Goal: Task Accomplishment & Management: Complete application form

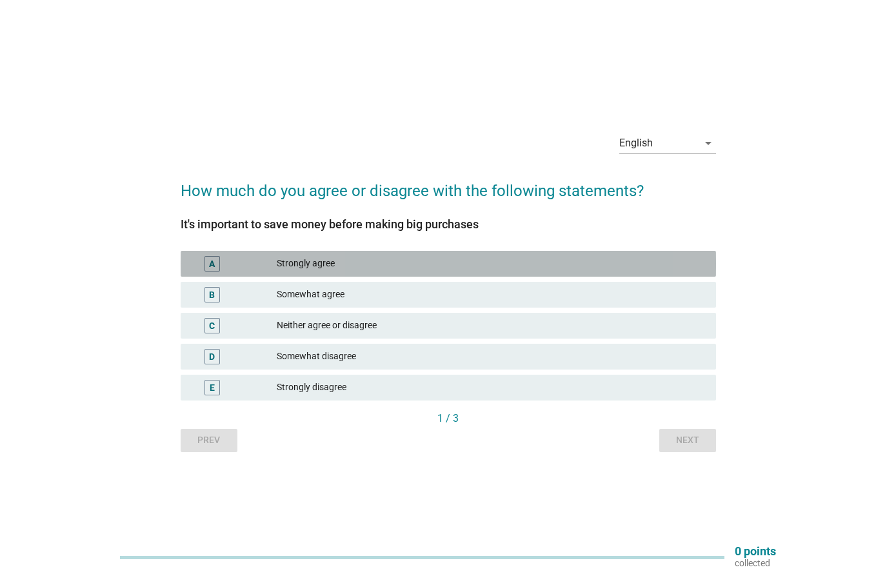
click at [590, 258] on div "Strongly agree" at bounding box center [491, 263] width 429 height 15
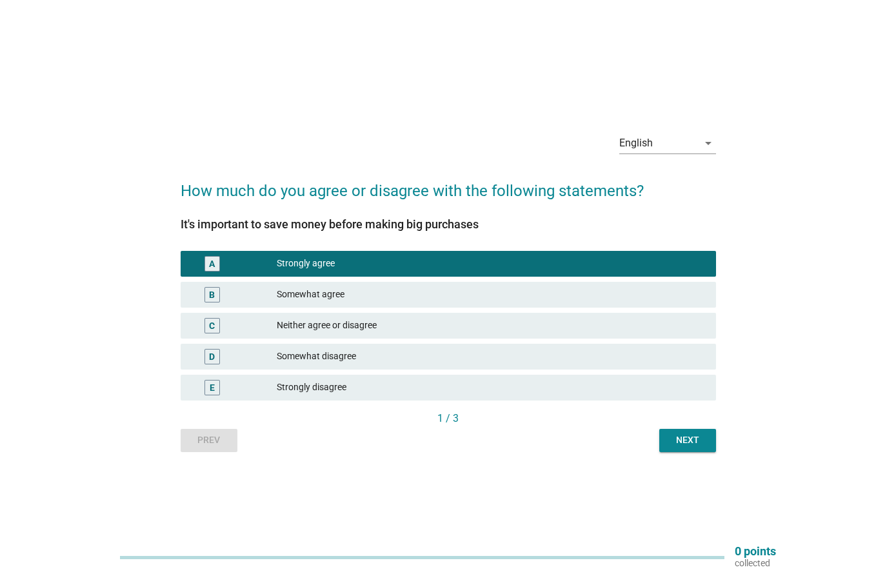
click at [693, 440] on div "Next" at bounding box center [687, 440] width 36 height 14
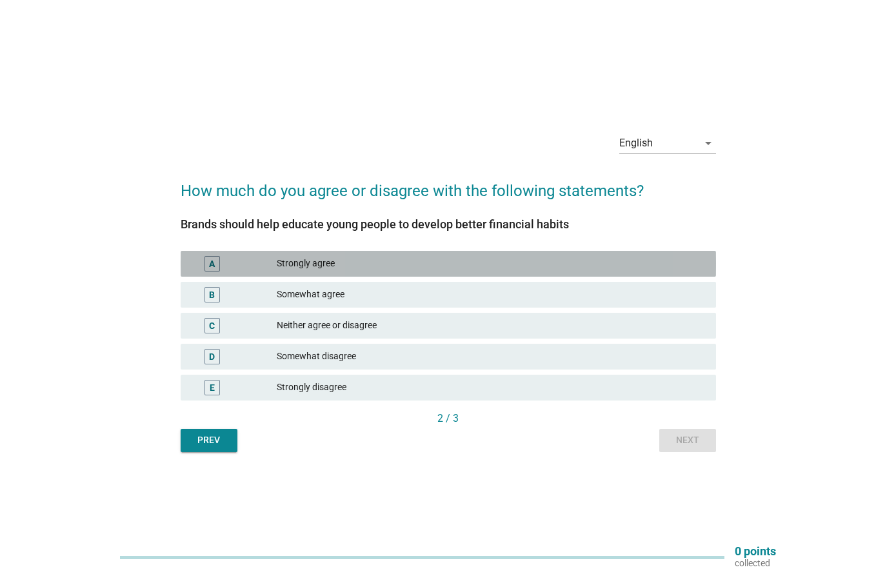
click at [629, 272] on div "A Strongly agree" at bounding box center [448, 264] width 535 height 26
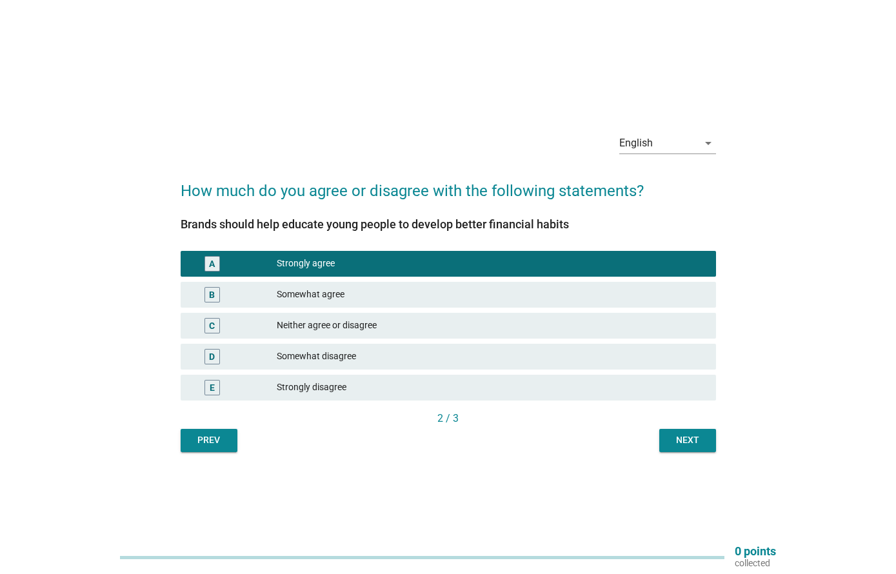
click at [693, 437] on div "Next" at bounding box center [687, 440] width 36 height 14
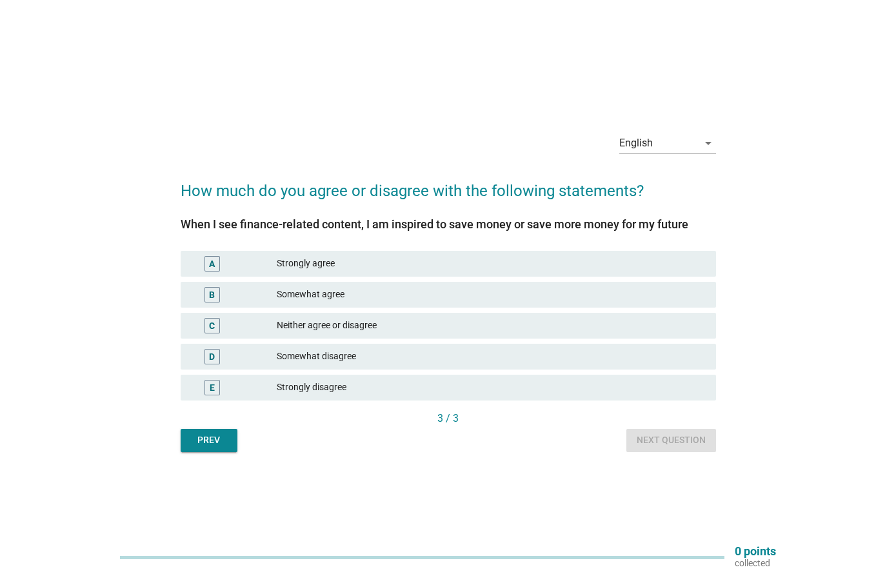
click at [647, 268] on div "Strongly agree" at bounding box center [491, 263] width 429 height 15
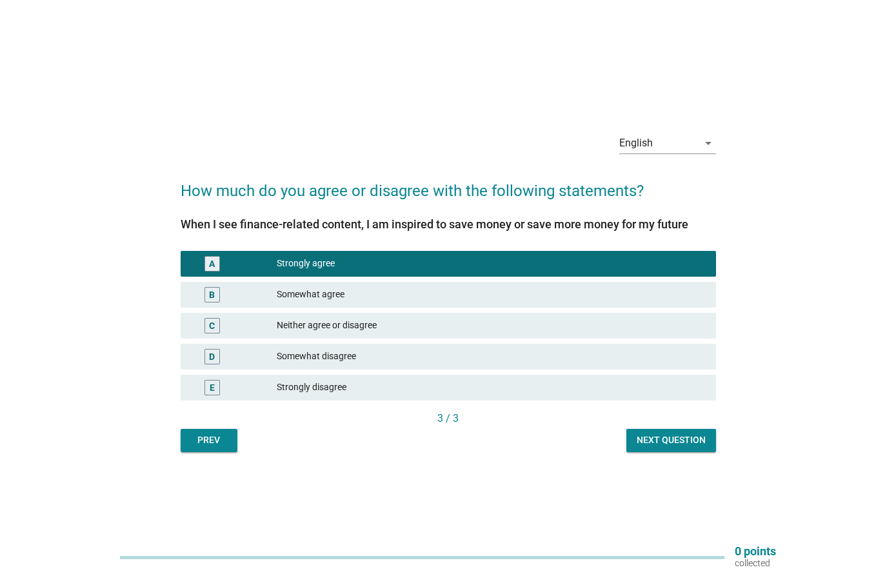
click at [684, 437] on div "Next question" at bounding box center [671, 440] width 69 height 14
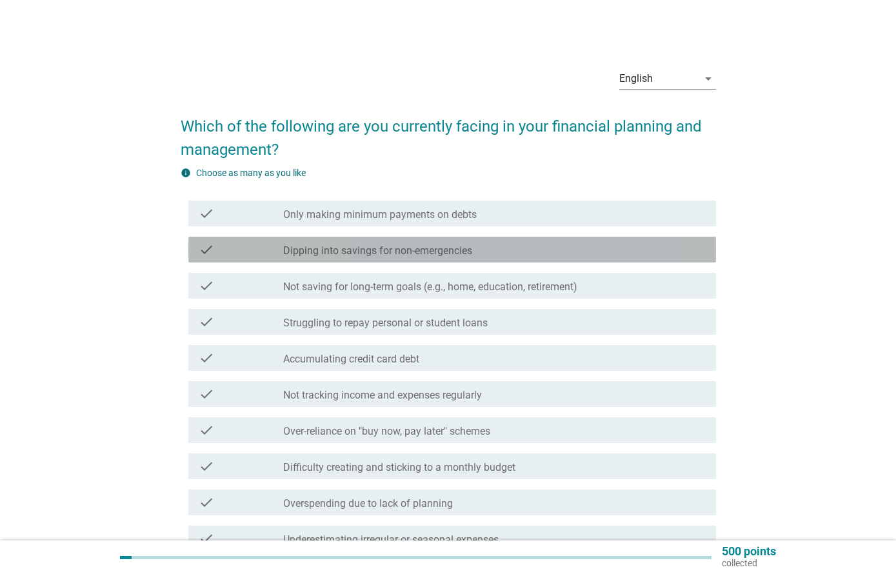
click at [596, 246] on div "check_box_outline_blank Dipping into savings for non-emergencies" at bounding box center [494, 249] width 422 height 15
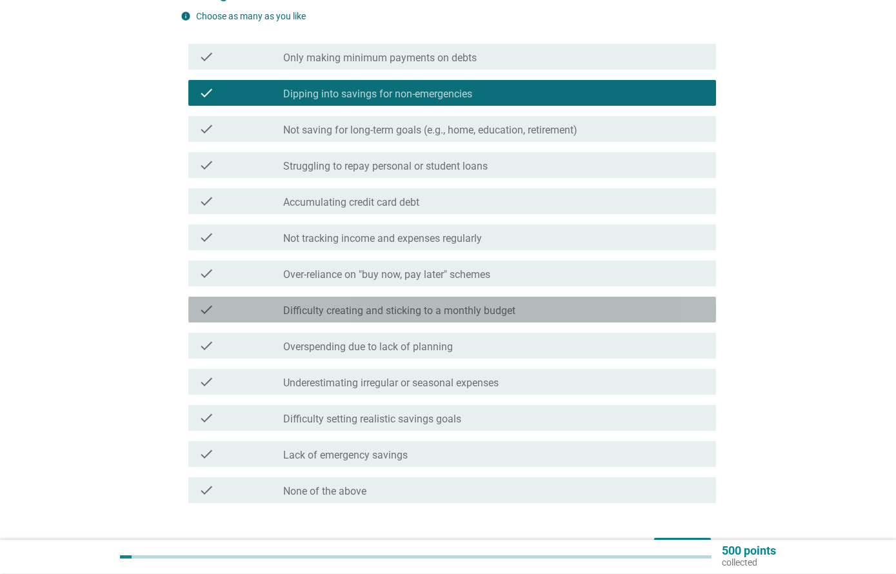
scroll to position [157, 0]
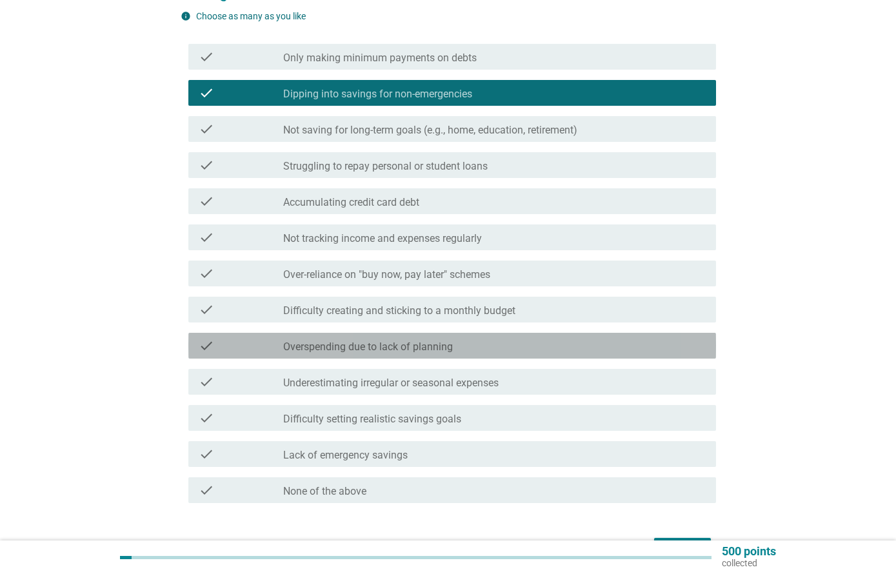
click at [566, 351] on div "check_box_outline_blank Overspending due to lack of planning" at bounding box center [494, 345] width 422 height 15
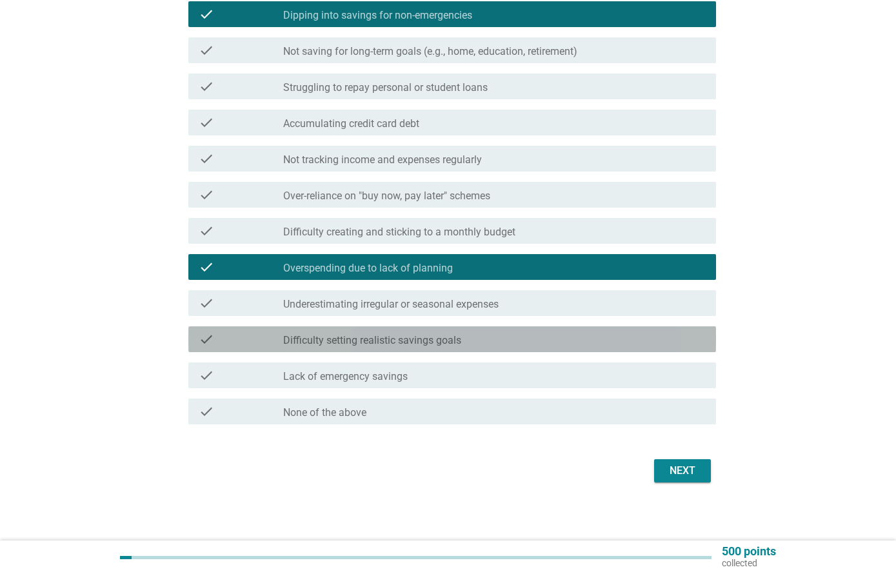
scroll to position [239, 0]
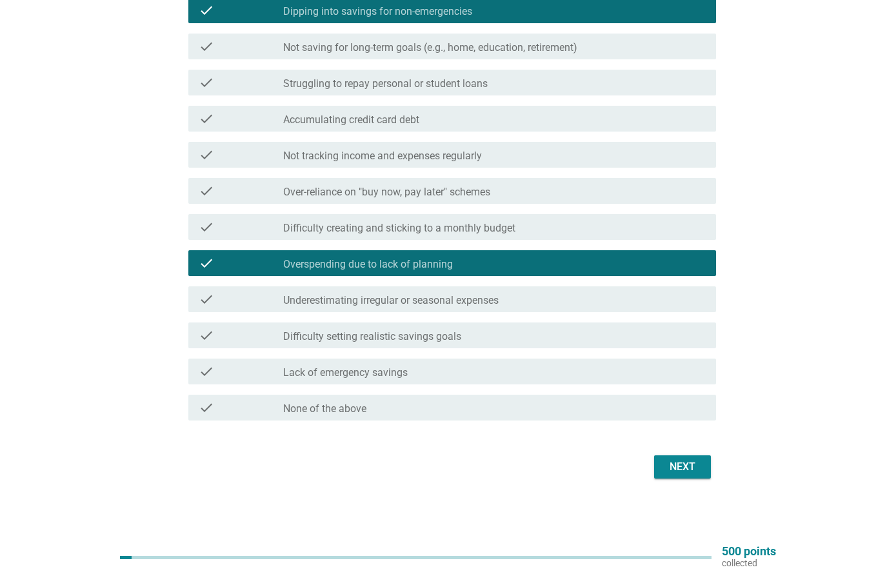
click at [696, 467] on div "Next" at bounding box center [682, 466] width 36 height 15
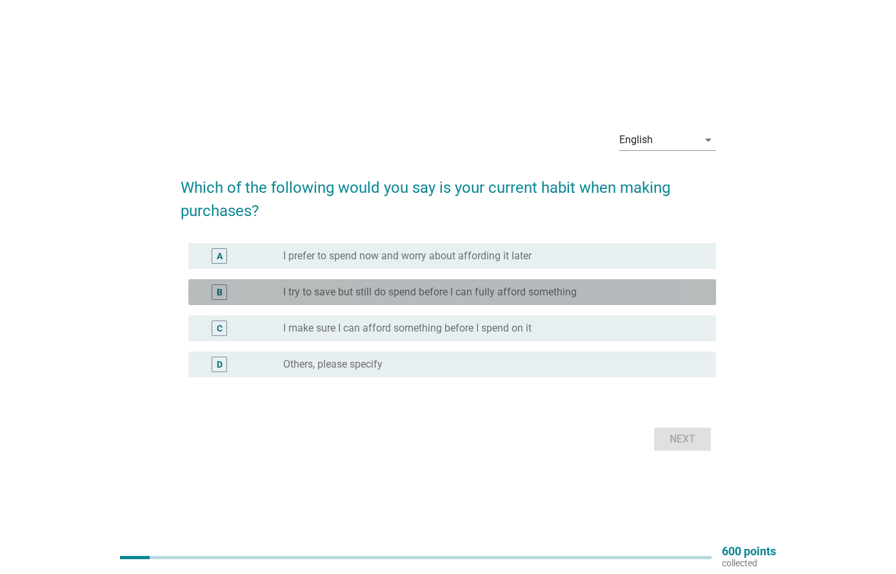
click at [609, 289] on div "radio_button_unchecked I try to save but still do spend before I can fully affo…" at bounding box center [489, 292] width 412 height 13
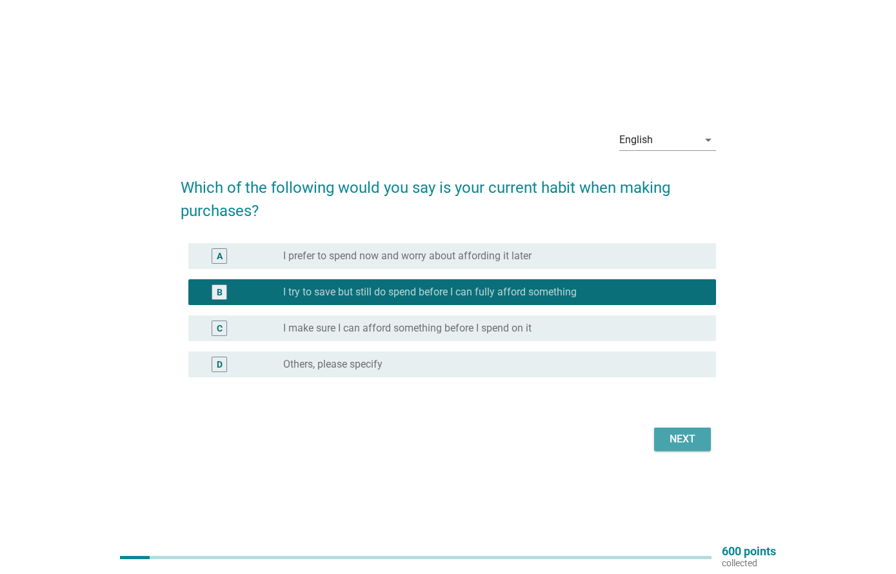
click at [686, 442] on div "Next" at bounding box center [682, 438] width 36 height 15
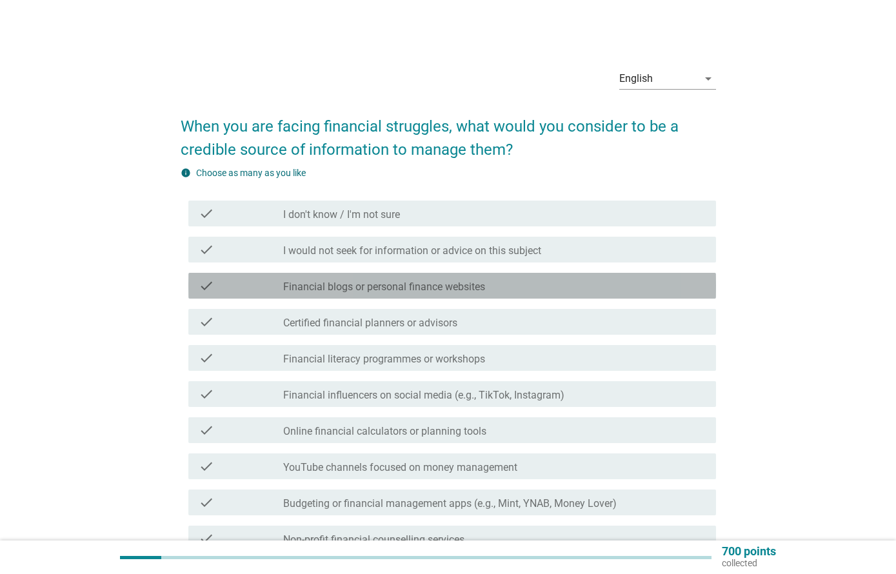
click at [609, 293] on div "check_box_outline_blank Financial blogs or personal finance websites" at bounding box center [494, 285] width 422 height 15
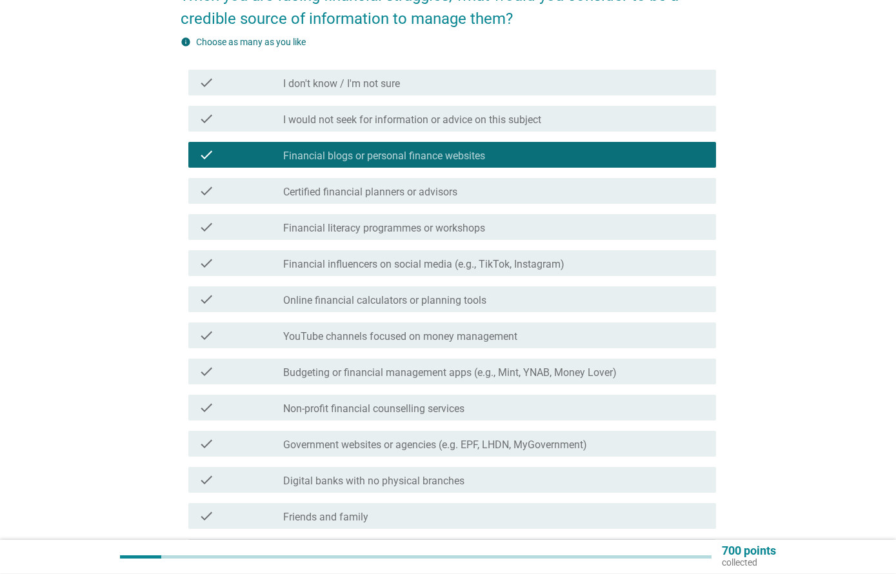
scroll to position [131, 0]
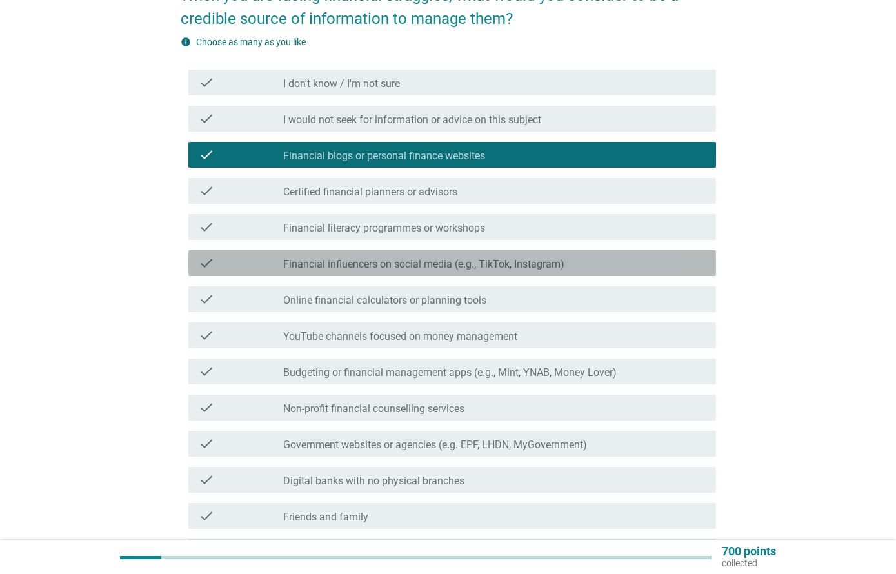
click at [604, 264] on div "check_box_outline_blank Financial influencers on social media (e.g., TikTok, In…" at bounding box center [494, 262] width 422 height 15
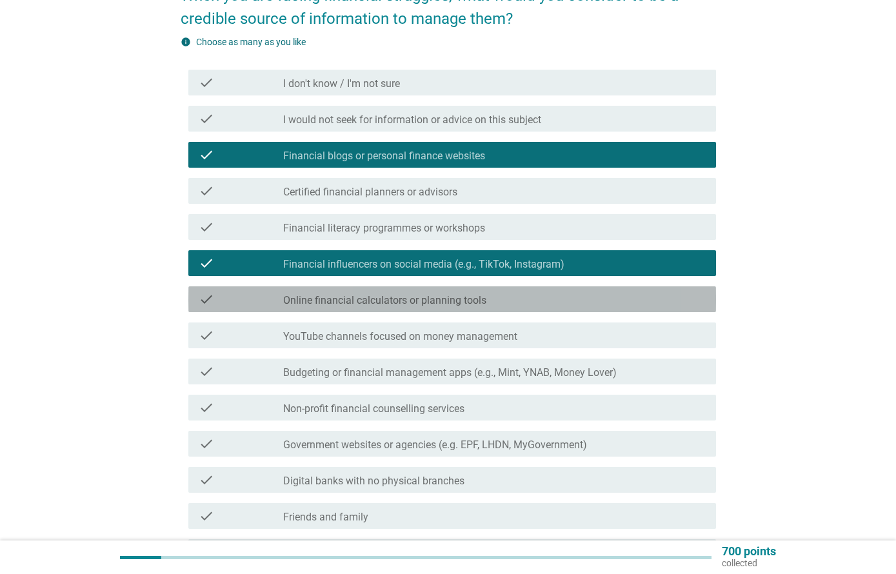
click at [595, 298] on div "check_box_outline_blank Online financial calculators or planning tools" at bounding box center [494, 299] width 422 height 15
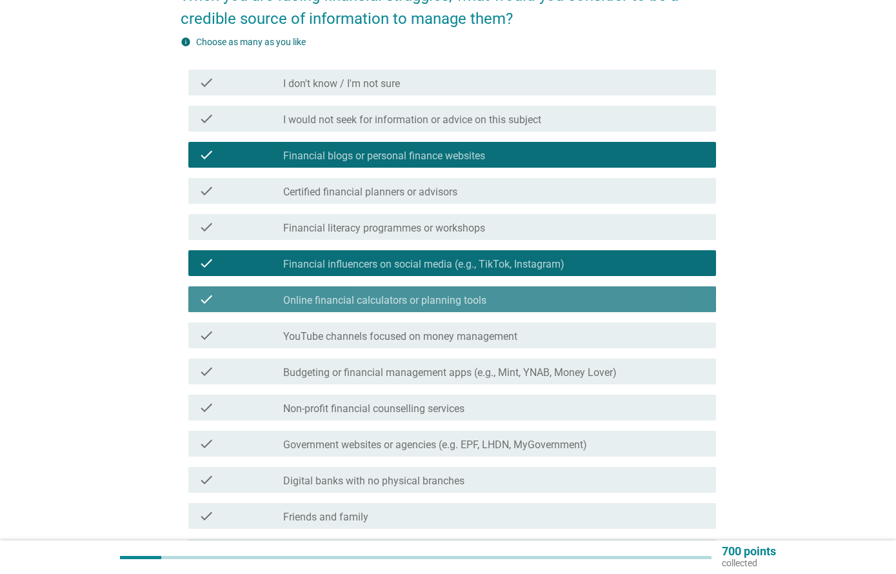
click at [587, 331] on div "check_box_outline_blank YouTube channels focused on money management" at bounding box center [494, 335] width 422 height 15
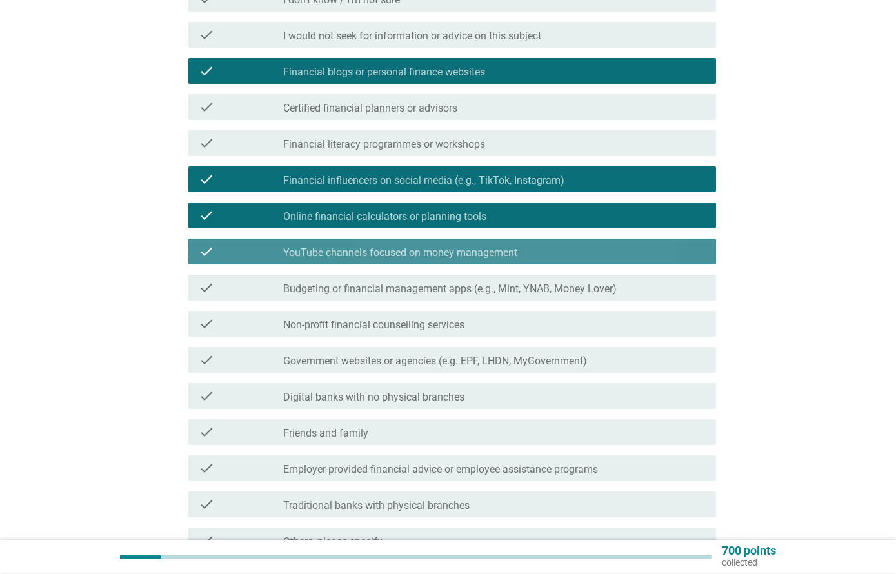
scroll to position [215, 0]
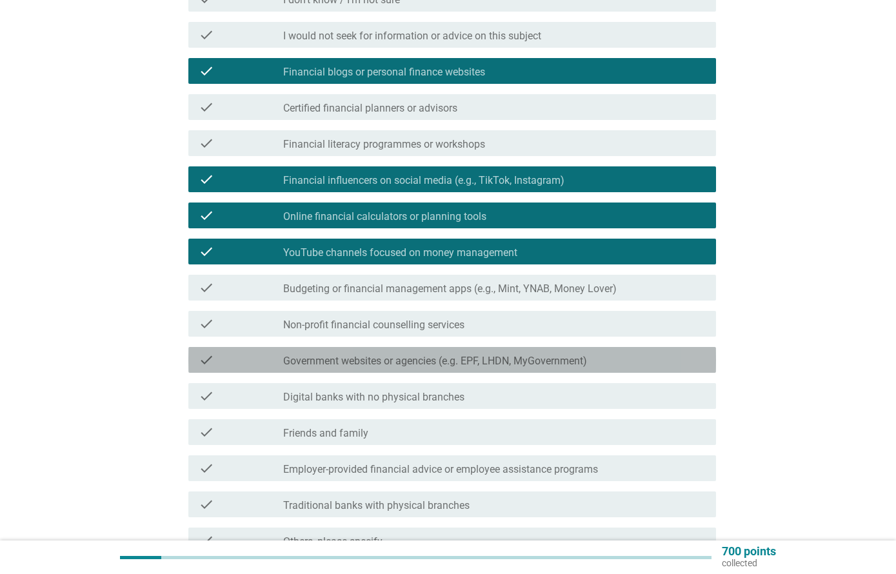
click at [585, 358] on label "Government websites or agencies (e.g. EPF, LHDN, MyGovernment)" at bounding box center [435, 361] width 304 height 13
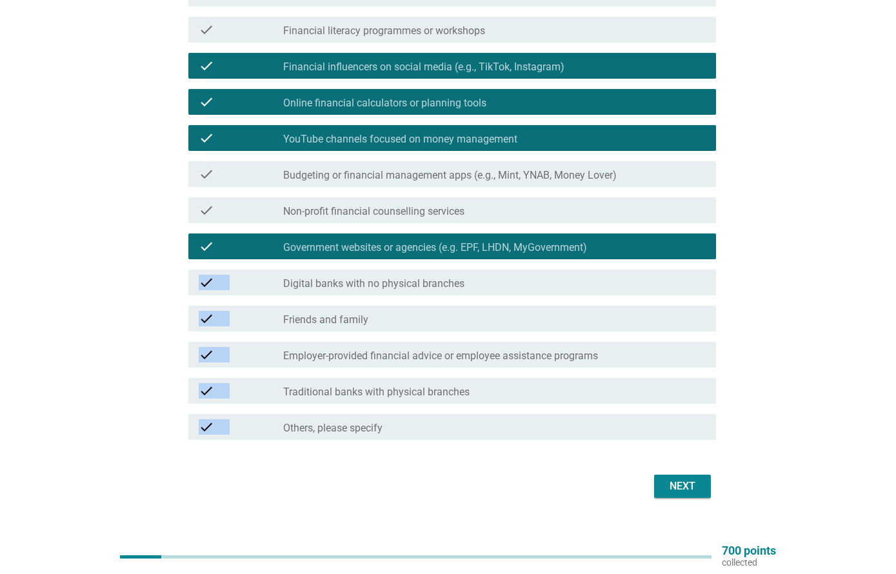
scroll to position [328, 0]
click at [771, 215] on div "English arrow_drop_down When you are facing financial struggles, what would you…" at bounding box center [448, 115] width 834 height 793
click at [703, 475] on button "Next" at bounding box center [682, 486] width 57 height 23
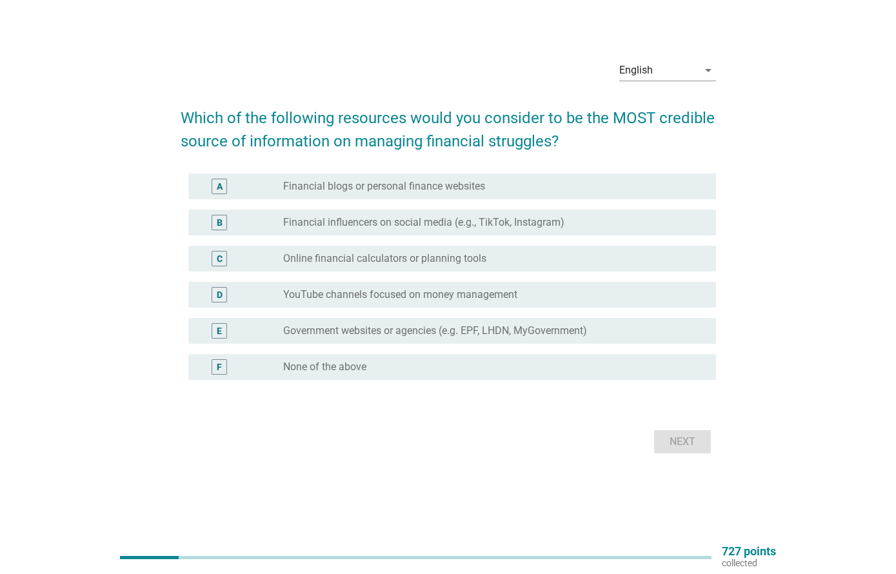
scroll to position [0, 0]
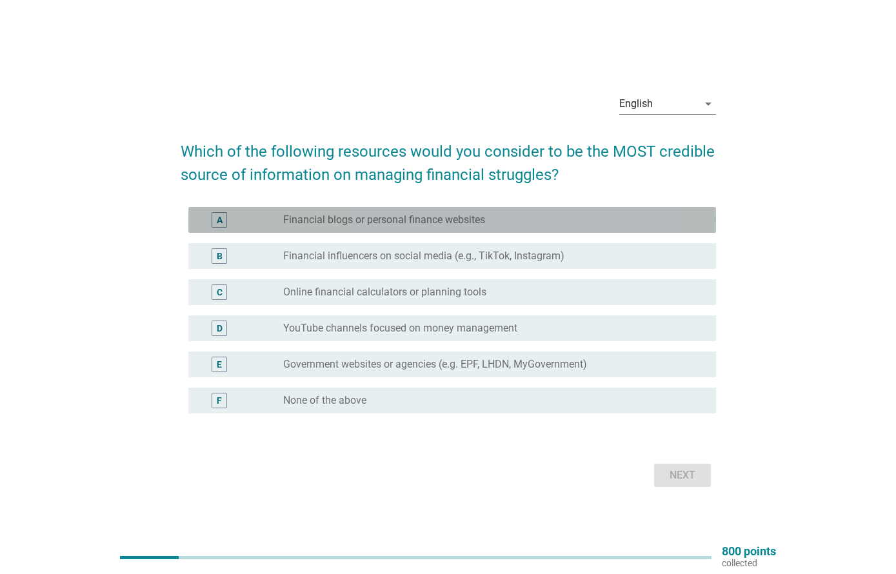
click at [671, 226] on div "radio_button_unchecked Financial blogs or personal finance websites" at bounding box center [494, 219] width 422 height 15
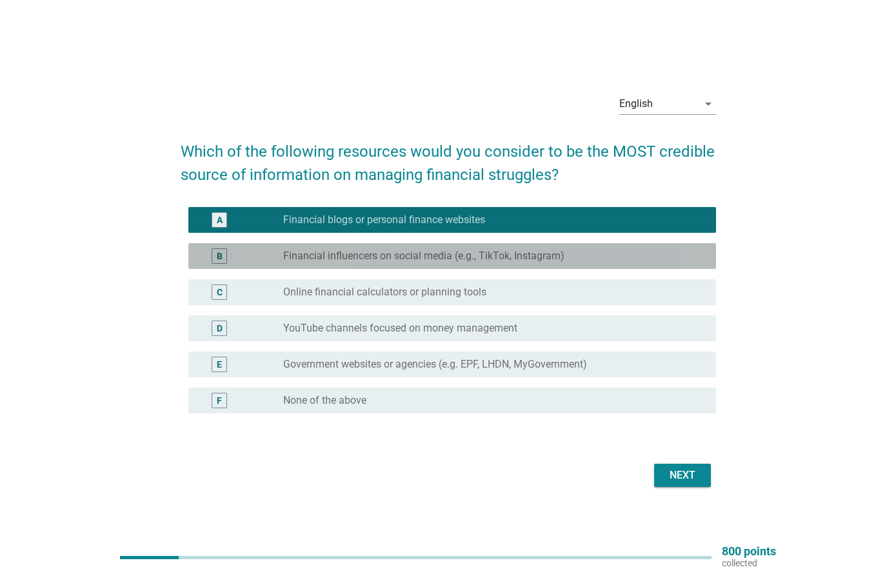
click at [662, 252] on div "radio_button_unchecked Financial influencers on social media (e.g., TikTok, Ins…" at bounding box center [489, 256] width 412 height 13
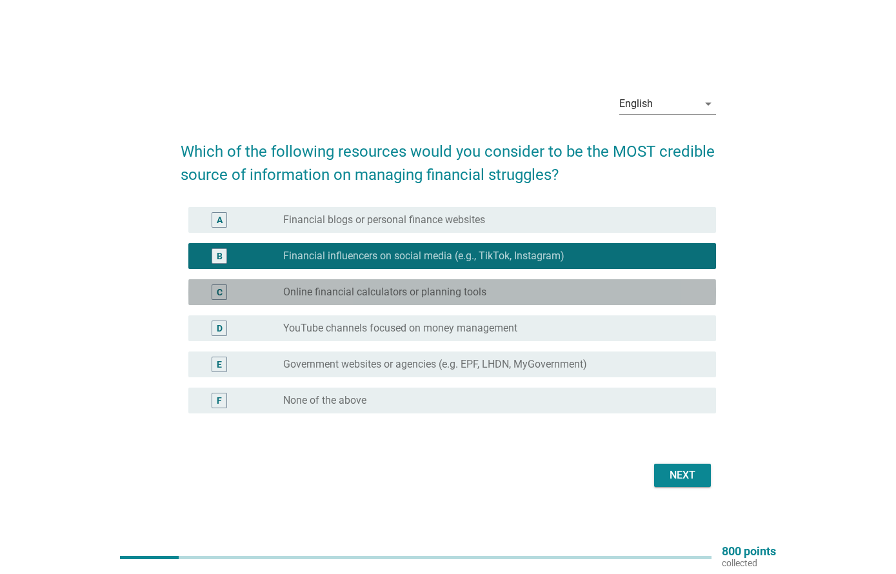
click at [650, 282] on div "C radio_button_unchecked Online financial calculators or planning tools" at bounding box center [452, 292] width 528 height 26
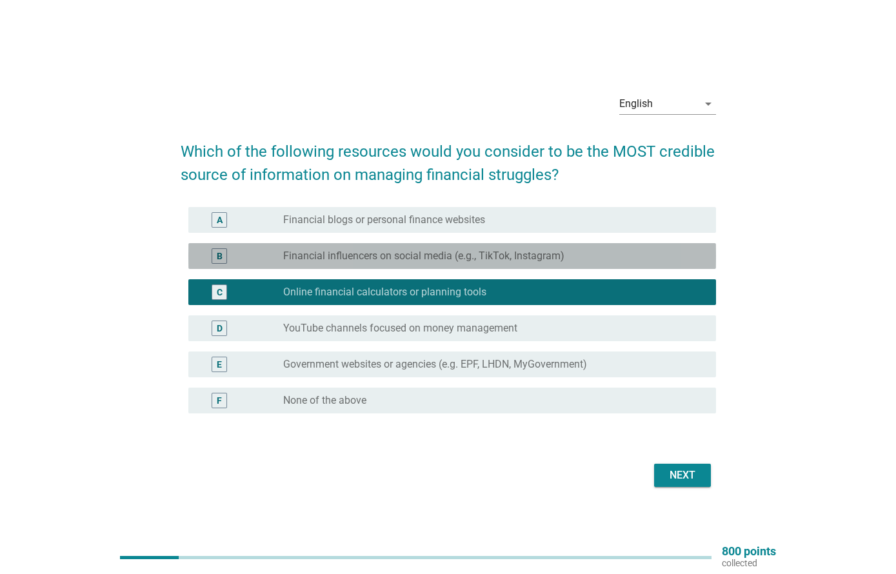
click at [649, 251] on div "radio_button_unchecked Financial influencers on social media (e.g., TikTok, Ins…" at bounding box center [489, 256] width 412 height 13
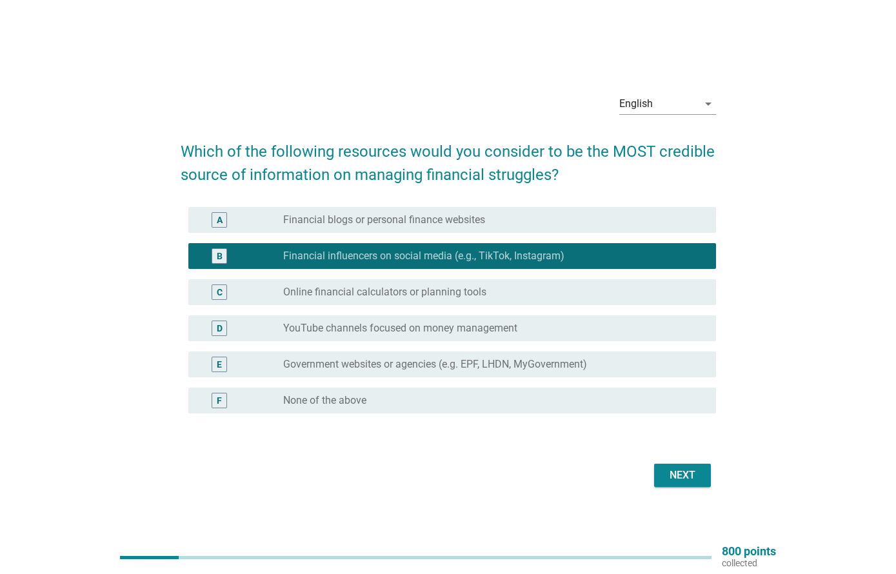
click at [631, 316] on div "D radio_button_unchecked YouTube channels focused on money management" at bounding box center [452, 328] width 528 height 26
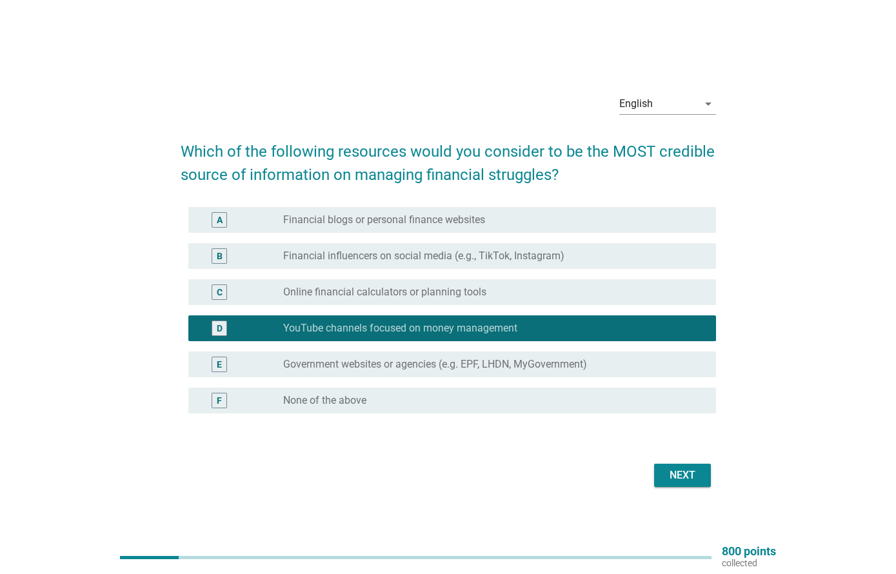
click at [693, 465] on button "Next" at bounding box center [682, 475] width 57 height 23
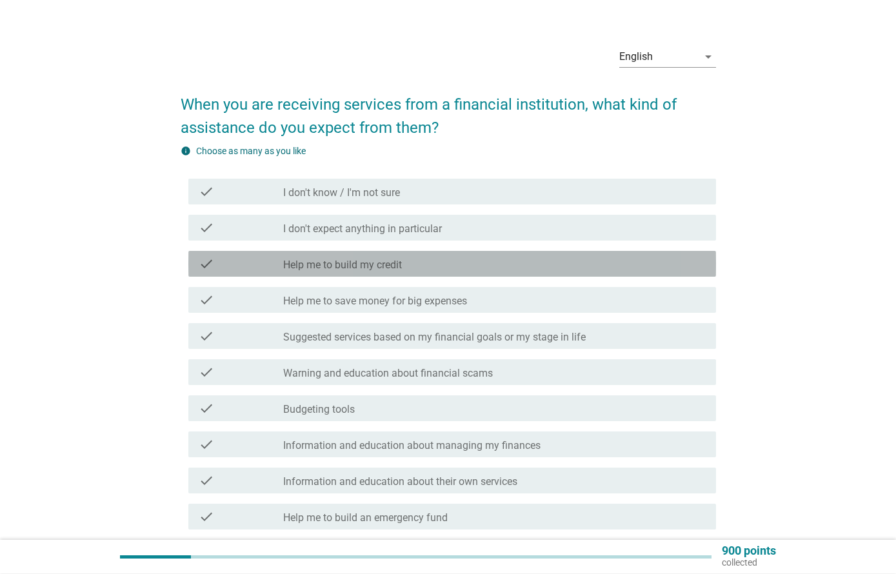
scroll to position [22, 0]
click at [647, 270] on div "check_box_outline_blank Help me to build my credit" at bounding box center [494, 263] width 422 height 15
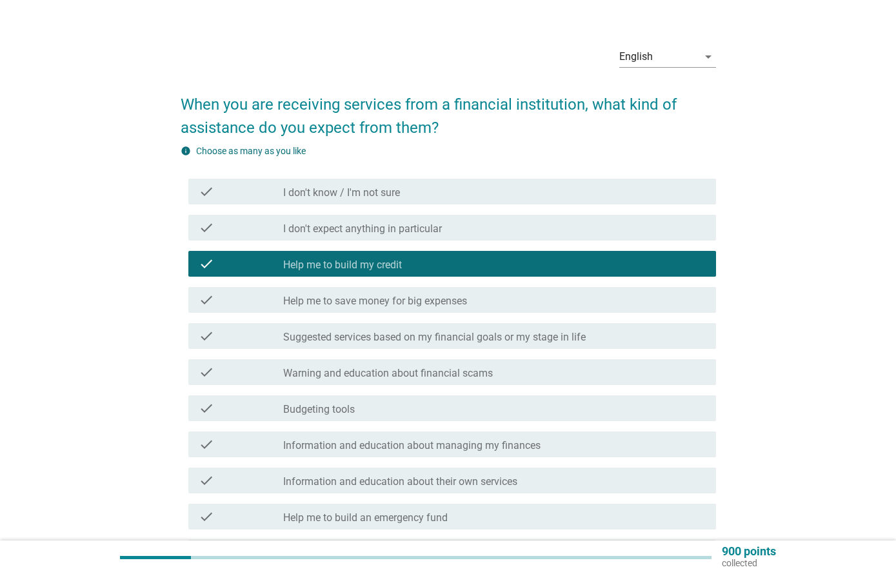
click at [637, 297] on div "check_box_outline_blank Help me to save money for big expenses" at bounding box center [494, 299] width 422 height 15
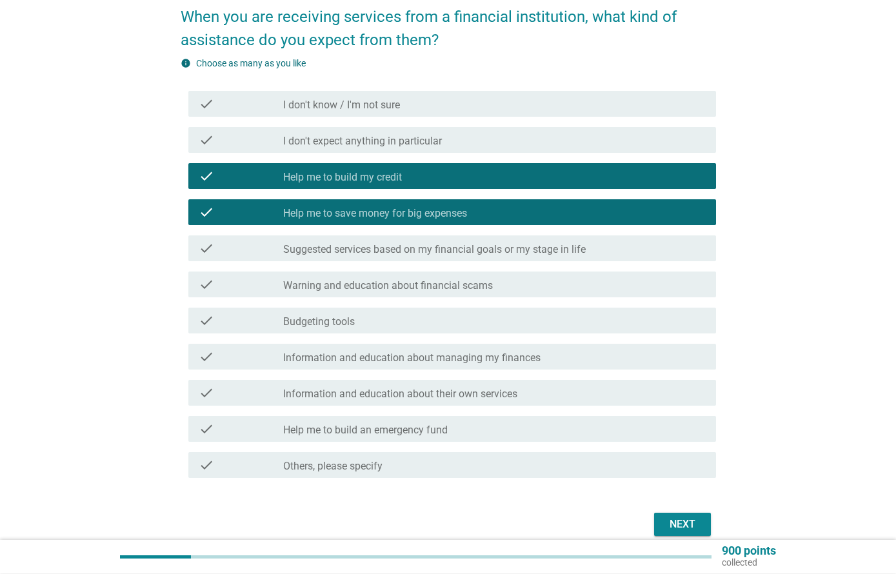
scroll to position [110, 0]
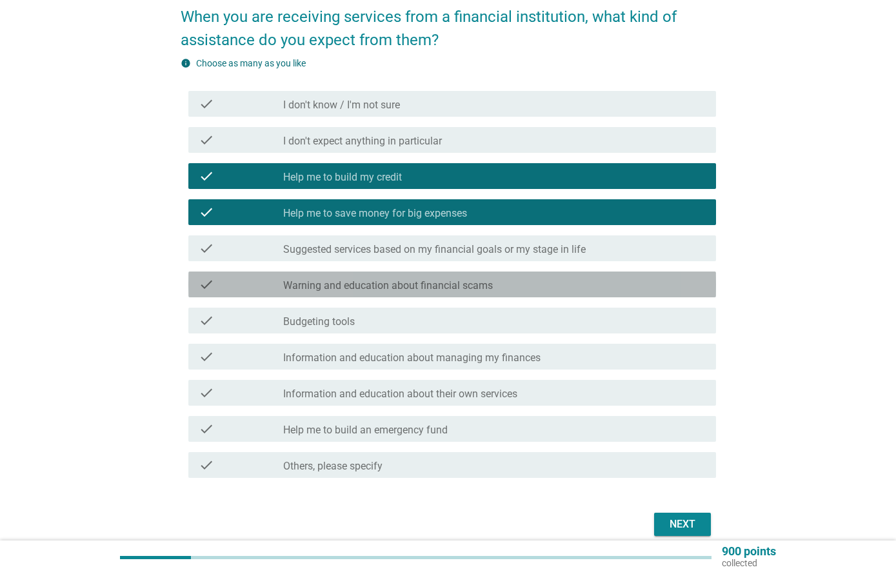
click at [646, 288] on div "check_box_outline_blank Warning and education about financial scams" at bounding box center [494, 284] width 422 height 15
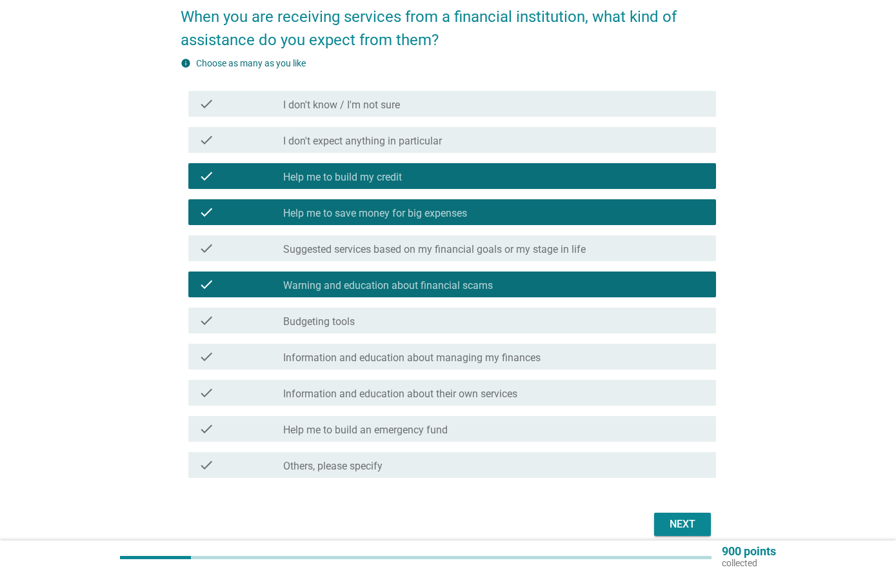
click at [638, 318] on div "check_box_outline_blank Budgeting tools" at bounding box center [494, 320] width 422 height 15
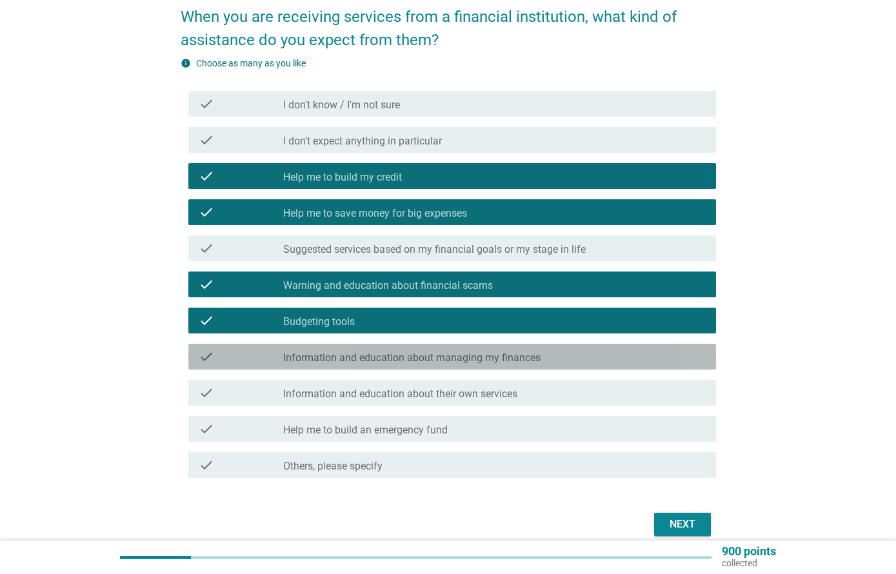
click at [633, 365] on div "check check_box_outline_blank Information and education about managing my finan…" at bounding box center [452, 357] width 528 height 26
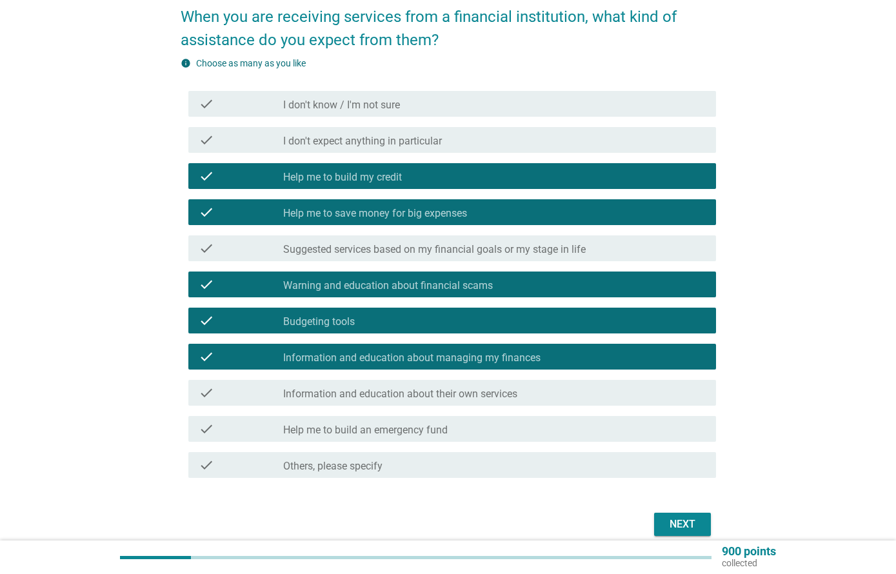
click at [693, 513] on button "Next" at bounding box center [682, 524] width 57 height 23
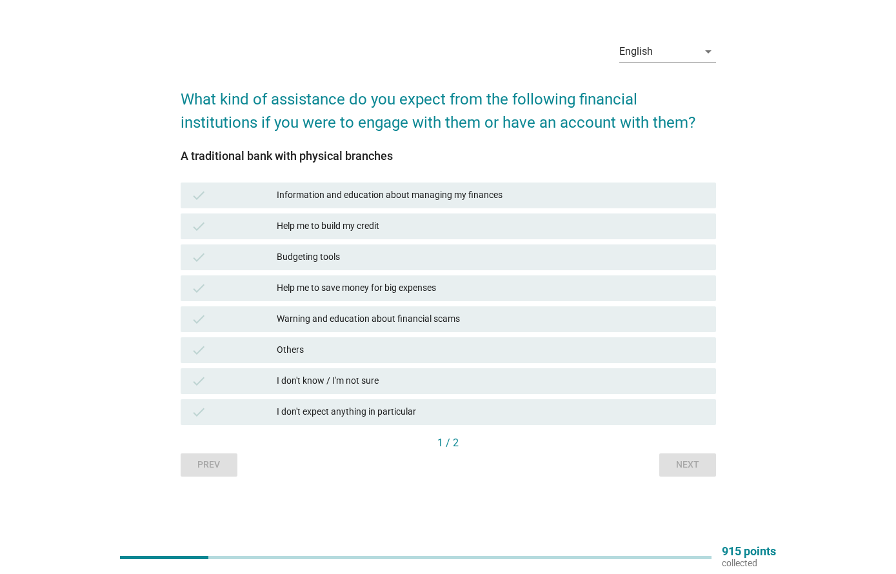
scroll to position [0, 0]
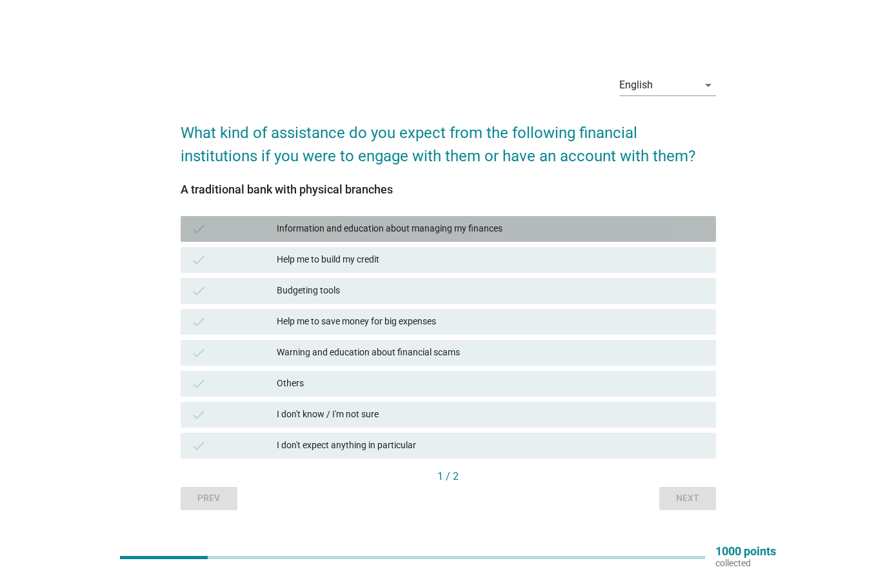
click at [487, 227] on div "Information and education about managing my finances" at bounding box center [491, 228] width 429 height 15
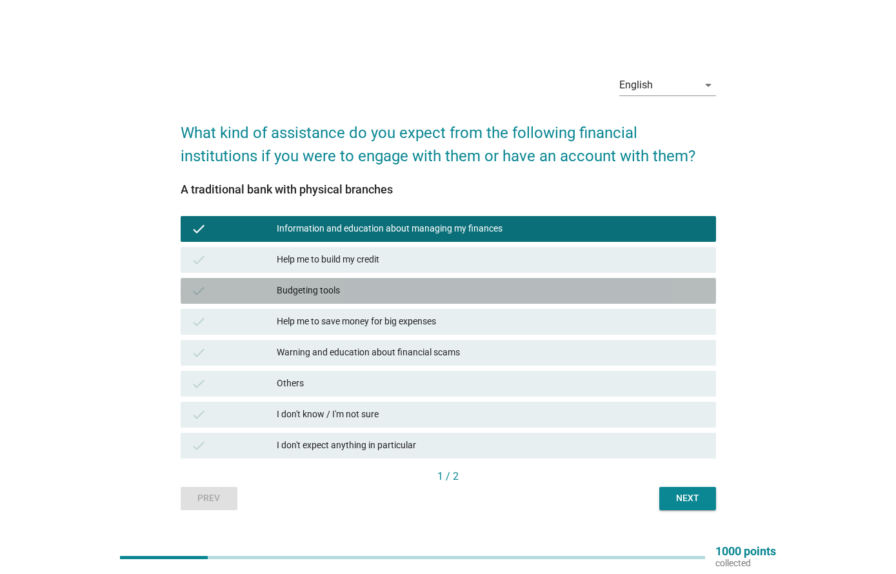
click at [480, 299] on div "check Budgeting tools" at bounding box center [448, 291] width 535 height 26
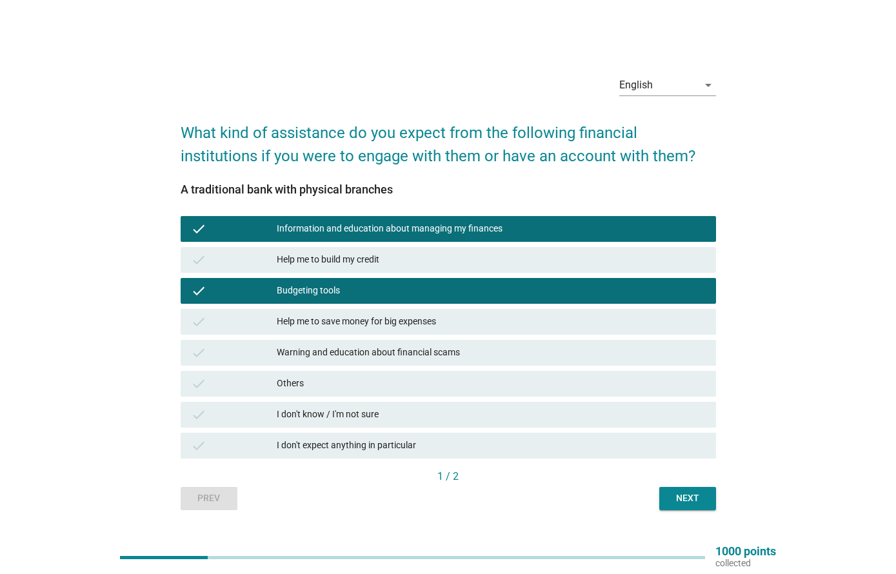
click at [704, 477] on div "1 / 2" at bounding box center [448, 476] width 535 height 15
click at [692, 502] on div "Next" at bounding box center [687, 498] width 36 height 14
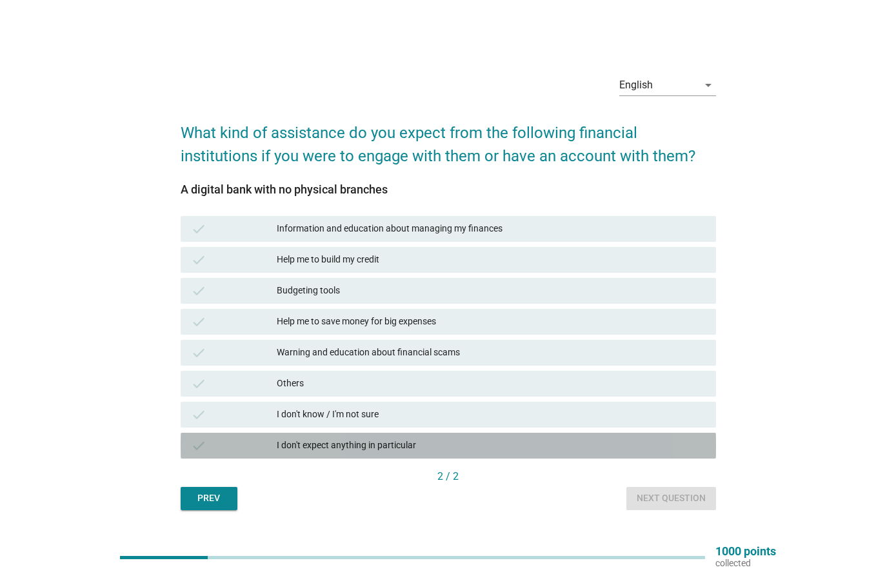
click at [490, 442] on div "I don't expect anything in particular" at bounding box center [491, 445] width 429 height 15
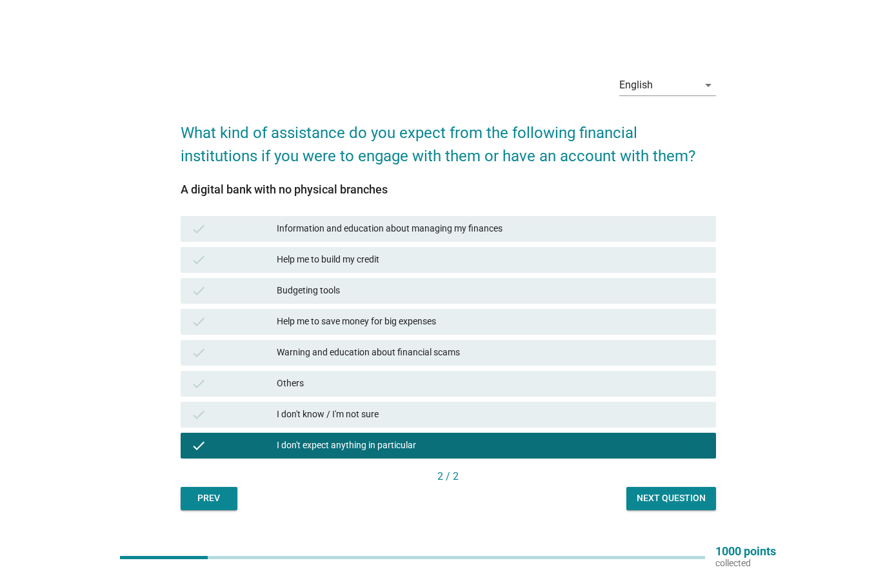
click at [703, 498] on div "Next question" at bounding box center [671, 498] width 69 height 14
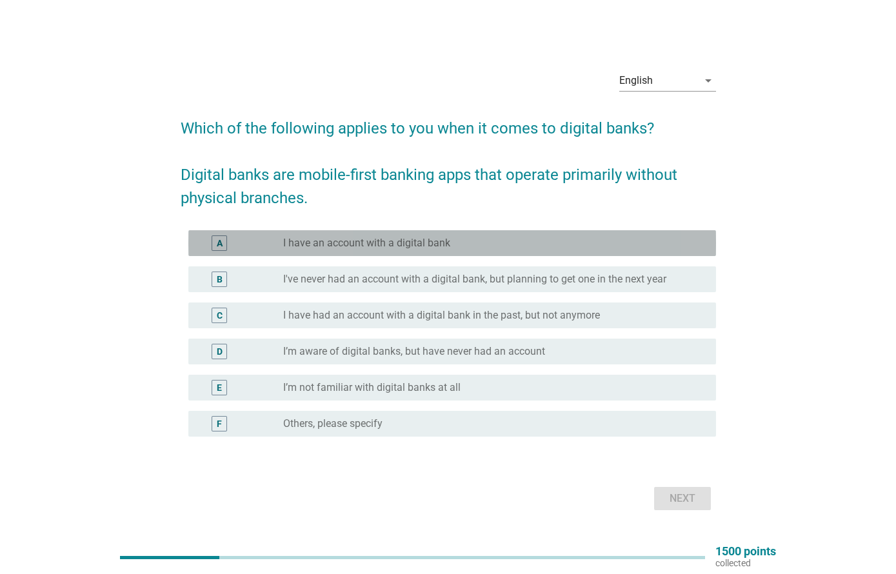
click at [629, 238] on div "radio_button_unchecked I have an account with a digital bank" at bounding box center [489, 243] width 412 height 13
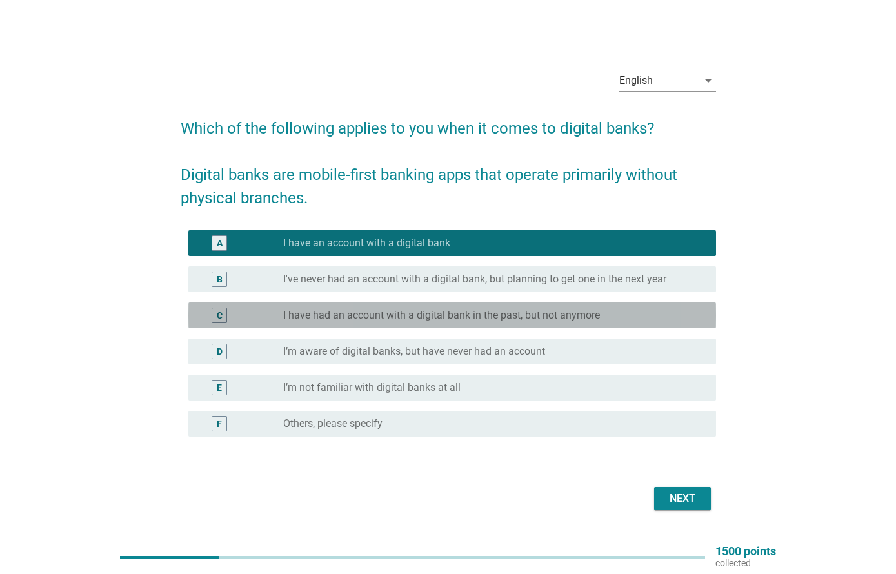
click at [654, 312] on div "radio_button_unchecked I have had an account with a digital bank in the past, b…" at bounding box center [489, 315] width 412 height 13
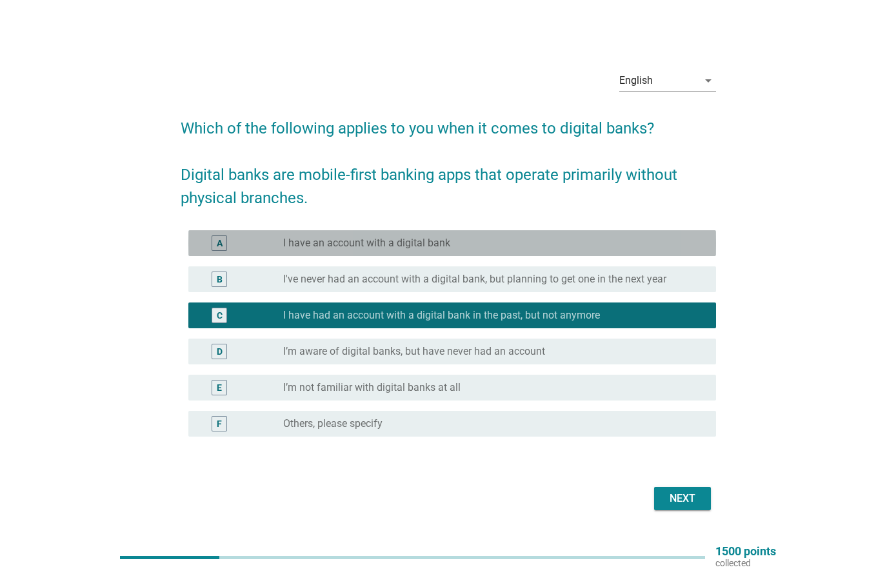
click at [631, 231] on div "A radio_button_unchecked I have an account with a digital bank" at bounding box center [452, 243] width 528 height 26
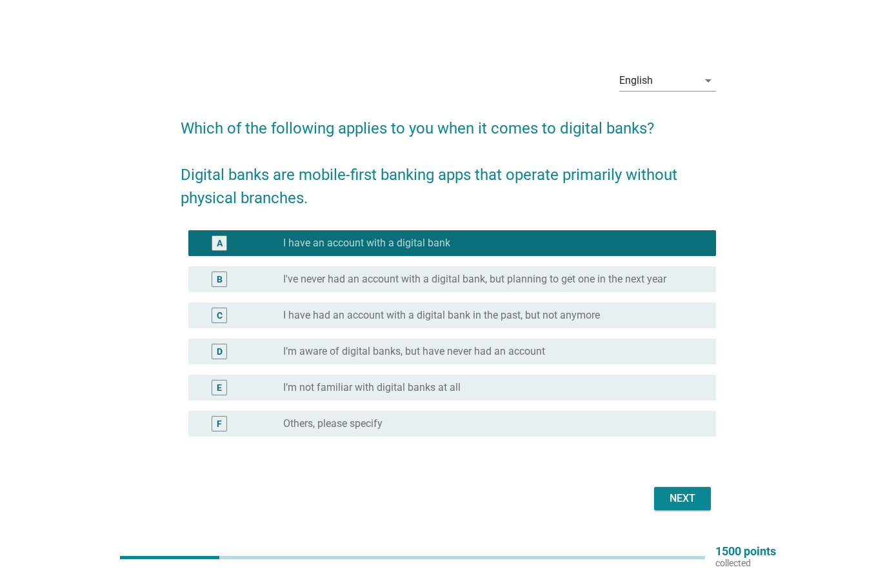
click at [701, 499] on button "Next" at bounding box center [682, 498] width 57 height 23
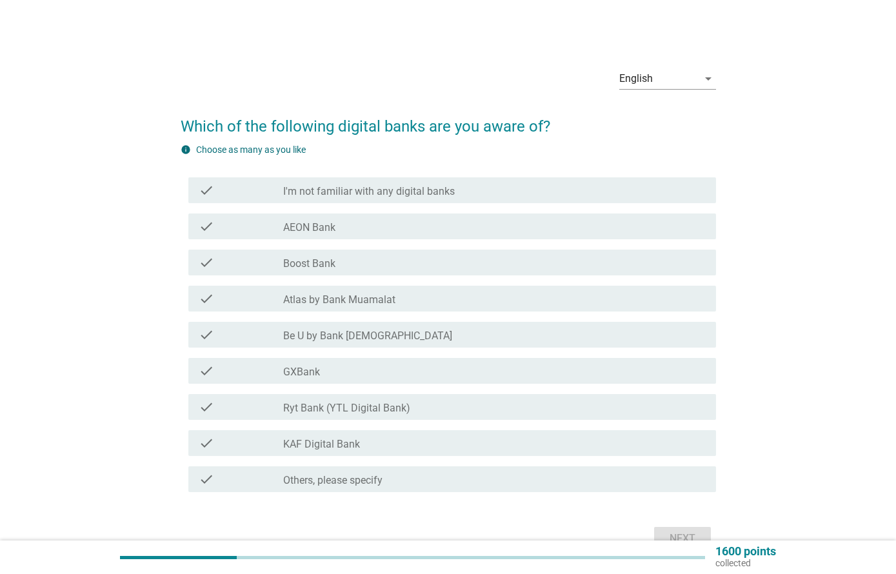
click at [620, 261] on div "check_box_outline_blank Boost Bank" at bounding box center [494, 262] width 422 height 15
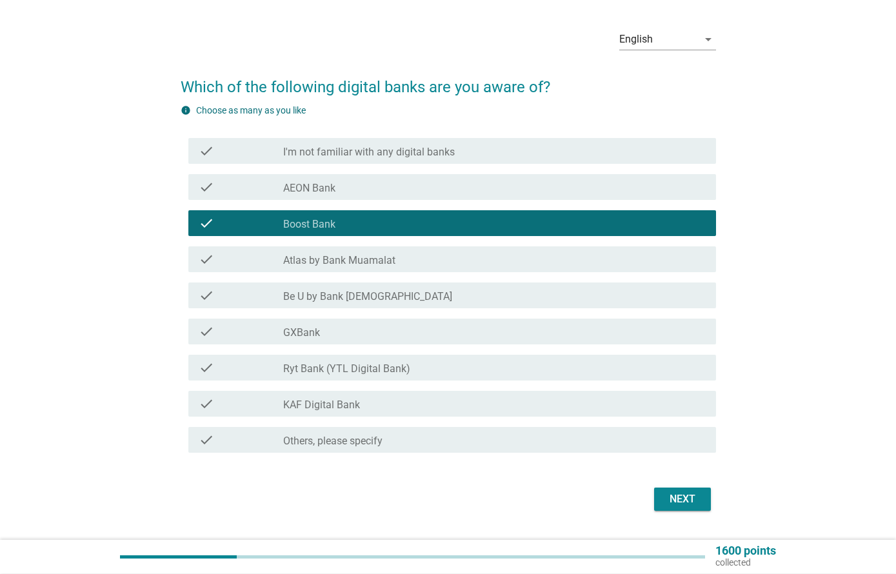
scroll to position [39, 0]
click at [694, 495] on div "Next" at bounding box center [682, 498] width 36 height 15
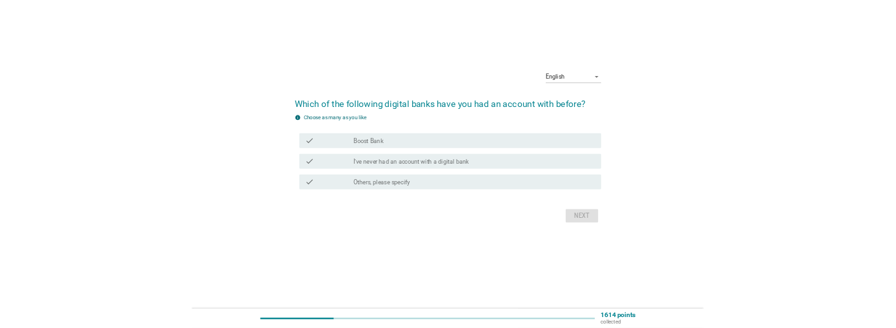
scroll to position [0, 0]
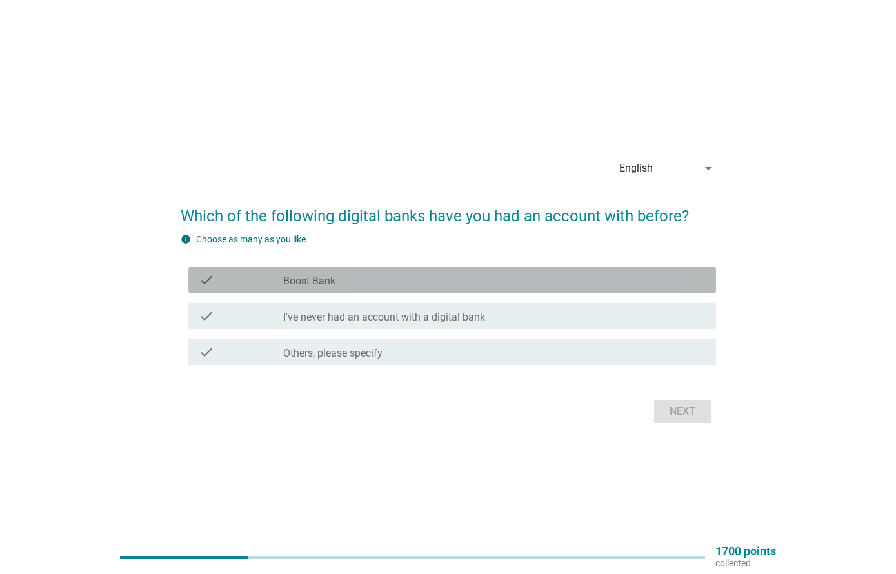
click at [660, 277] on div "check_box_outline_blank Boost Bank" at bounding box center [494, 279] width 422 height 15
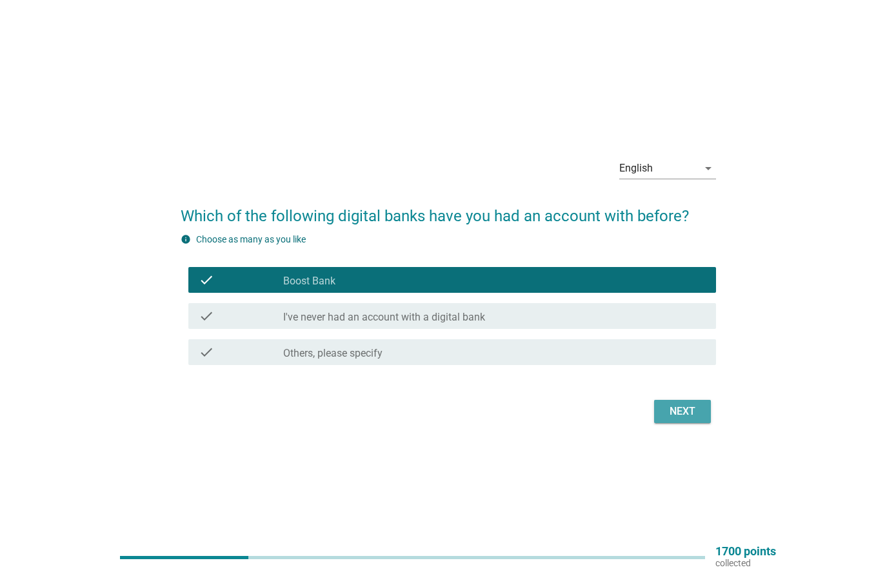
click at [696, 408] on div "Next" at bounding box center [682, 411] width 36 height 15
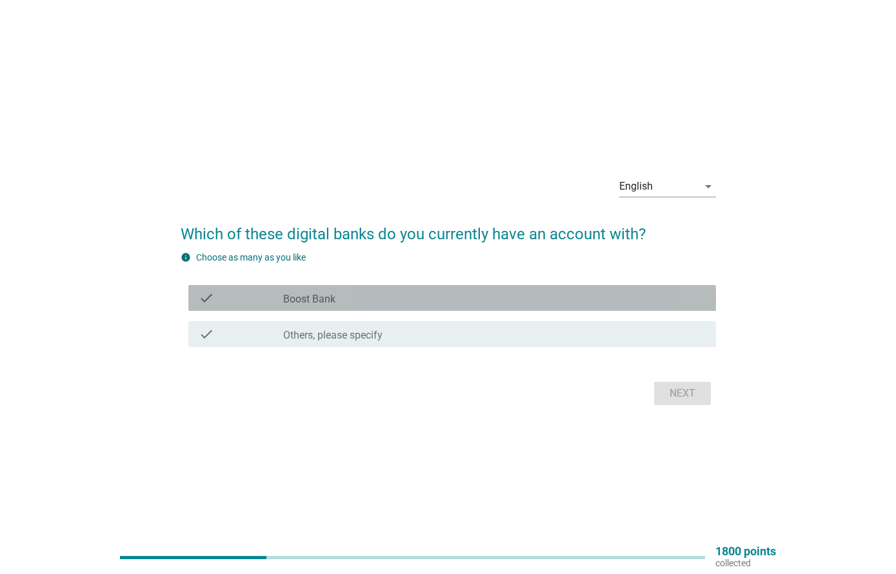
click at [669, 295] on div "check_box_outline_blank Boost Bank" at bounding box center [494, 297] width 422 height 15
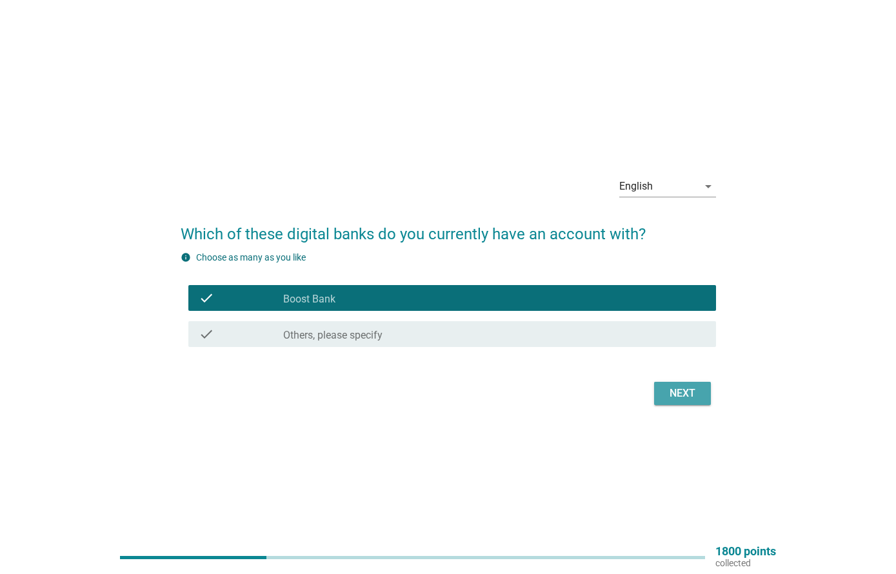
click at [688, 388] on div "Next" at bounding box center [682, 393] width 36 height 15
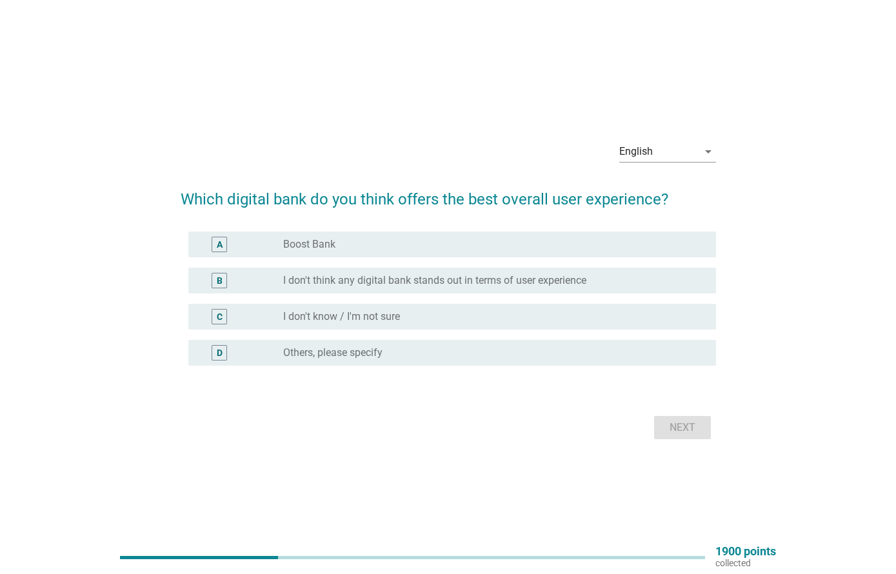
click at [622, 246] on div "radio_button_unchecked Boost Bank" at bounding box center [489, 244] width 412 height 13
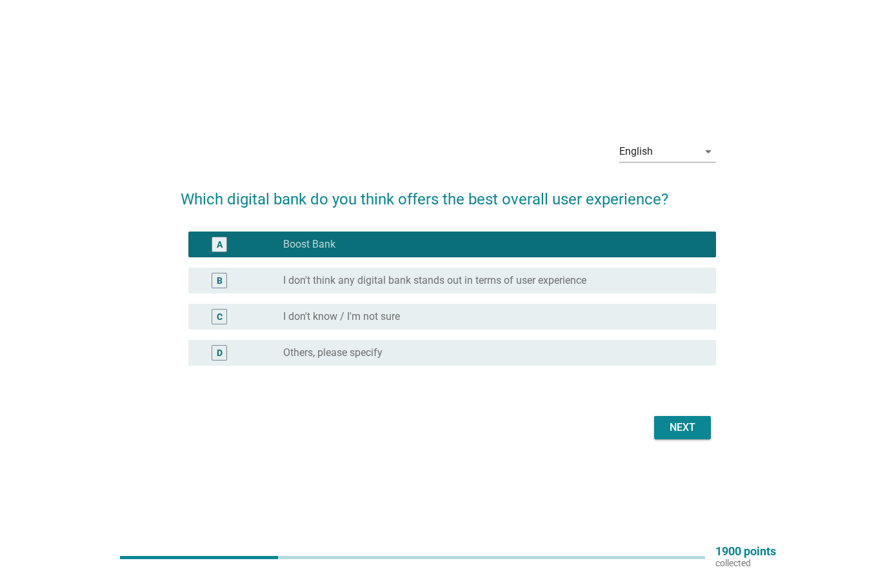
click at [689, 413] on div "Next" at bounding box center [448, 427] width 535 height 31
click at [698, 424] on div "Next" at bounding box center [682, 427] width 36 height 15
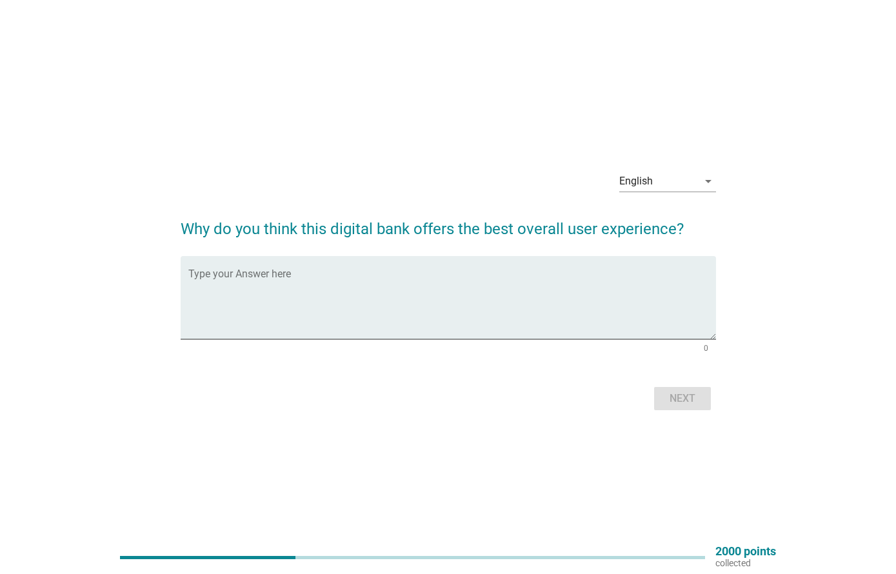
click at [622, 292] on textarea "Type your Answer here" at bounding box center [452, 306] width 528 height 68
type textarea "Boost bank have higher fixed deposit interest now"
click at [706, 390] on button "Next" at bounding box center [682, 398] width 57 height 23
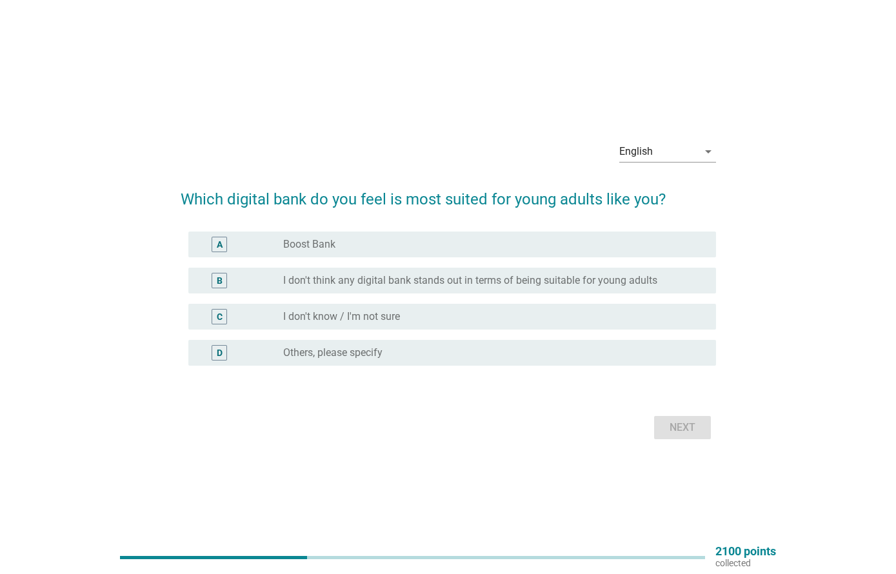
click at [643, 223] on form "Which digital bank do you feel is most suited for young adults like you? A radi…" at bounding box center [448, 309] width 535 height 268
click at [633, 240] on div "radio_button_unchecked Boost Bank" at bounding box center [489, 244] width 412 height 13
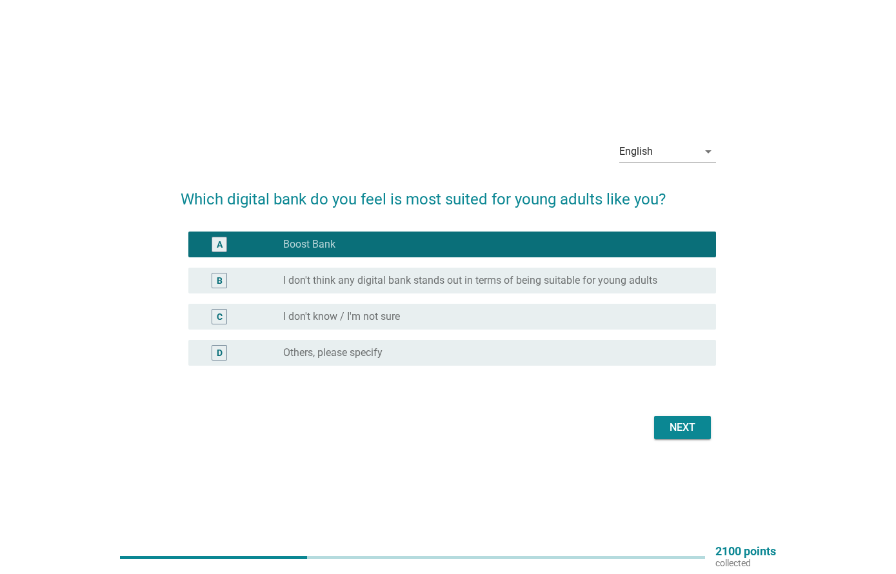
click at [691, 420] on div "Next" at bounding box center [682, 427] width 36 height 15
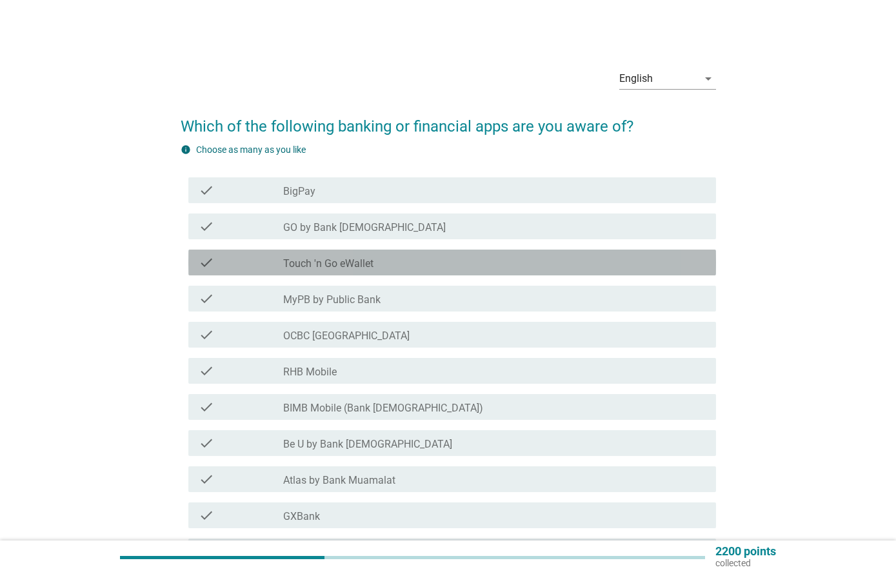
click at [633, 268] on div "check_box_outline_blank Touch 'n Go eWallet" at bounding box center [494, 262] width 422 height 15
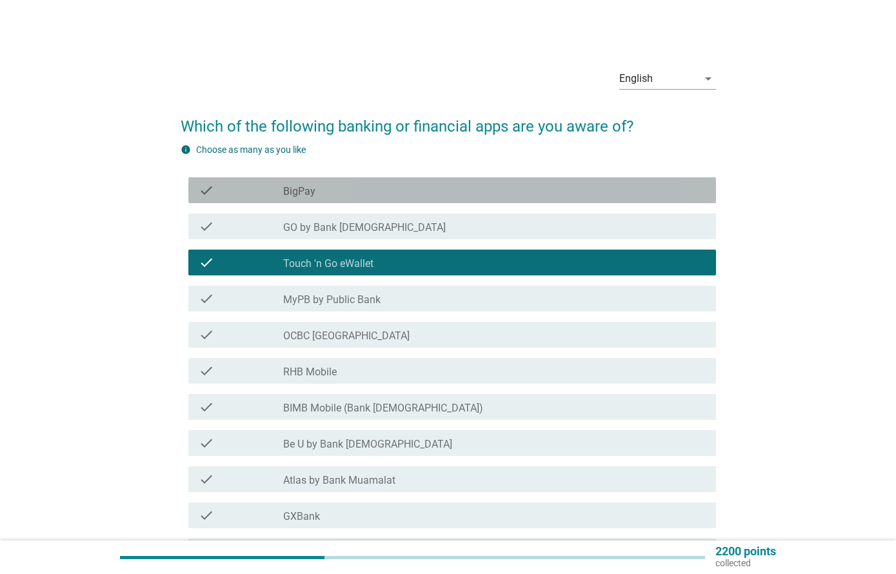
click at [633, 181] on div "check check_box_outline_blank BigPay" at bounding box center [452, 190] width 528 height 26
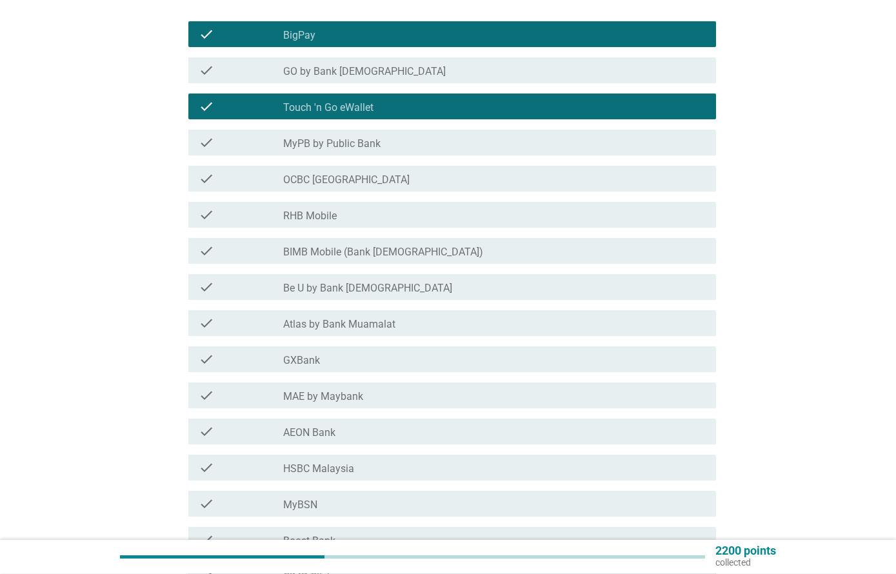
scroll to position [156, 0]
click at [630, 407] on div "check check_box_outline_blank MAE by Maybank" at bounding box center [452, 395] width 528 height 26
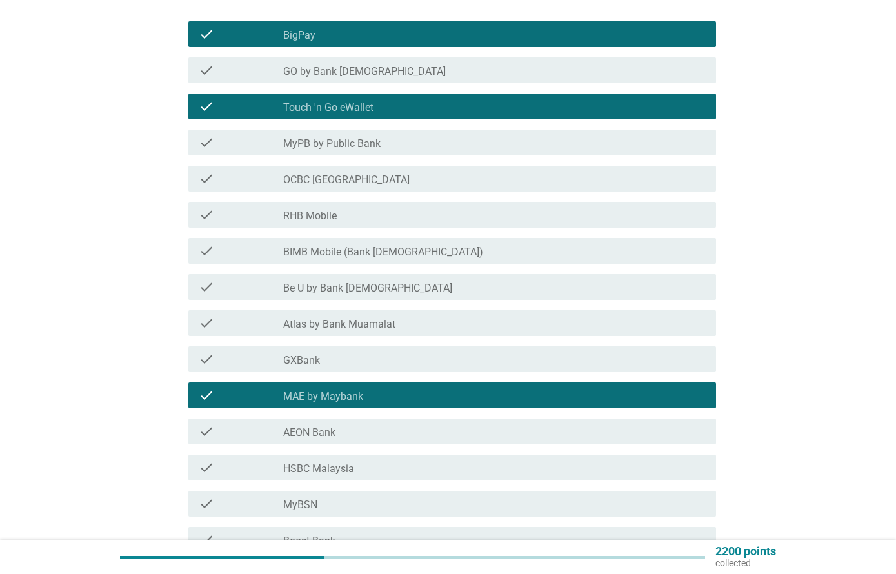
click at [775, 380] on div "English arrow_drop_down Which of the following banking or financial apps are yo…" at bounding box center [448, 294] width 834 height 805
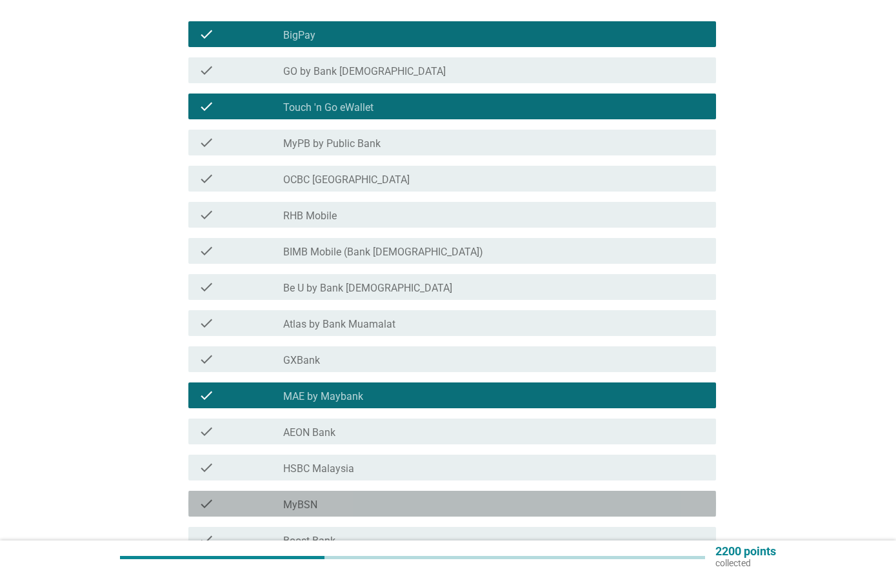
click at [649, 498] on div "check_box_outline_blank MyBSN" at bounding box center [494, 503] width 422 height 15
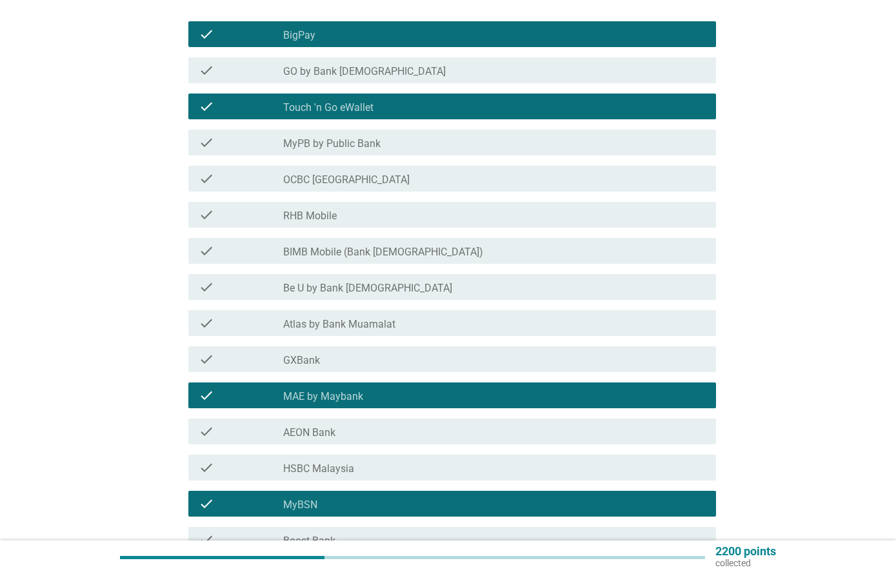
click at [755, 458] on div "English arrow_drop_down Which of the following banking or financial apps are yo…" at bounding box center [448, 294] width 834 height 805
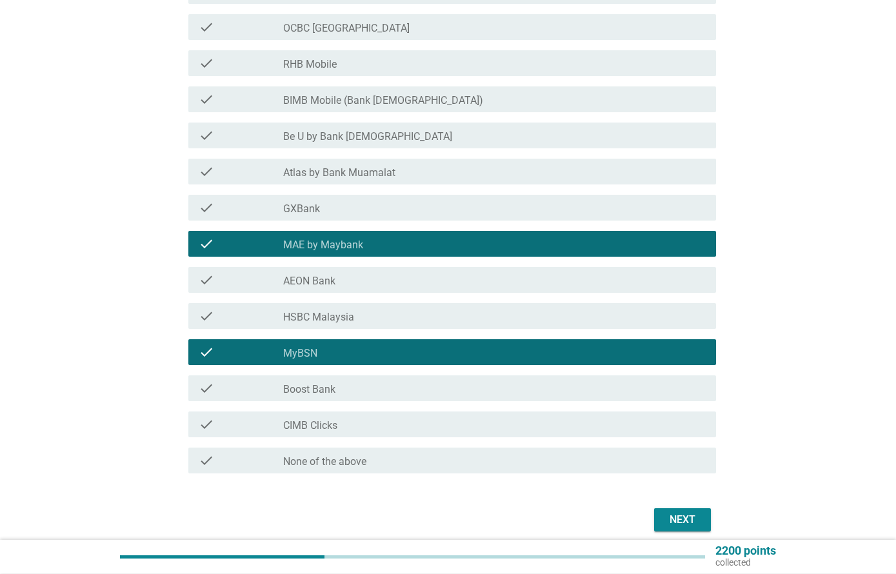
scroll to position [308, 0]
click at [664, 400] on div "check check_box_outline_blank Boost Bank" at bounding box center [452, 388] width 528 height 26
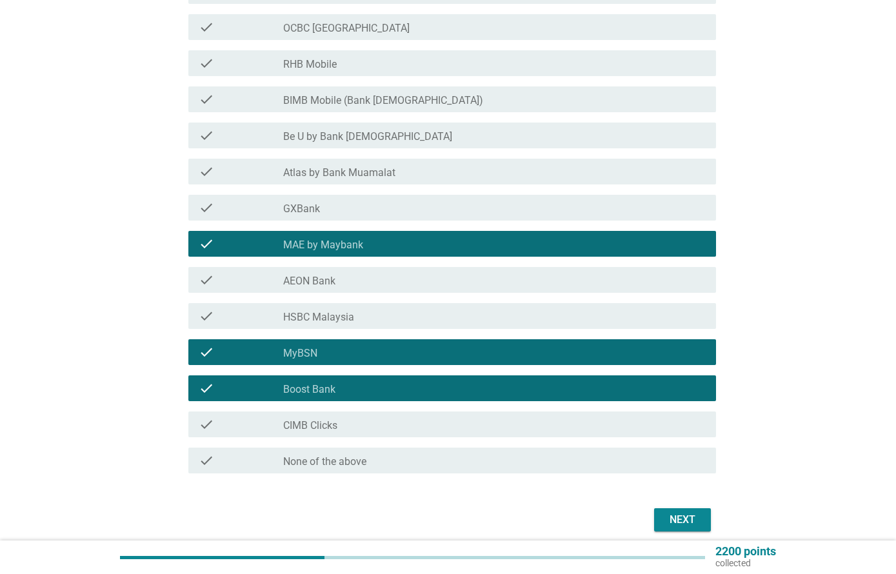
click at [700, 516] on div "Next" at bounding box center [682, 519] width 36 height 15
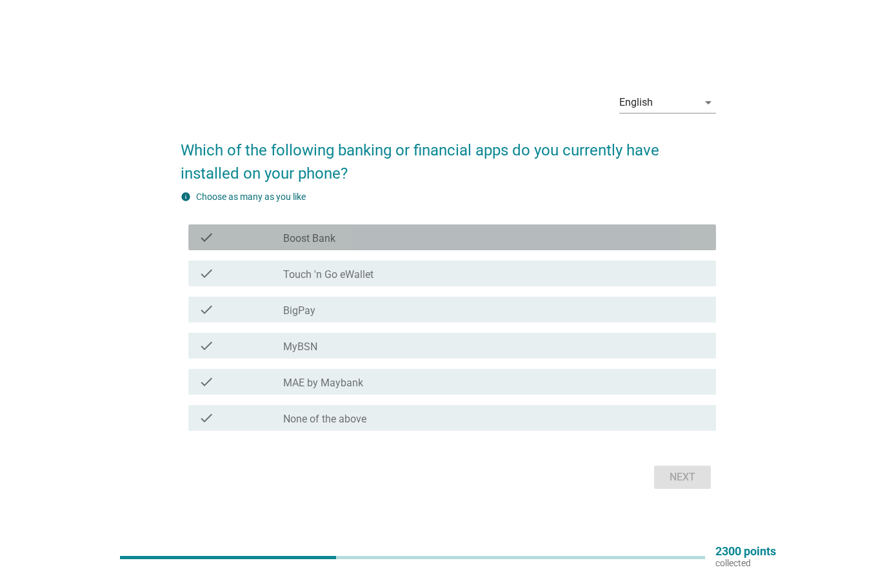
click at [624, 246] on div "check check_box_outline_blank Boost Bank" at bounding box center [452, 237] width 528 height 26
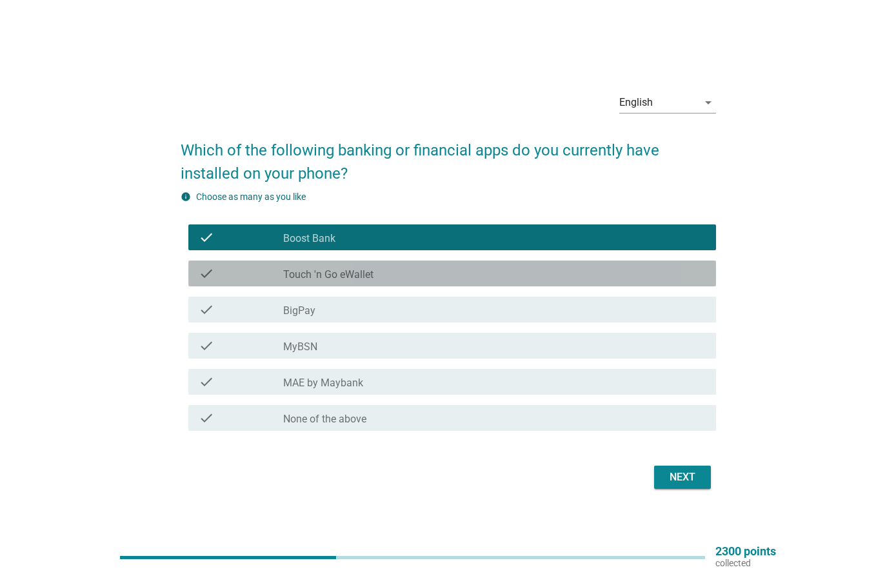
click at [617, 275] on div "check_box_outline_blank Touch 'n Go eWallet" at bounding box center [494, 273] width 422 height 15
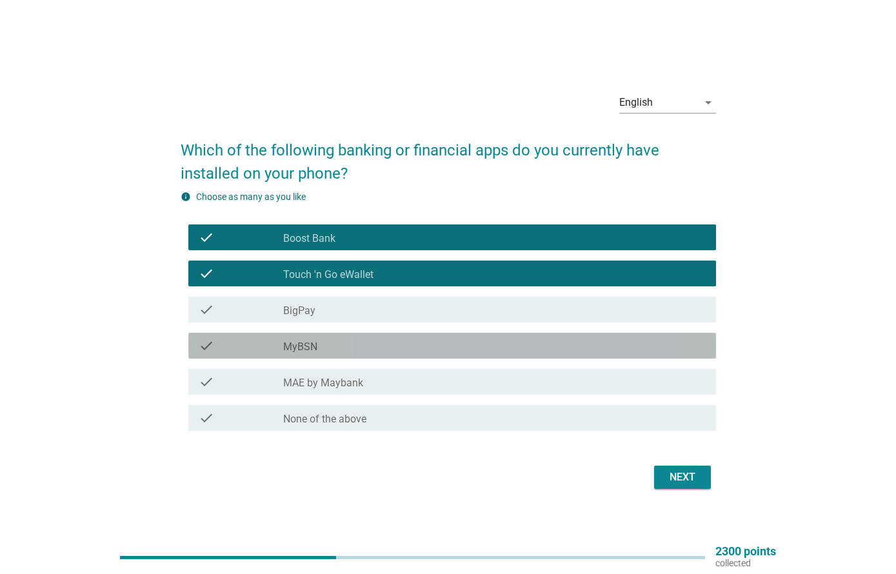
click at [592, 350] on div "check_box_outline_blank MyBSN" at bounding box center [494, 345] width 422 height 15
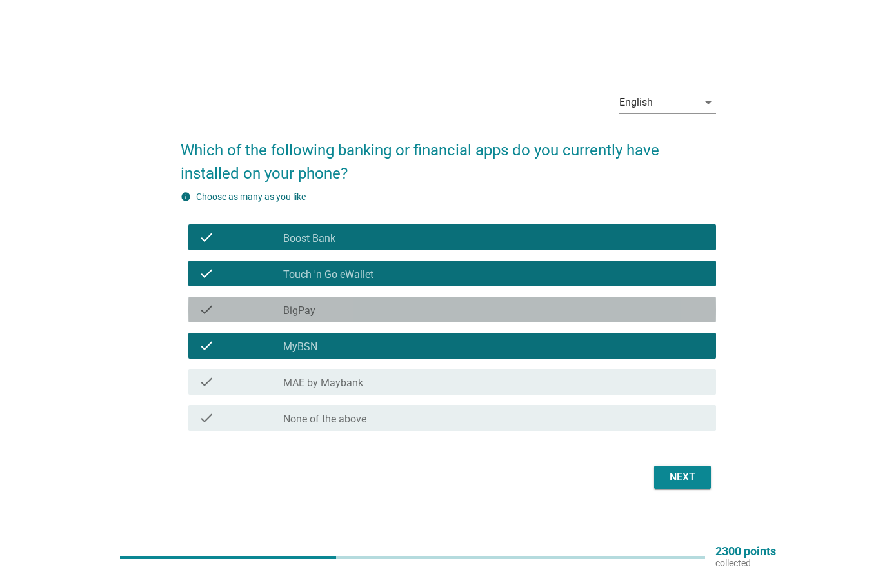
click at [608, 307] on div "check_box_outline_blank BigPay" at bounding box center [494, 309] width 422 height 15
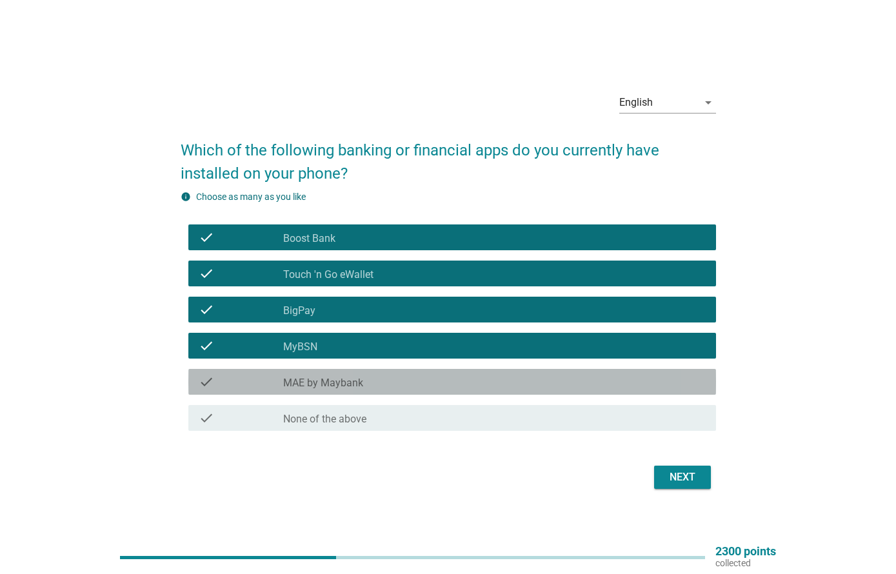
click at [595, 381] on div "check_box_outline_blank MAE by Maybank" at bounding box center [494, 381] width 422 height 15
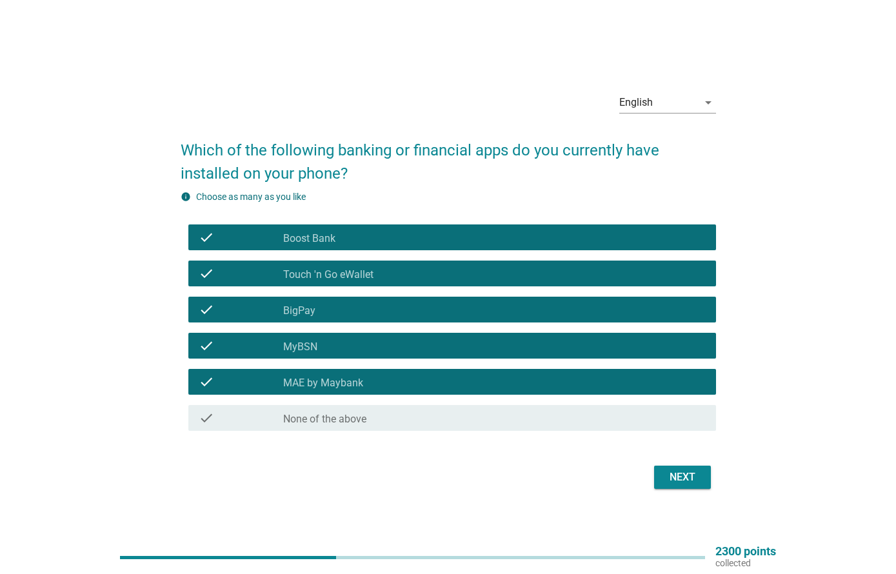
click at [691, 462] on div "Next" at bounding box center [448, 477] width 535 height 31
click at [695, 468] on button "Next" at bounding box center [682, 477] width 57 height 23
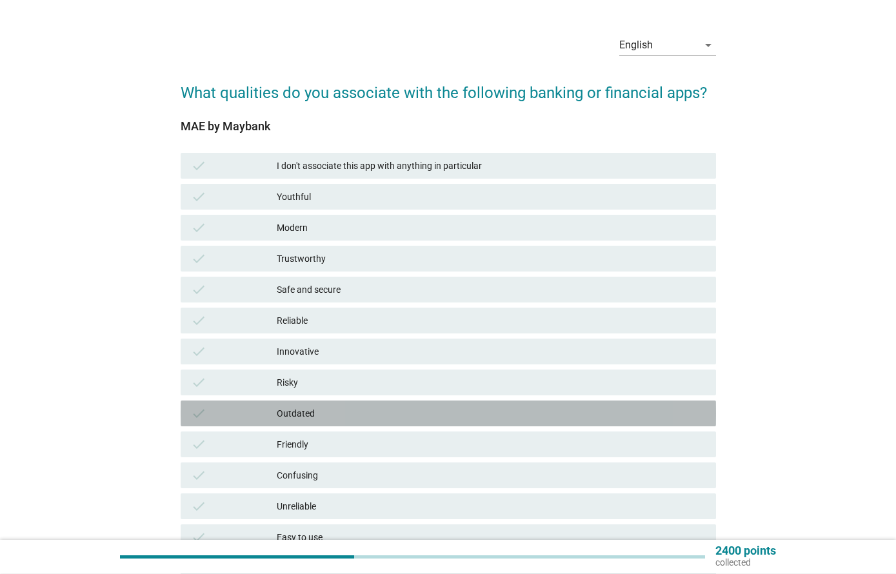
scroll to position [34, 0]
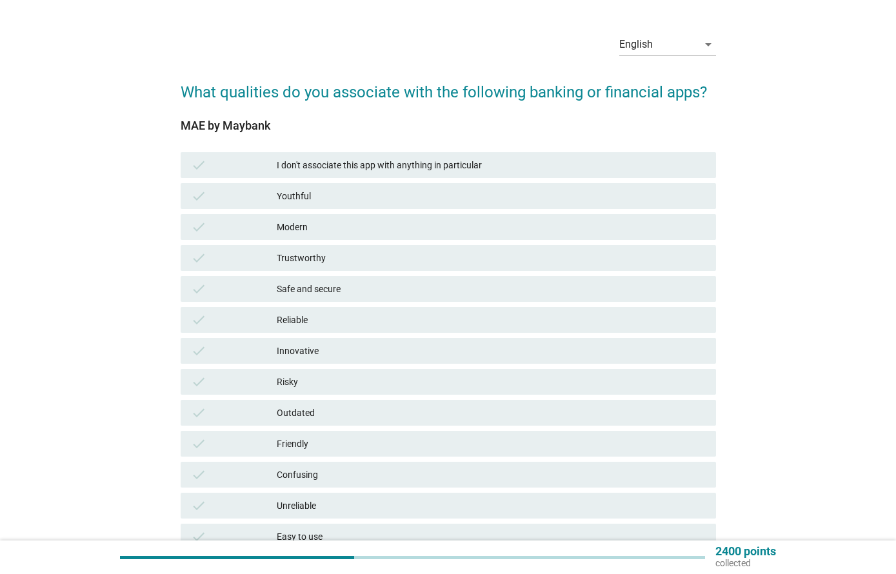
click at [600, 208] on div "check Youthful" at bounding box center [448, 196] width 535 height 26
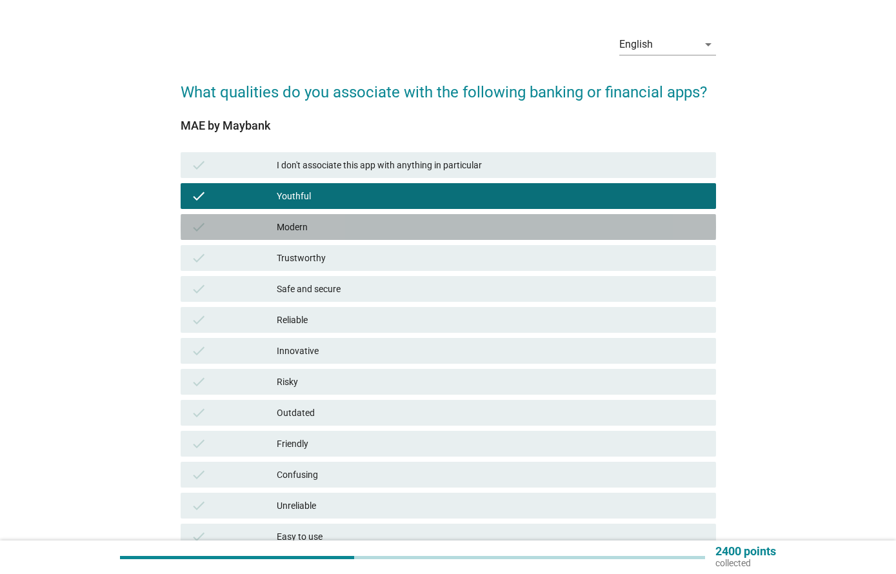
click at [606, 237] on div "check Modern" at bounding box center [448, 227] width 535 height 26
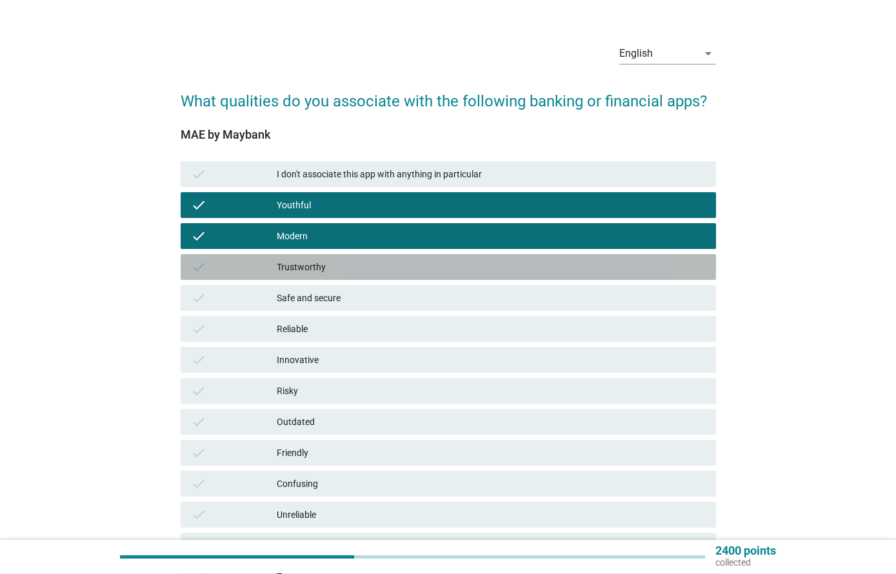
scroll to position [0, 0]
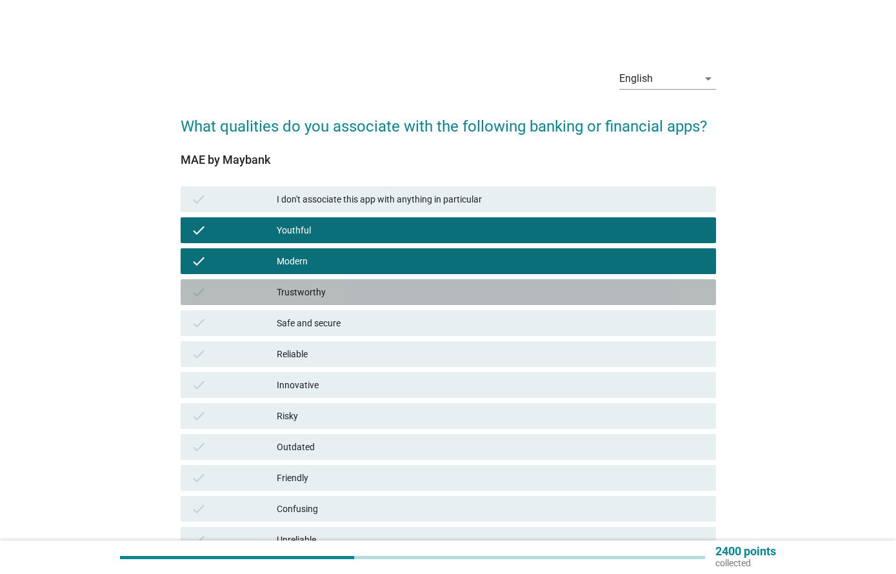
click at [593, 295] on div "Trustworthy" at bounding box center [491, 291] width 429 height 15
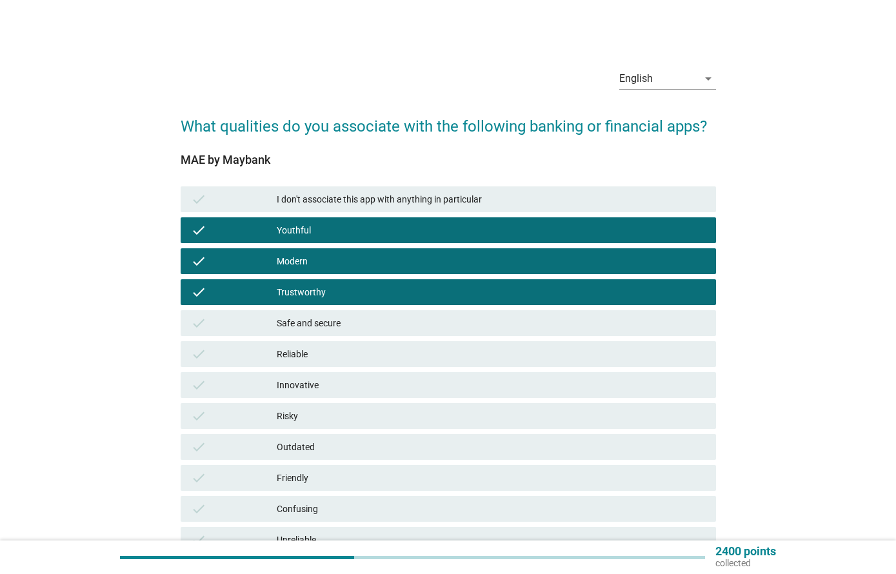
click at [611, 253] on div "check Modern" at bounding box center [448, 261] width 535 height 26
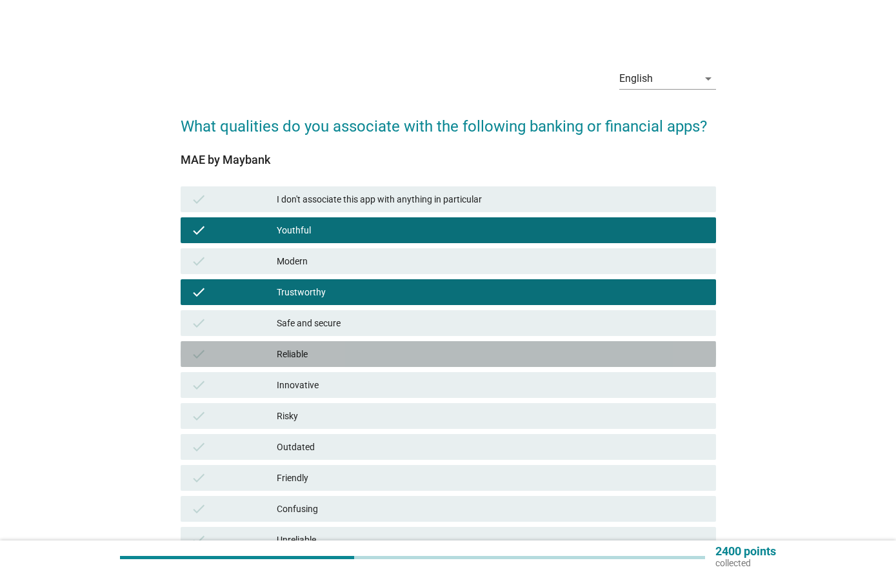
click at [587, 342] on div "check Reliable" at bounding box center [448, 354] width 535 height 26
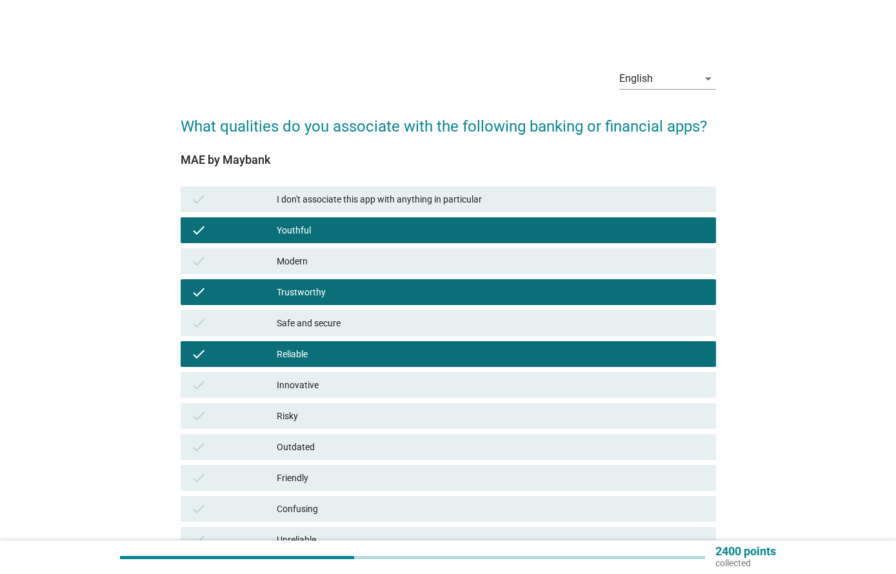
click at [597, 304] on div "check Trustworthy" at bounding box center [448, 292] width 535 height 26
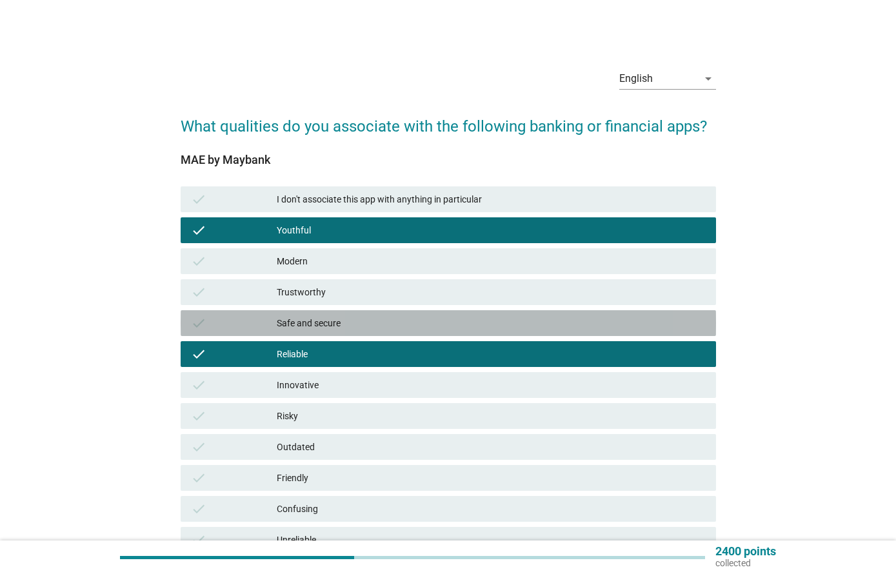
click at [595, 328] on div "Safe and secure" at bounding box center [491, 322] width 429 height 15
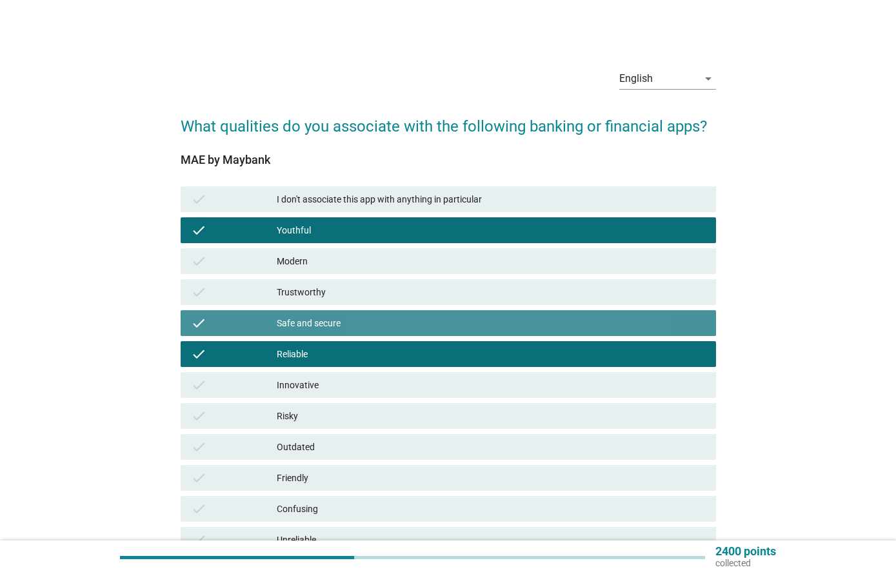
click at [603, 292] on div "Trustworthy" at bounding box center [491, 291] width 429 height 15
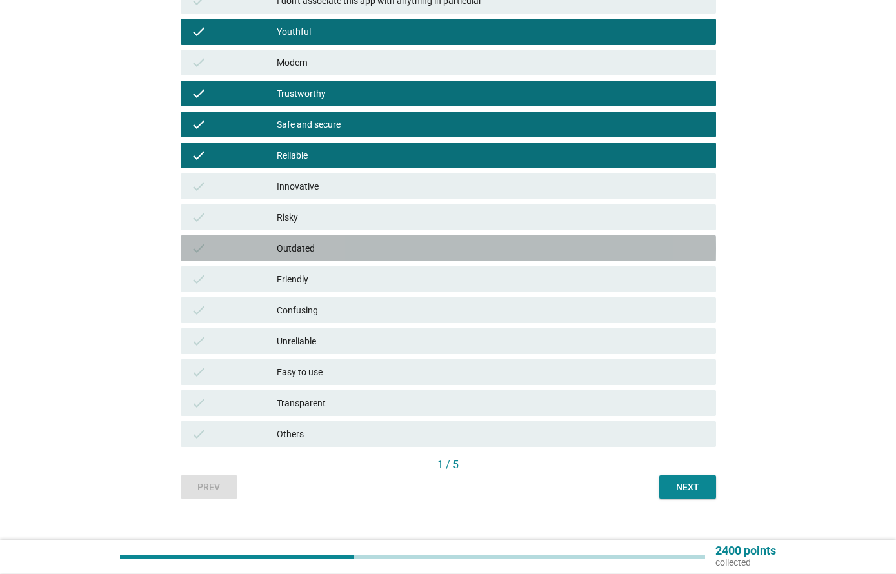
scroll to position [199, 0]
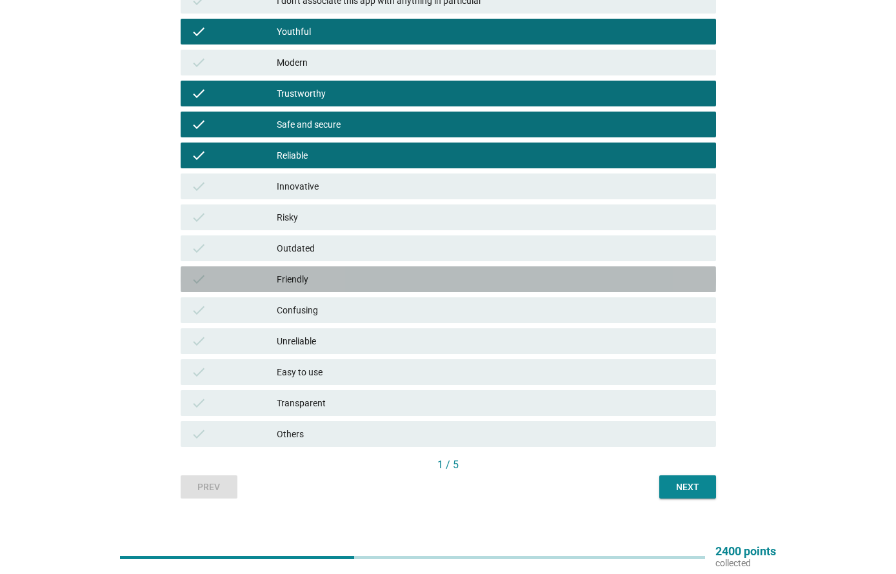
click at [608, 282] on div "Friendly" at bounding box center [491, 279] width 429 height 15
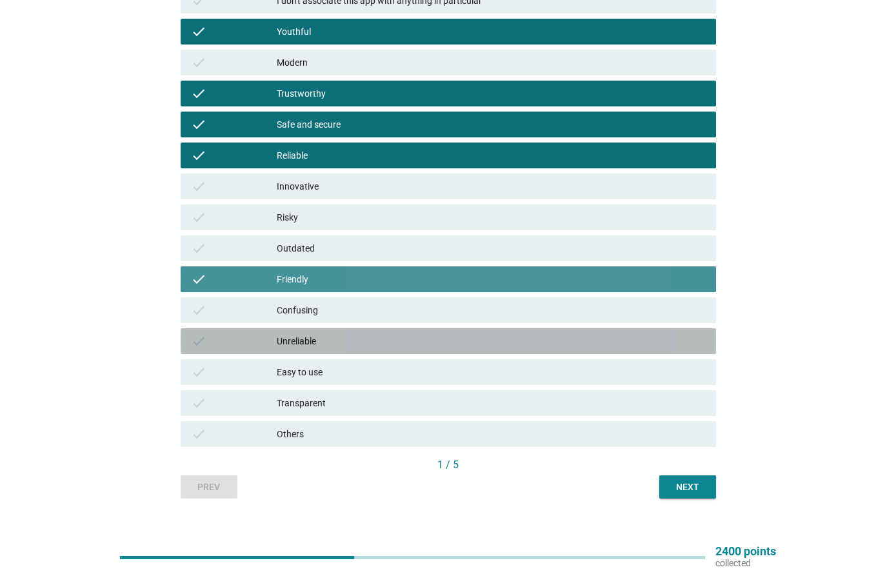
click at [598, 352] on div "check Unreliable" at bounding box center [448, 341] width 535 height 26
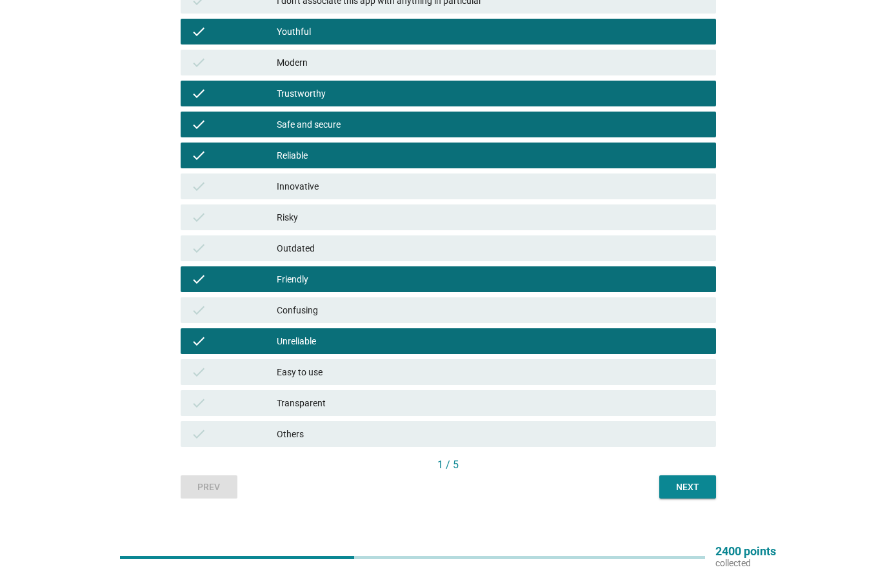
click at [597, 384] on div "check Easy to use" at bounding box center [448, 372] width 535 height 26
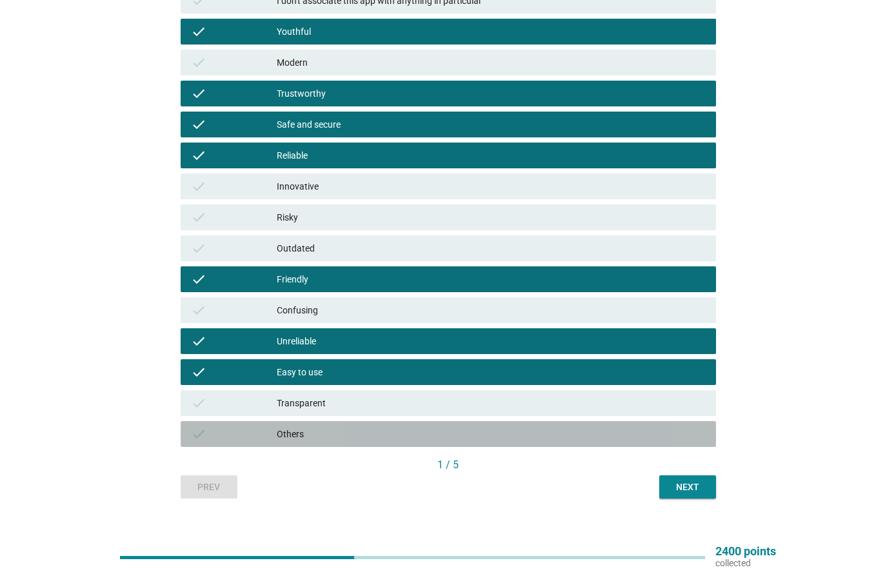
click at [626, 421] on div "check Others" at bounding box center [448, 434] width 535 height 26
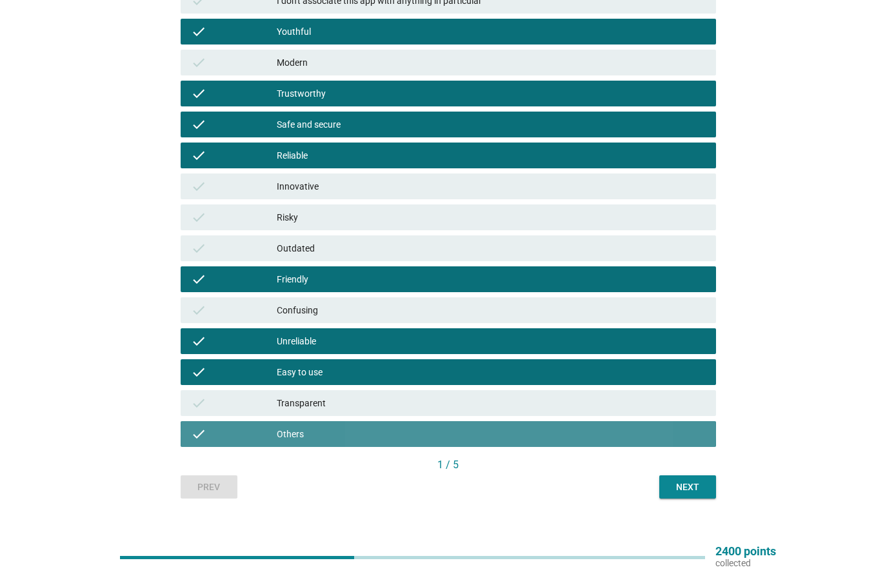
click at [651, 433] on div "Others" at bounding box center [491, 433] width 429 height 15
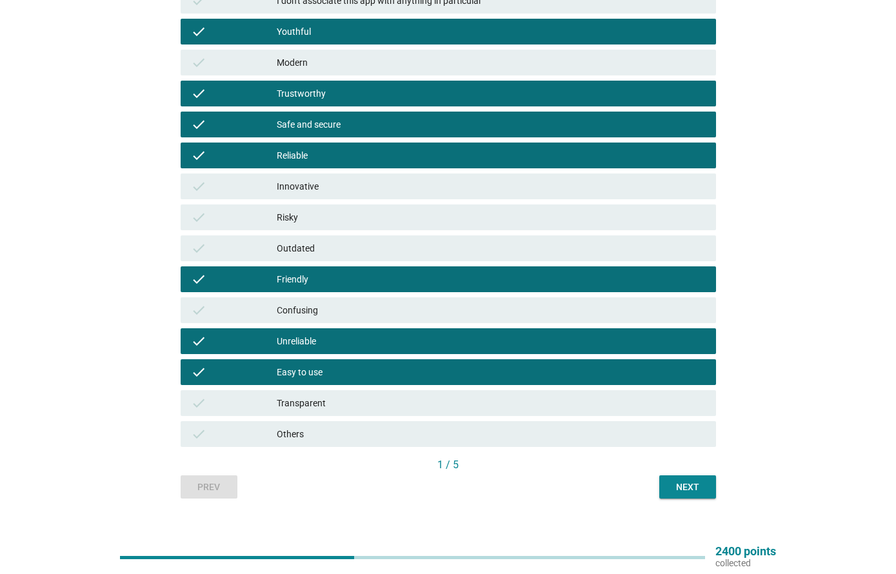
click at [661, 415] on div "check Transparent" at bounding box center [448, 403] width 535 height 26
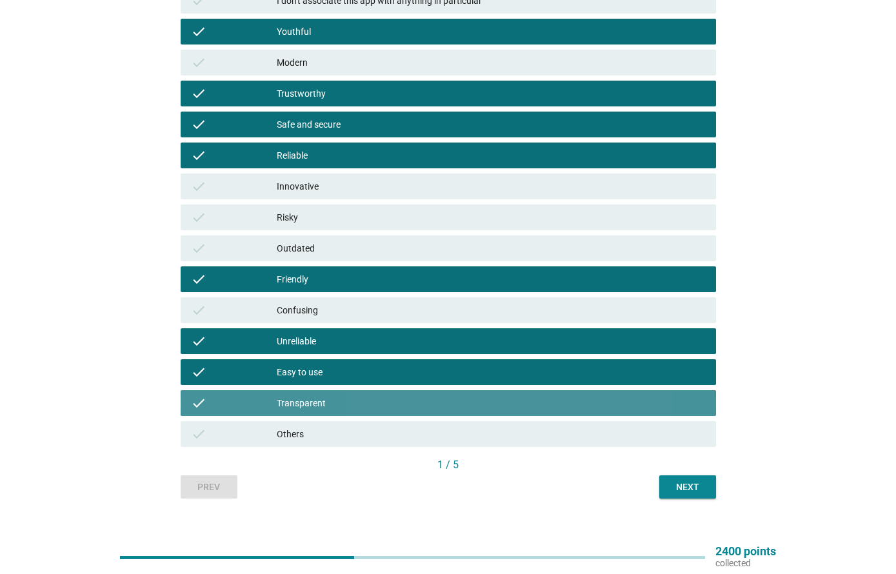
click at [660, 405] on div "Transparent" at bounding box center [491, 402] width 429 height 15
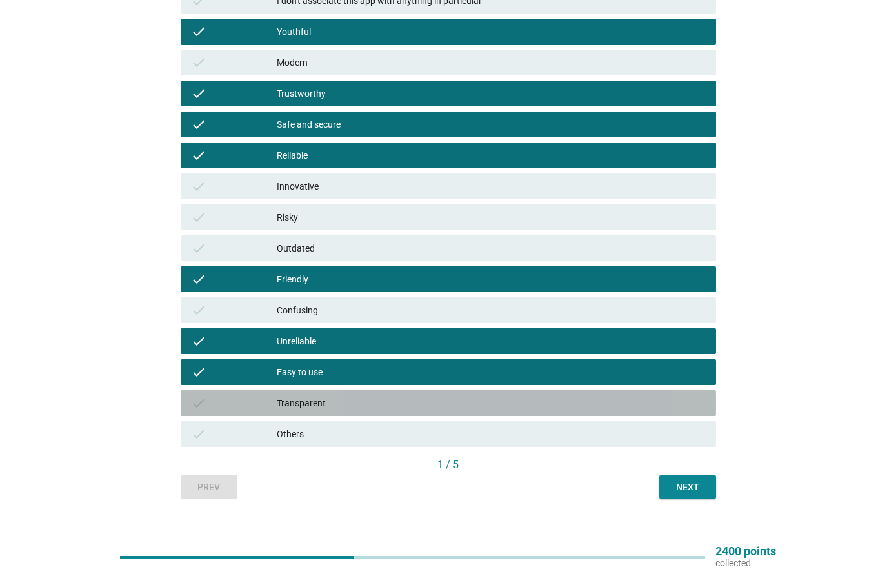
click at [666, 410] on div "Transparent" at bounding box center [491, 402] width 429 height 15
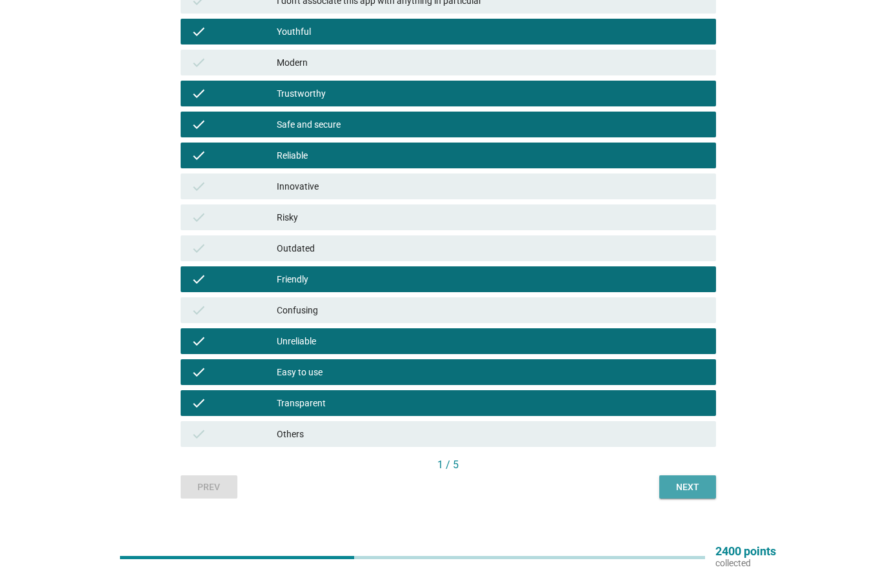
click at [697, 477] on button "Next" at bounding box center [687, 486] width 57 height 23
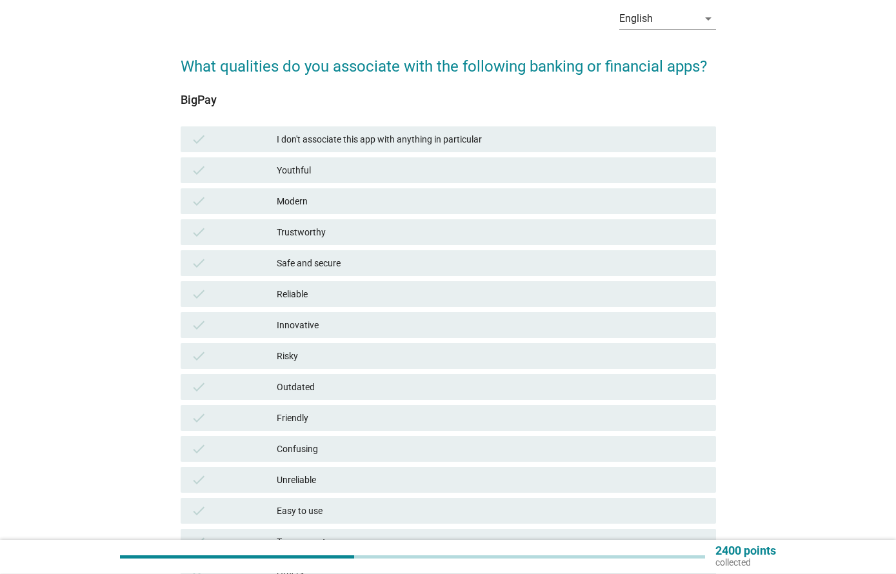
scroll to position [60, 0]
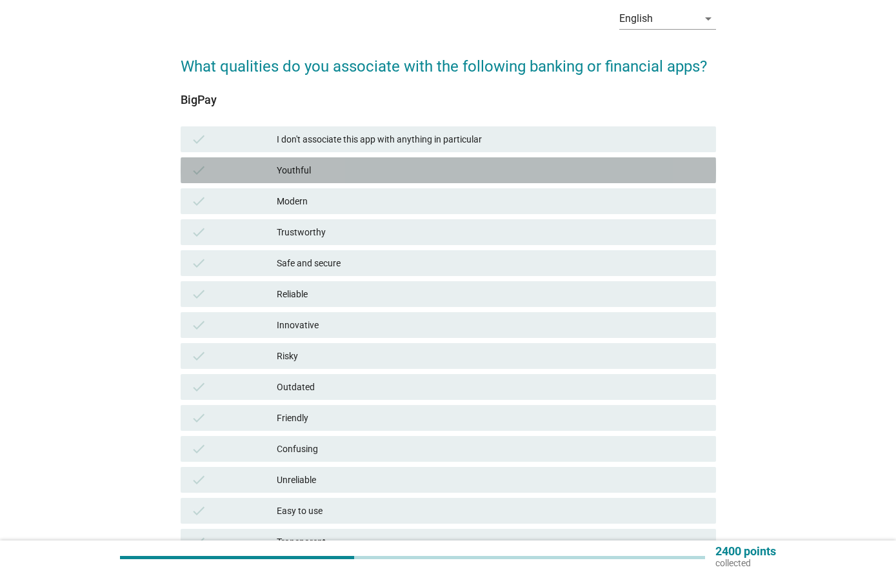
click at [608, 157] on div "check Youthful" at bounding box center [448, 170] width 535 height 26
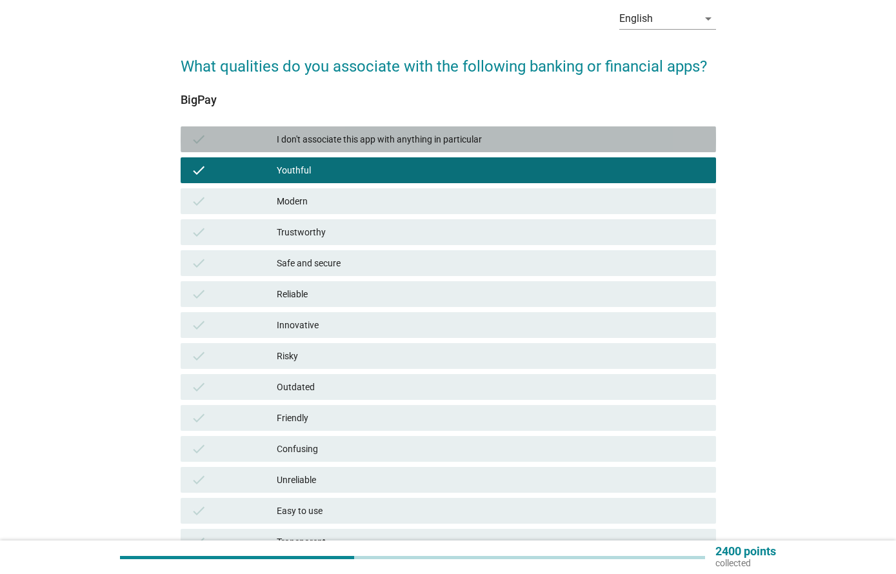
click at [608, 148] on div "check I don't associate this app with anything in particular" at bounding box center [448, 139] width 535 height 26
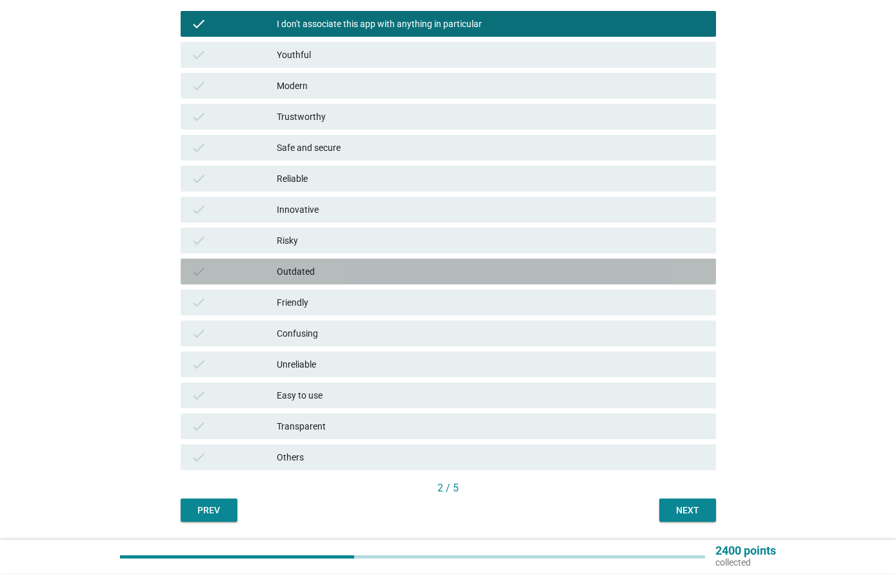
scroll to position [215, 0]
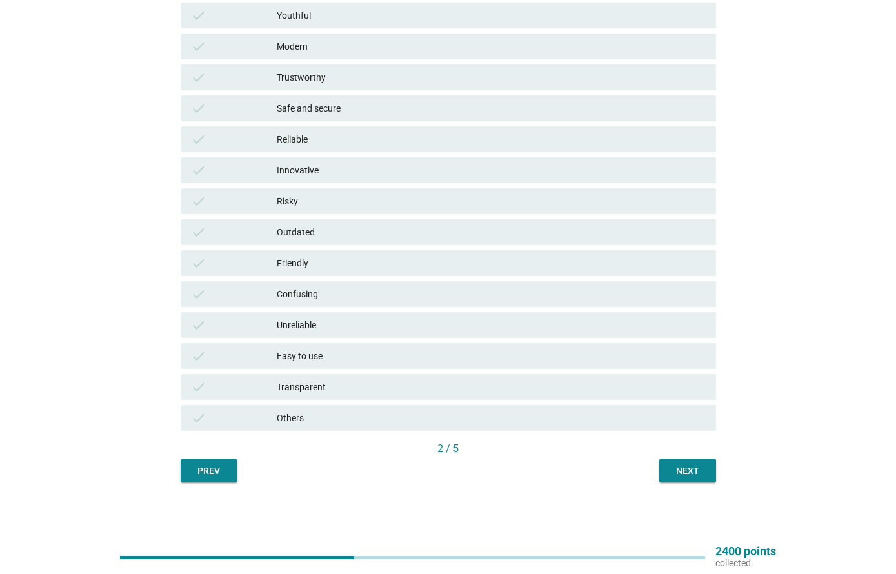
click at [749, 458] on div "English arrow_drop_down What qualities do you associate with the following bank…" at bounding box center [448, 163] width 834 height 660
click at [711, 470] on button "Next" at bounding box center [687, 470] width 57 height 23
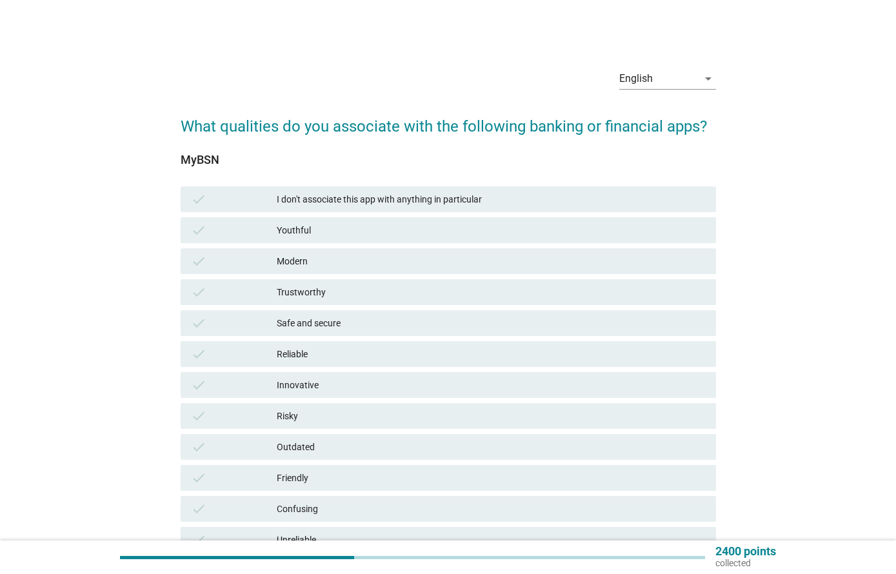
click at [614, 248] on div "check Modern" at bounding box center [448, 261] width 535 height 26
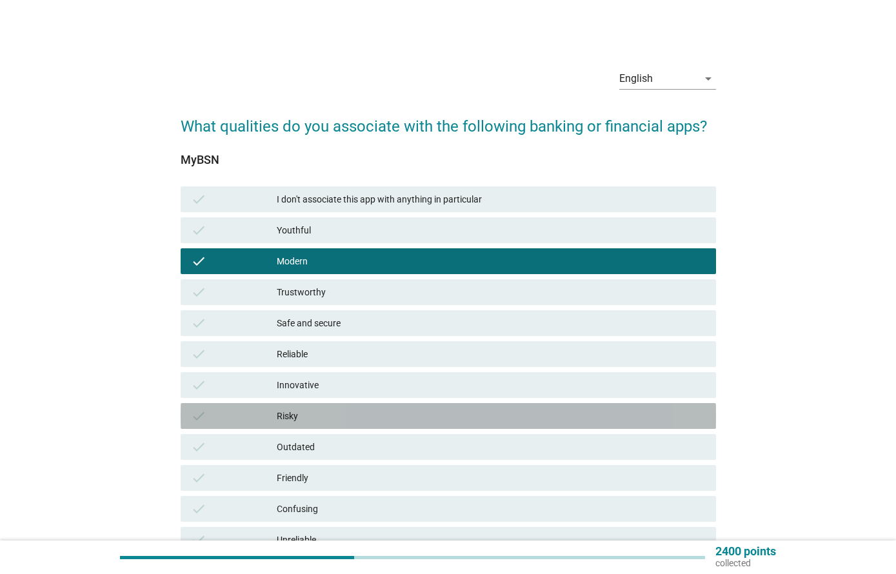
click at [606, 420] on div "Risky" at bounding box center [491, 415] width 429 height 15
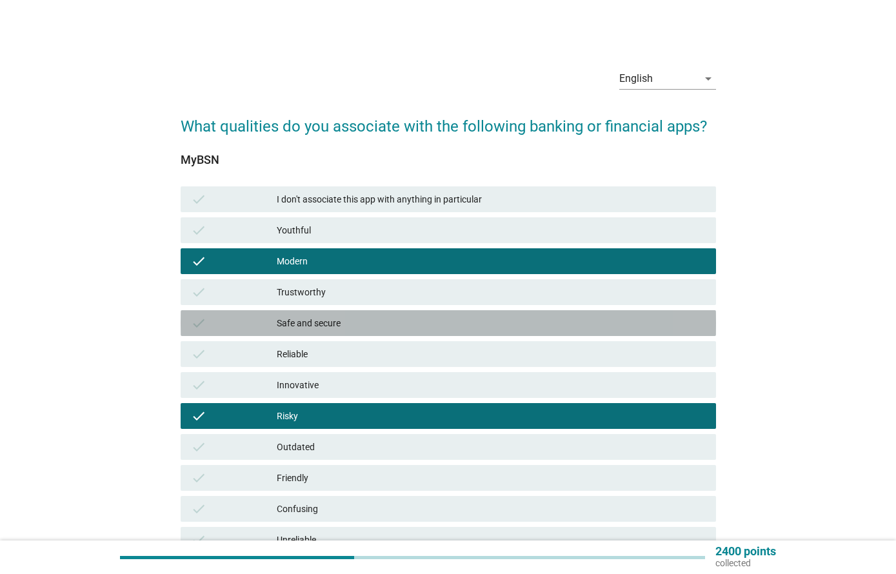
click at [606, 321] on div "Safe and secure" at bounding box center [491, 322] width 429 height 15
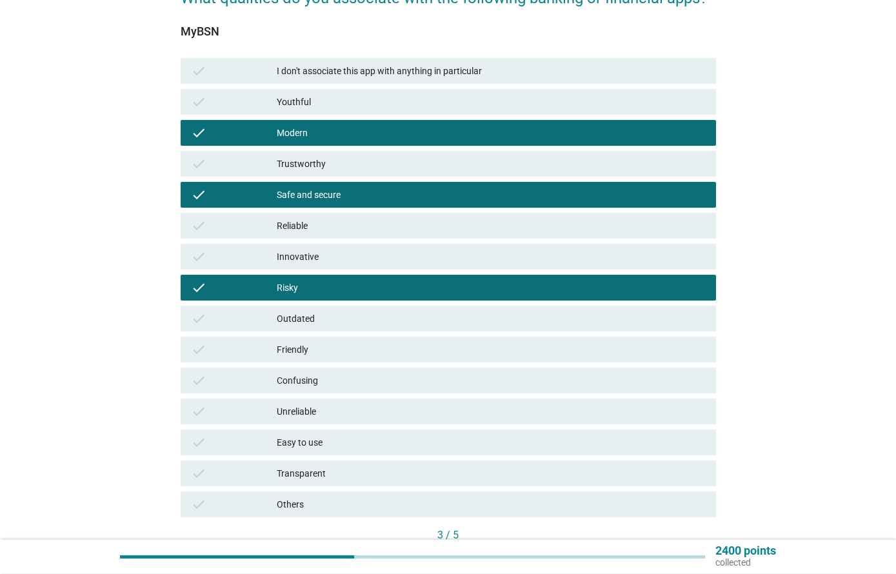
scroll to position [128, 0]
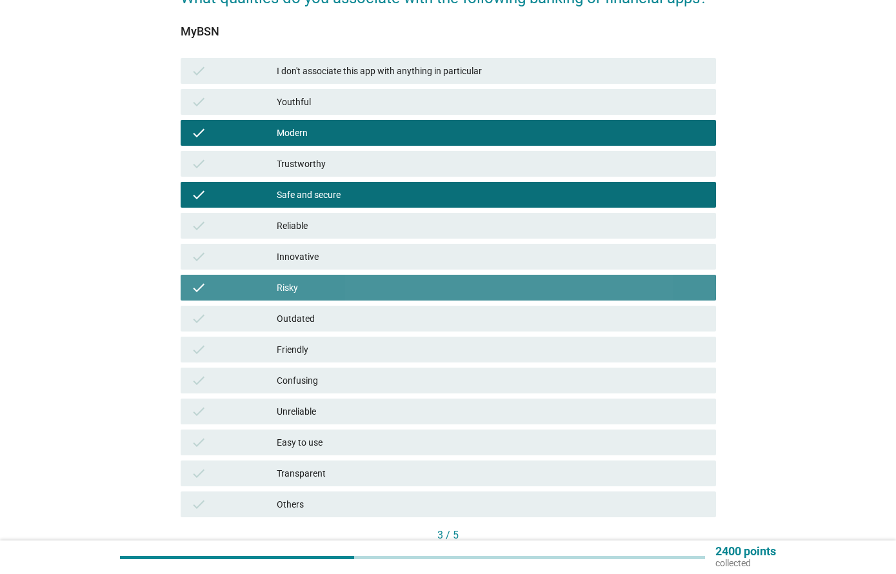
click at [633, 281] on div "Risky" at bounding box center [491, 287] width 429 height 15
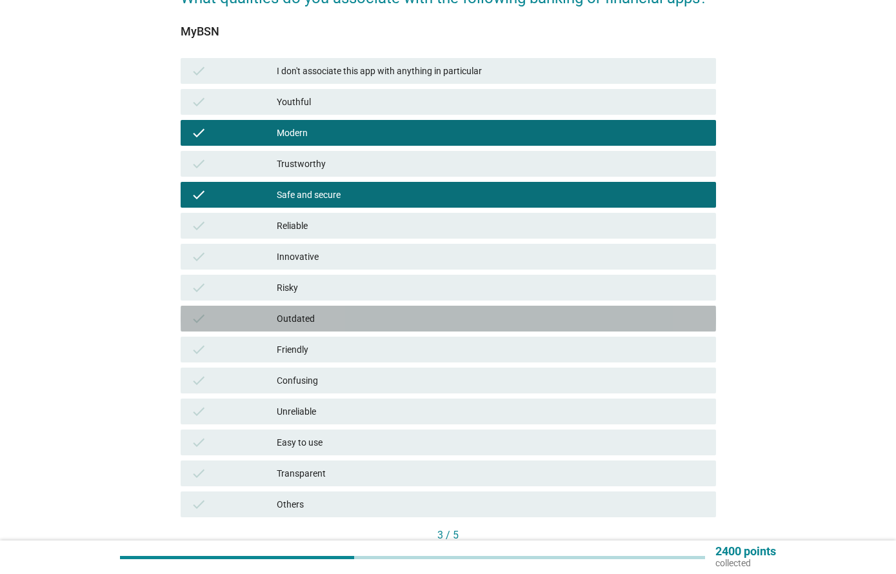
click at [624, 328] on div "check Outdated" at bounding box center [448, 319] width 535 height 26
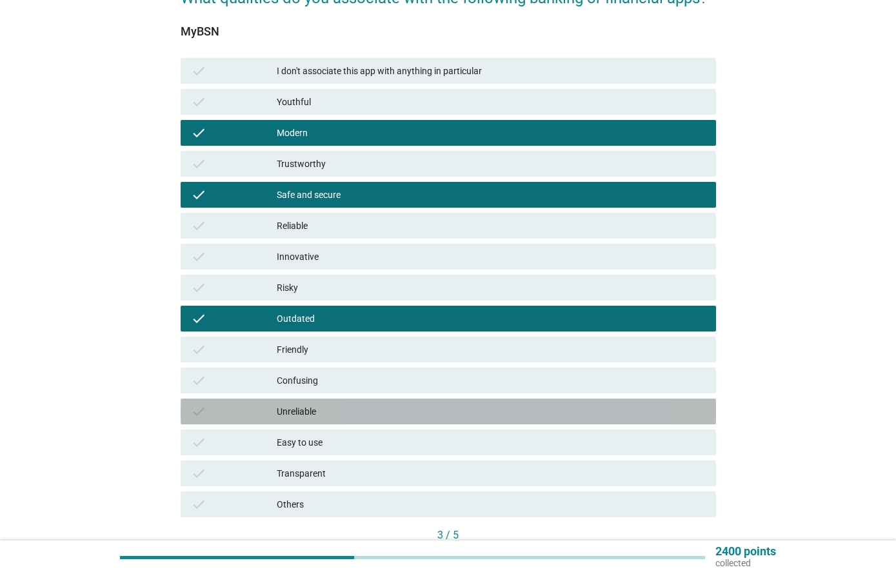
click at [628, 421] on div "check Unreliable" at bounding box center [448, 412] width 535 height 26
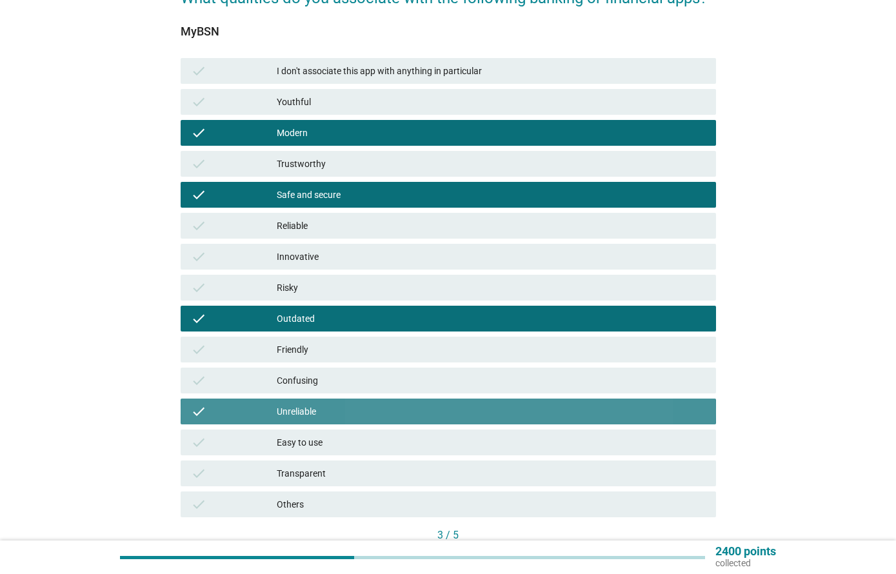
click at [636, 420] on div "check Unreliable" at bounding box center [448, 412] width 535 height 26
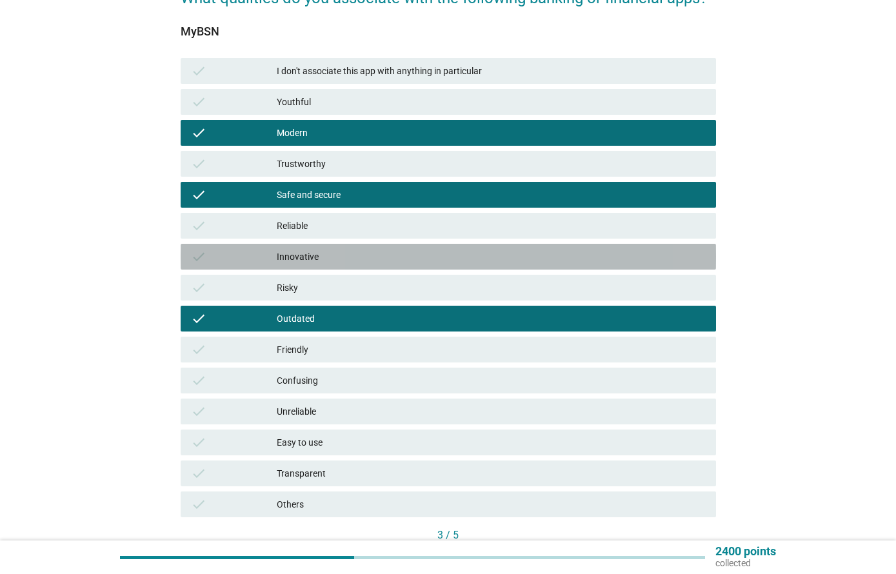
click at [615, 262] on div "Innovative" at bounding box center [491, 256] width 429 height 15
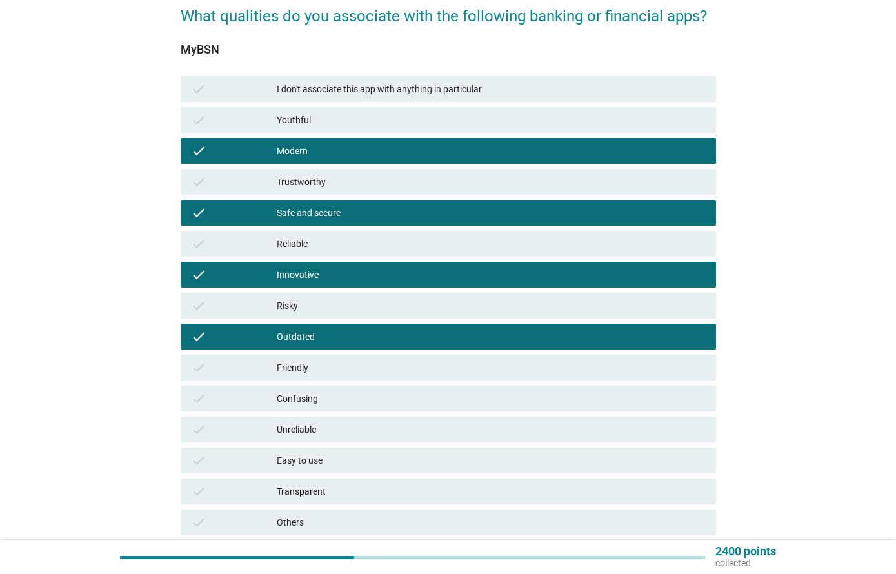
scroll to position [215, 0]
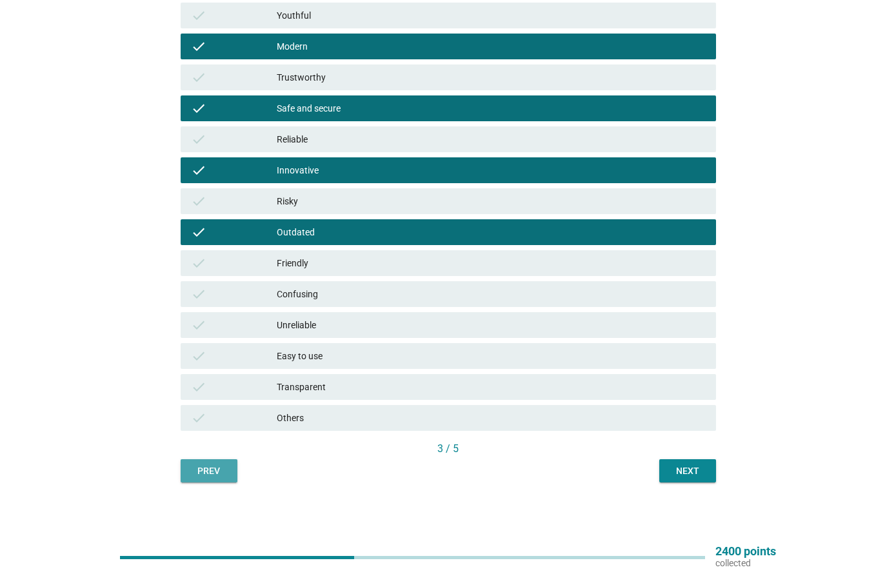
click at [236, 464] on button "Prev" at bounding box center [209, 470] width 57 height 23
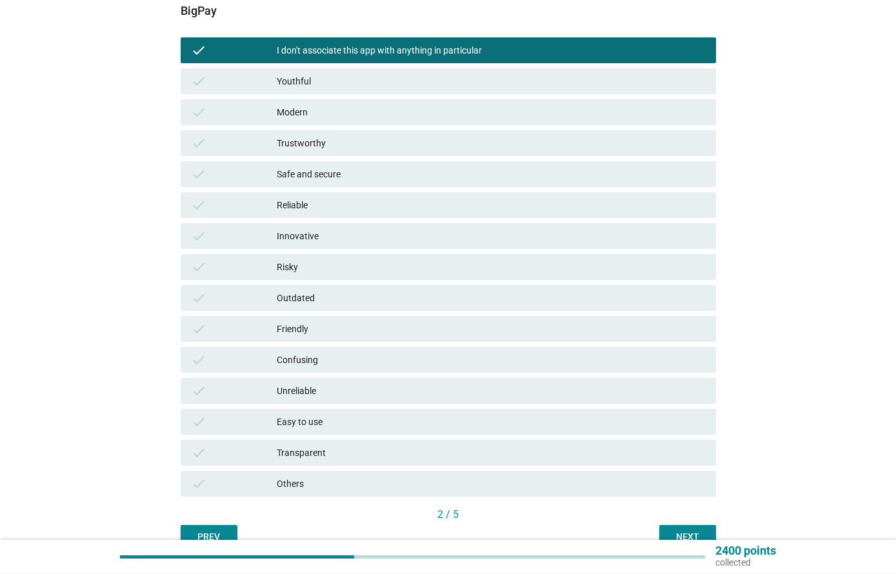
scroll to position [149, 0]
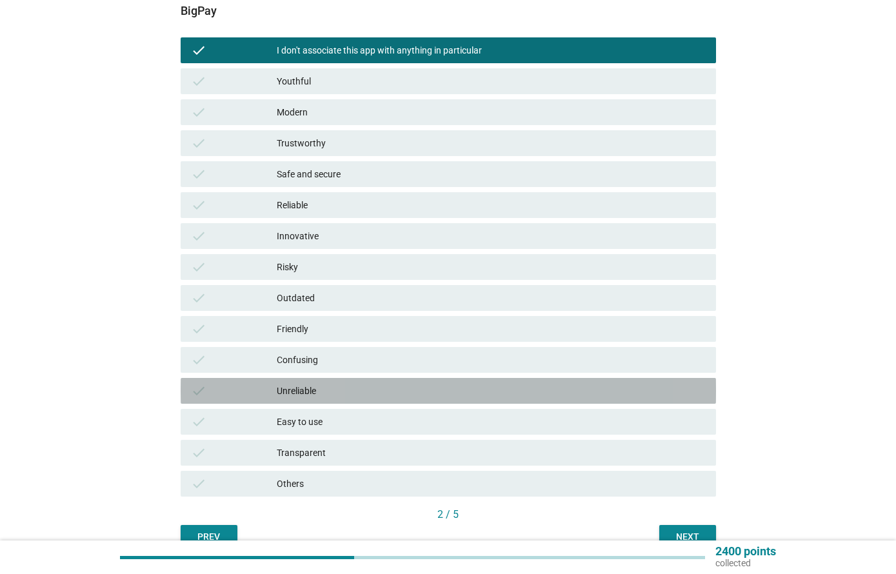
click at [589, 392] on div "Unreliable" at bounding box center [491, 390] width 429 height 15
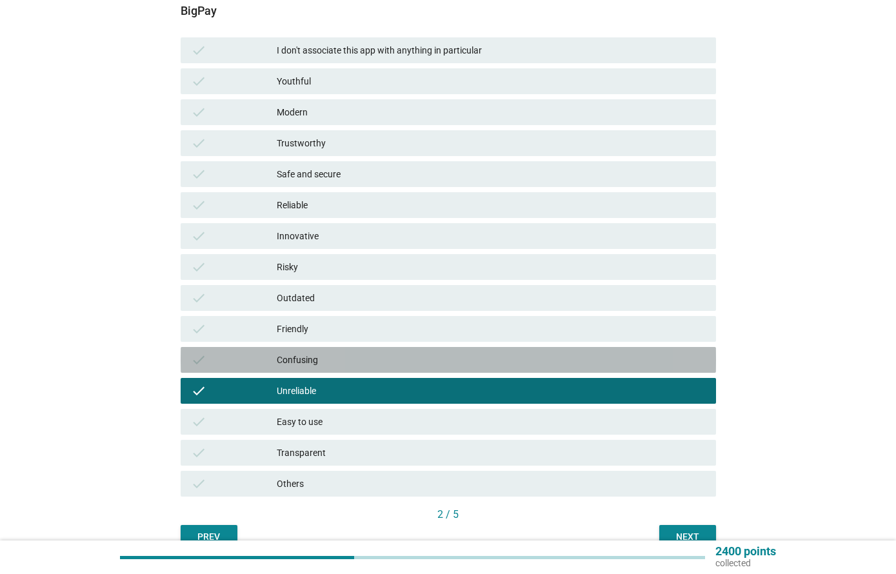
click at [589, 364] on div "Confusing" at bounding box center [491, 359] width 429 height 15
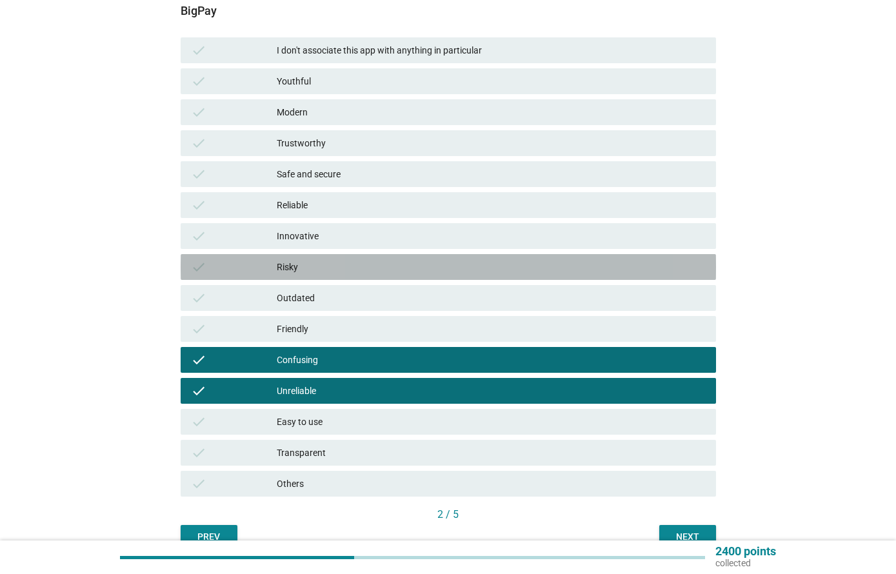
click at [589, 261] on div "Risky" at bounding box center [491, 266] width 429 height 15
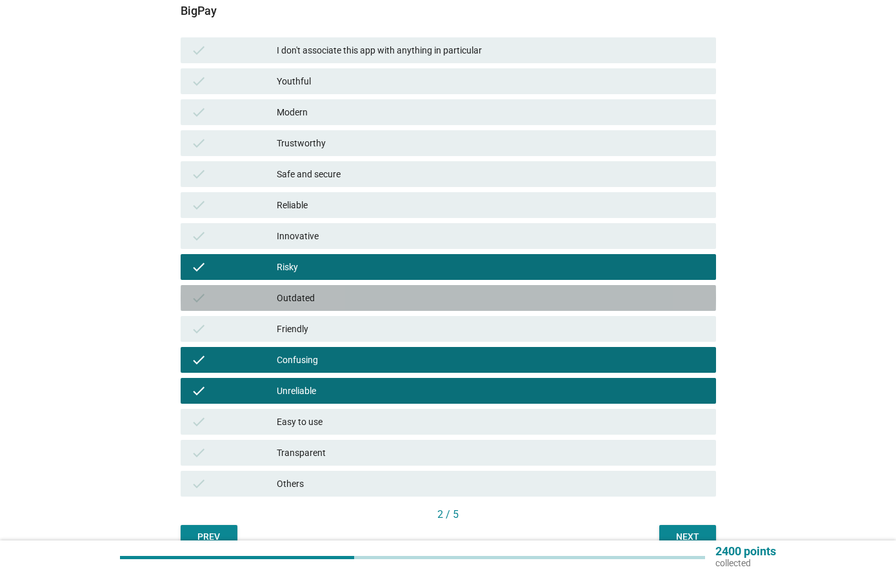
click at [644, 302] on div "Outdated" at bounding box center [491, 297] width 429 height 15
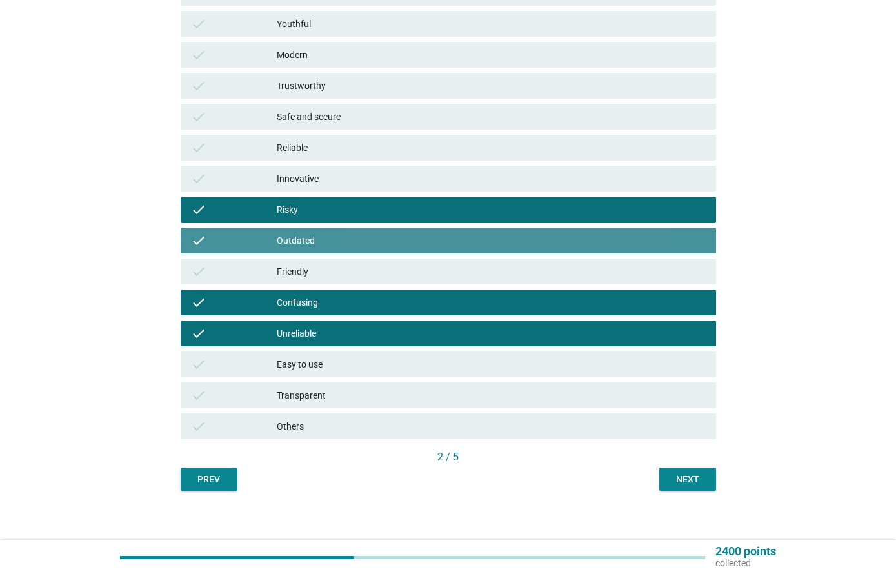
scroll to position [215, 0]
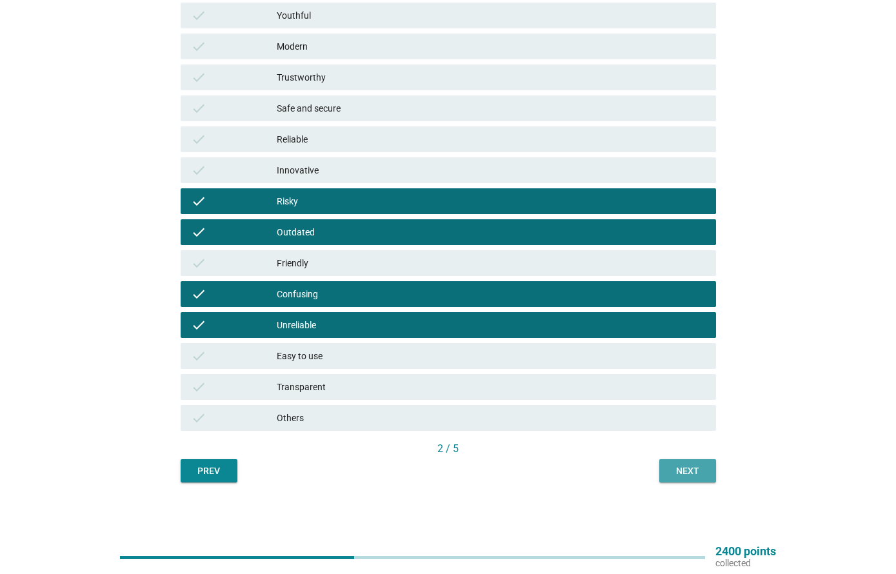
click at [707, 472] on button "Next" at bounding box center [687, 470] width 57 height 23
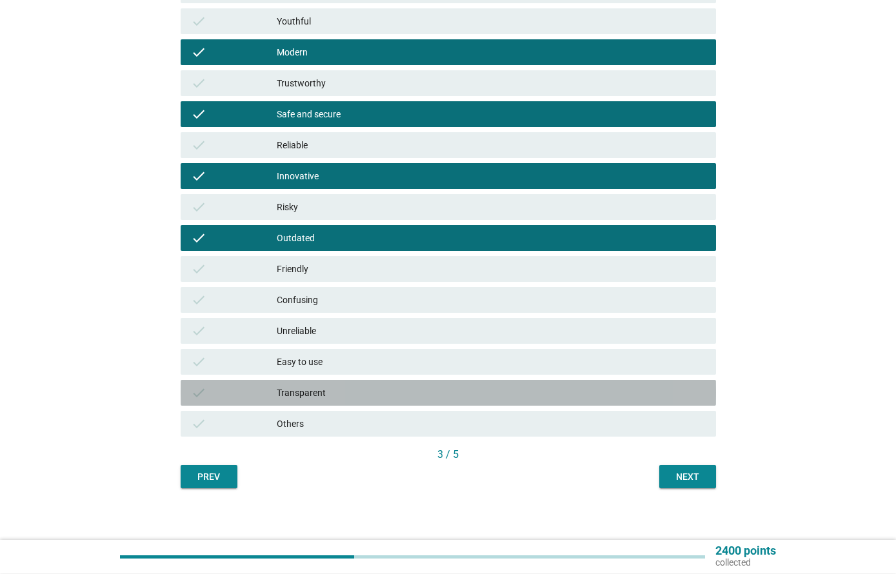
scroll to position [209, 0]
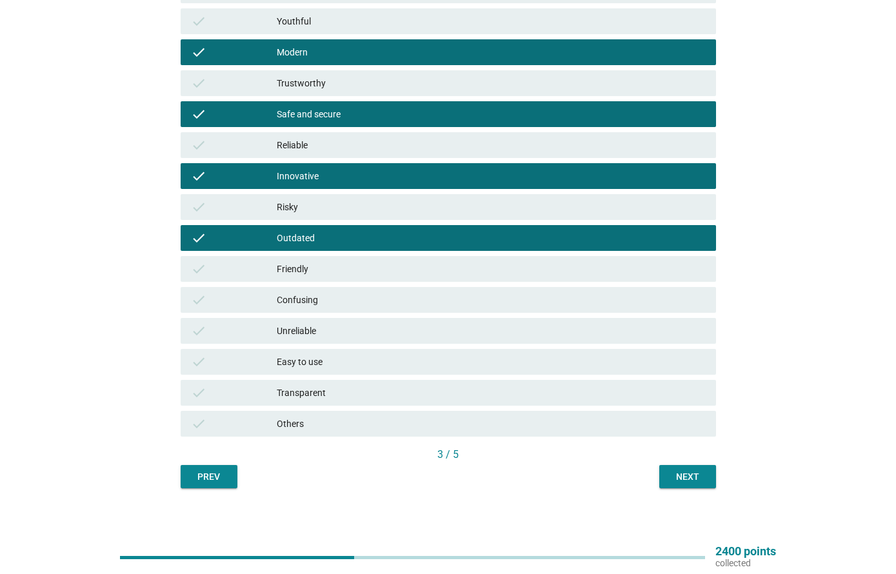
click at [700, 483] on div "Next" at bounding box center [687, 477] width 36 height 14
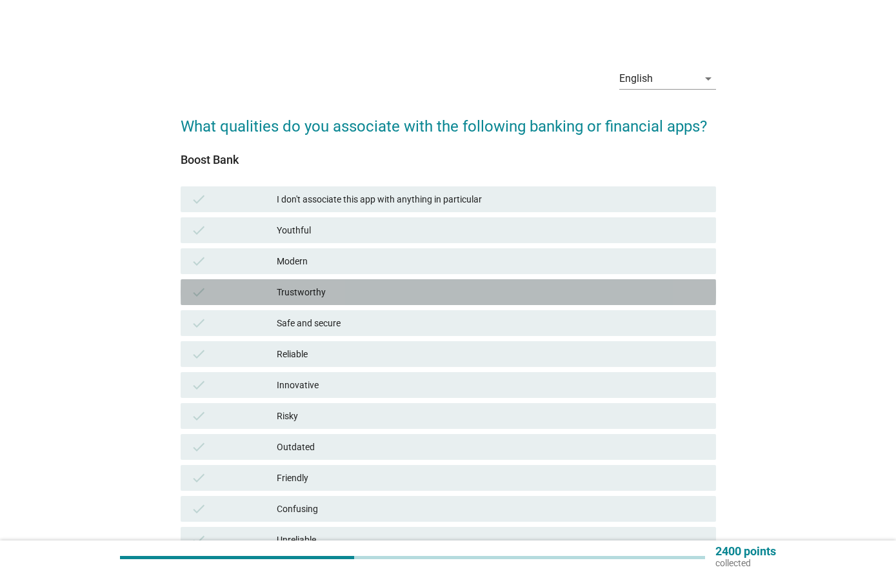
click at [630, 280] on div "check Trustworthy" at bounding box center [448, 292] width 535 height 26
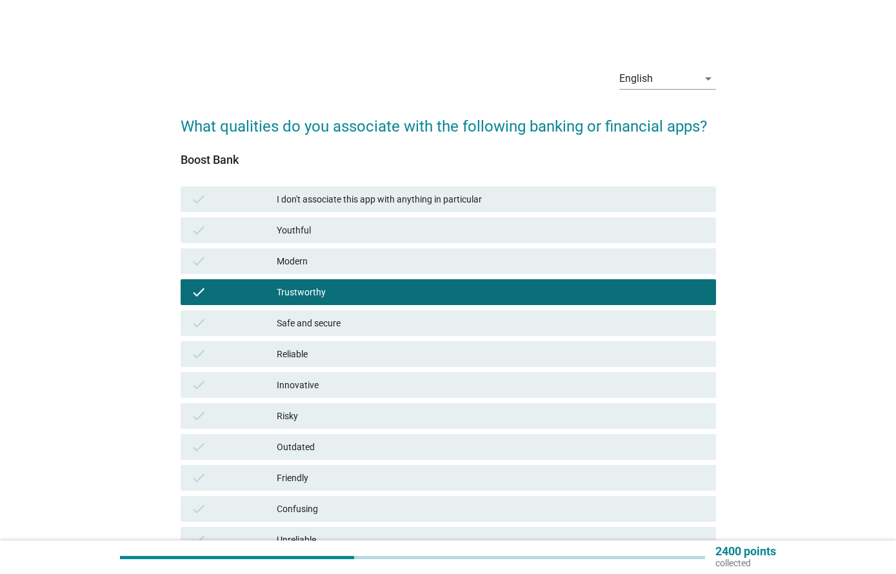
click at [606, 304] on div "check Trustworthy" at bounding box center [448, 292] width 535 height 26
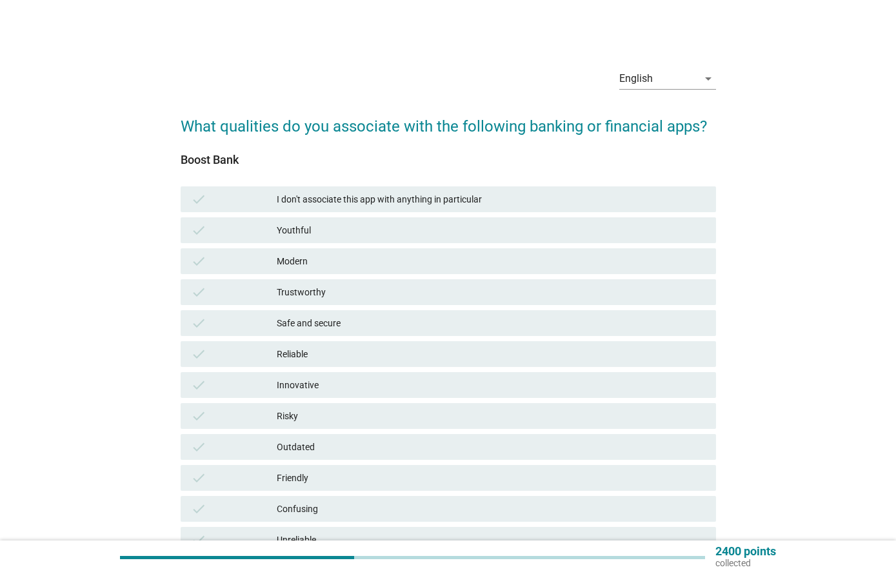
click at [602, 335] on div "check Safe and secure" at bounding box center [448, 323] width 535 height 26
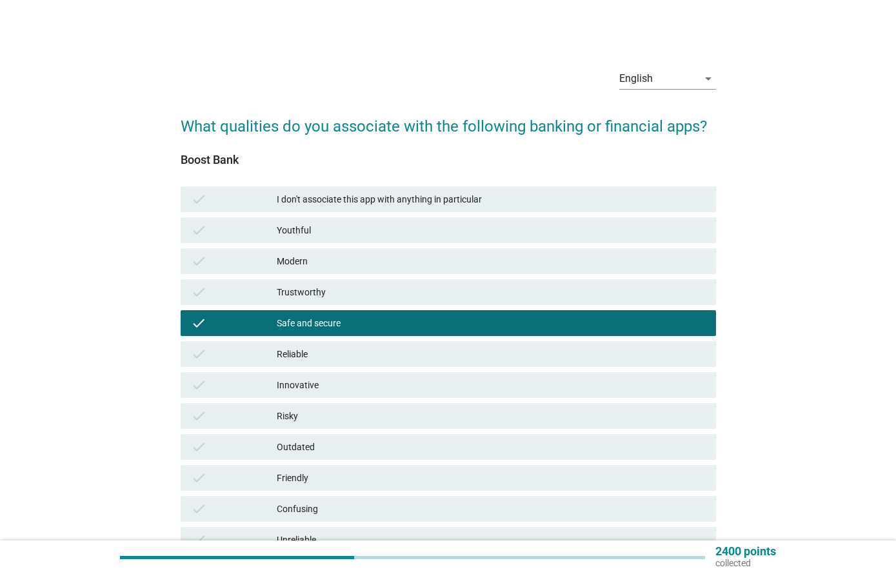
click at [608, 304] on div "check Trustworthy" at bounding box center [448, 292] width 535 height 26
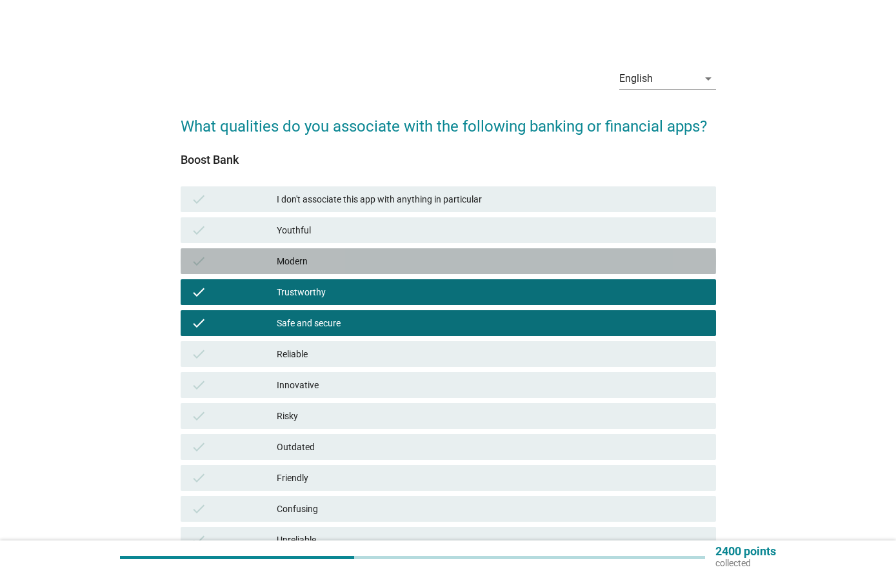
click at [616, 250] on div "check Modern" at bounding box center [448, 261] width 535 height 26
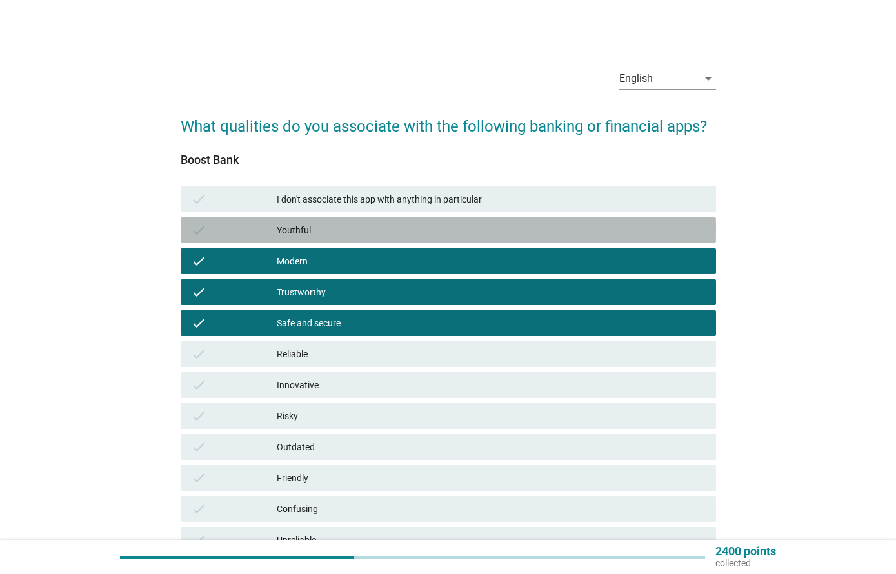
click at [621, 231] on div "Youthful" at bounding box center [491, 229] width 429 height 15
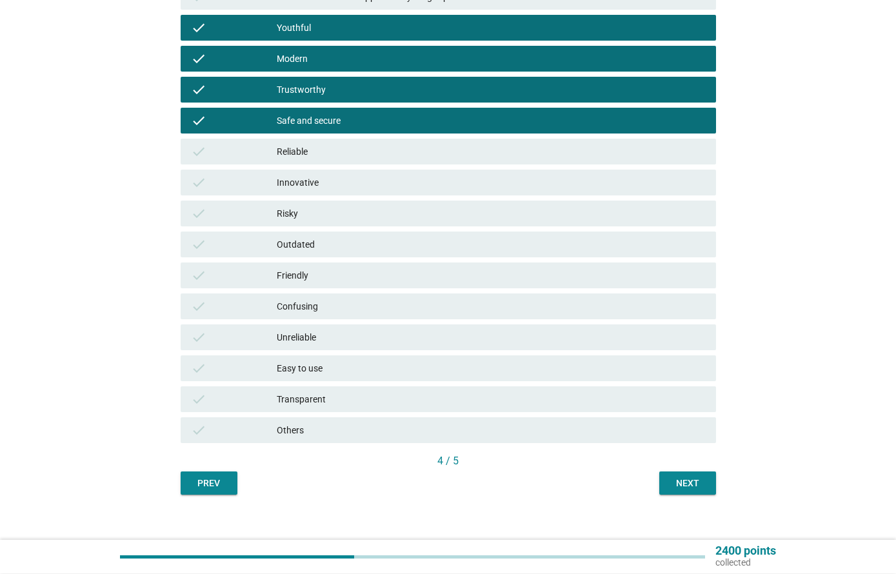
scroll to position [215, 0]
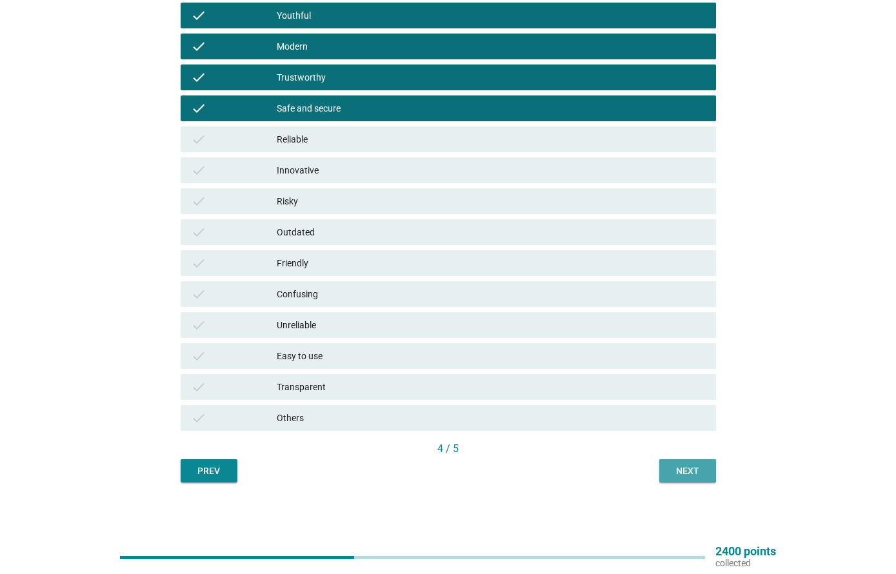
click at [701, 468] on div "Next" at bounding box center [687, 471] width 36 height 14
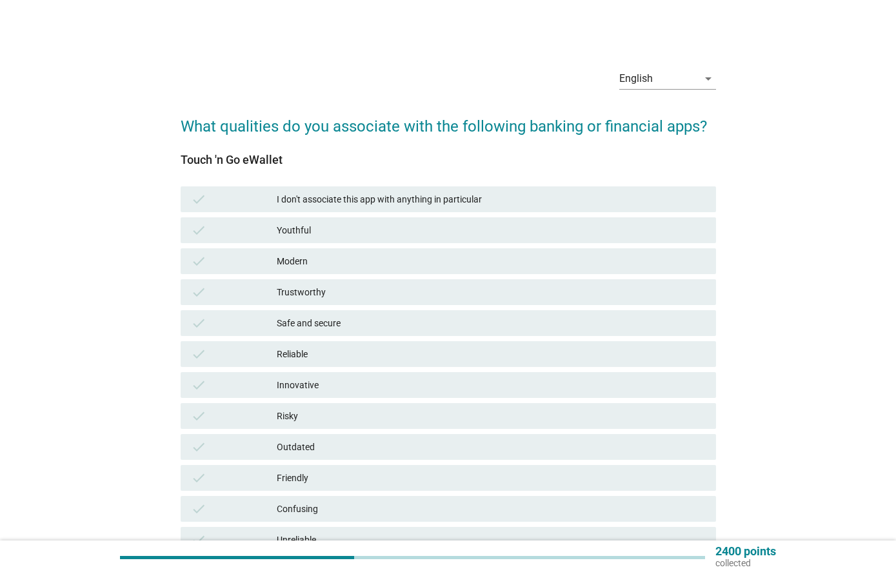
click at [622, 227] on div "Youthful" at bounding box center [491, 229] width 429 height 15
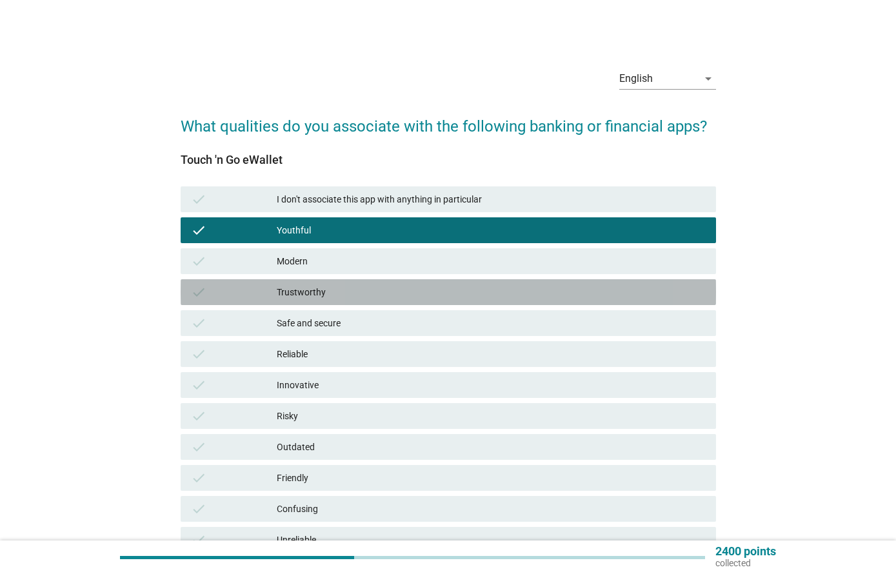
click at [604, 281] on div "check Trustworthy" at bounding box center [448, 292] width 535 height 26
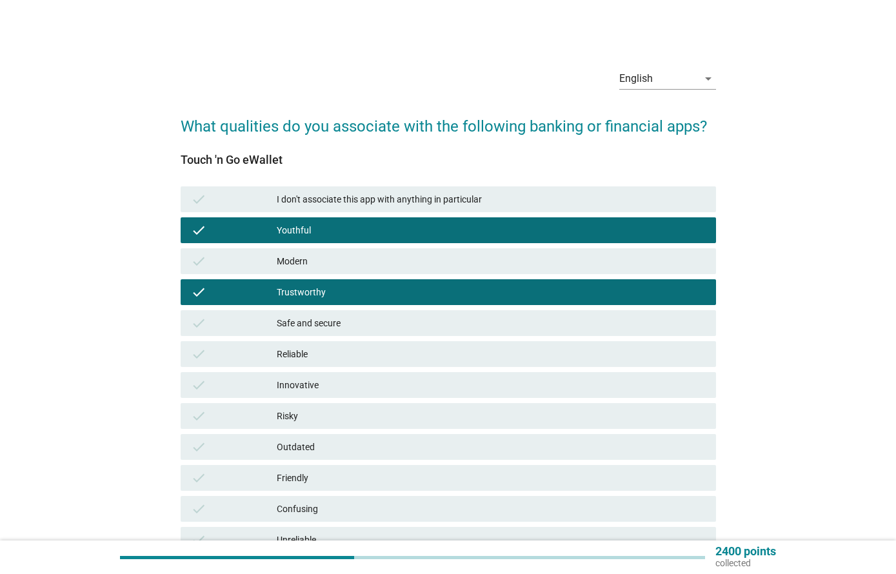
click at [594, 328] on div "Safe and secure" at bounding box center [491, 322] width 429 height 15
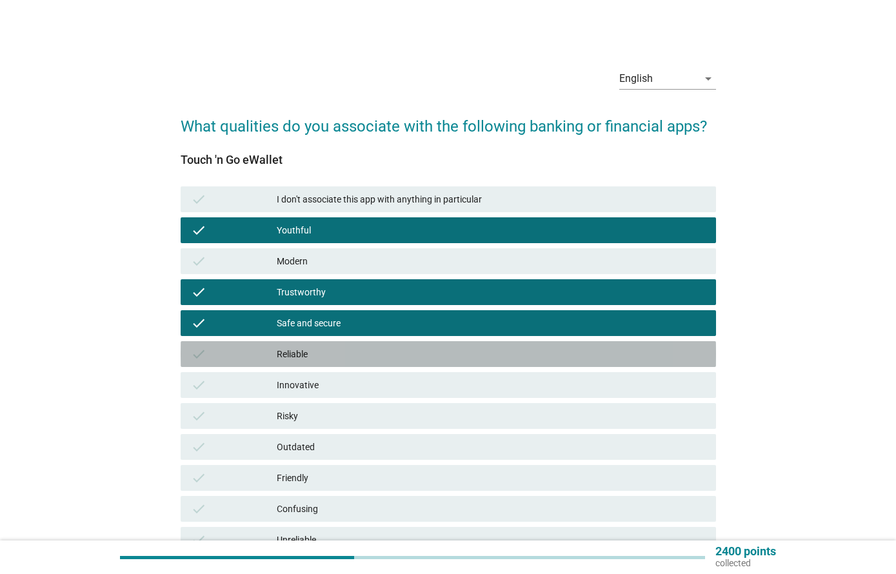
click at [589, 366] on div "check Reliable" at bounding box center [448, 354] width 535 height 26
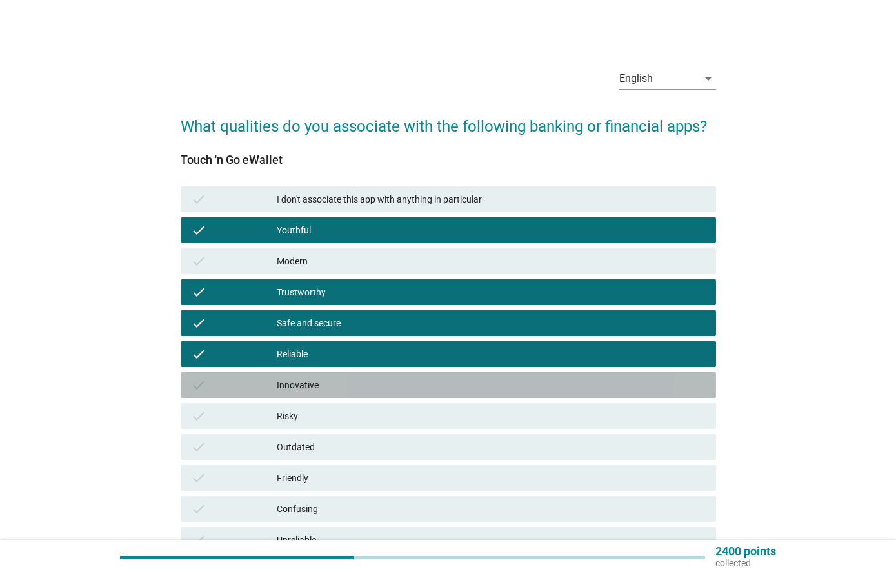
click at [588, 389] on div "Innovative" at bounding box center [491, 384] width 429 height 15
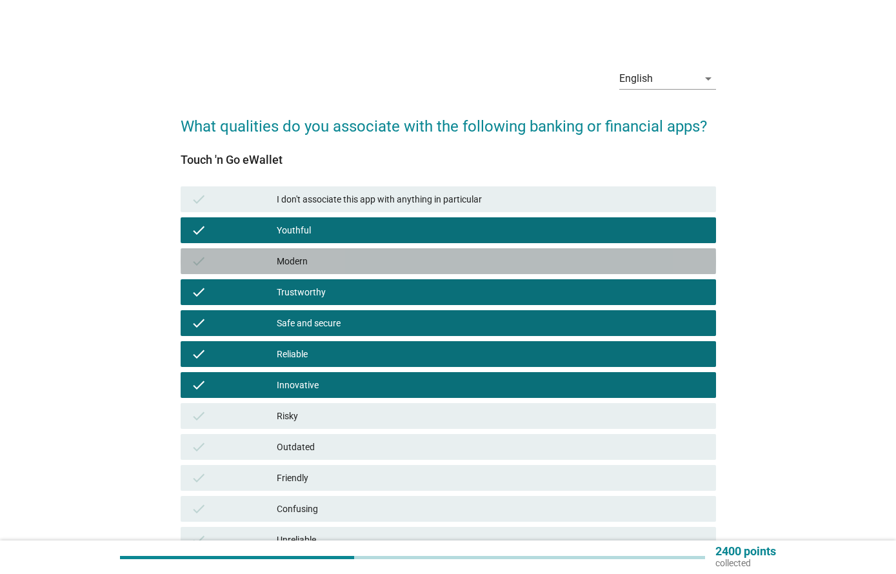
click at [606, 252] on div "check Modern" at bounding box center [448, 261] width 535 height 26
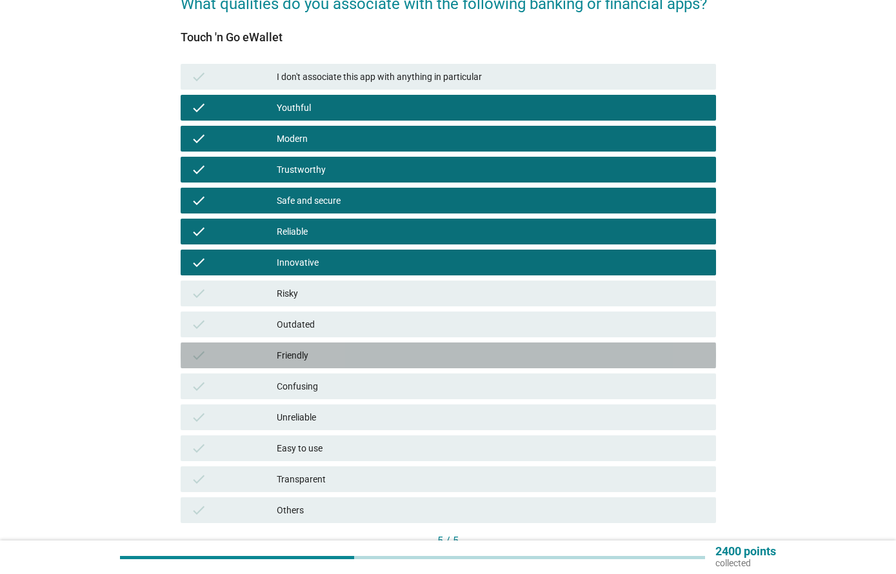
click at [633, 365] on div "check Friendly" at bounding box center [448, 355] width 535 height 26
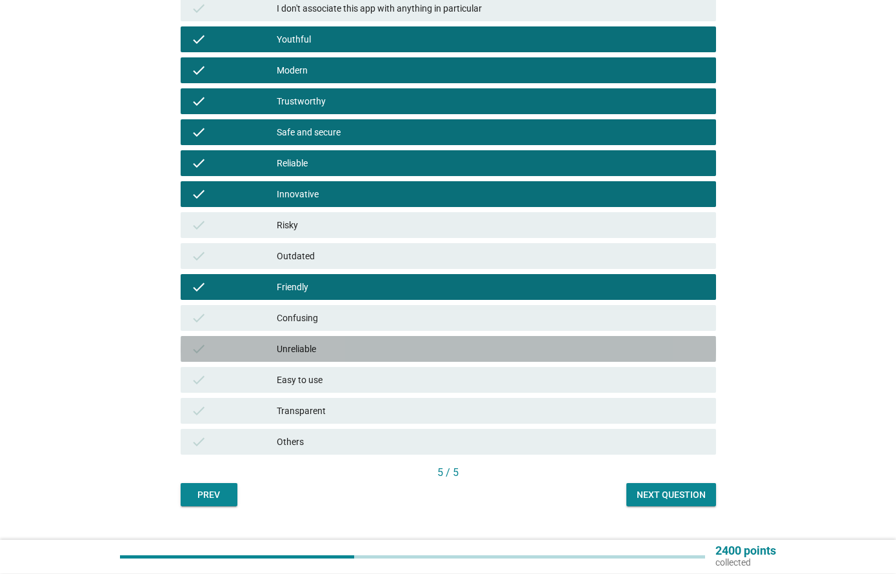
scroll to position [191, 0]
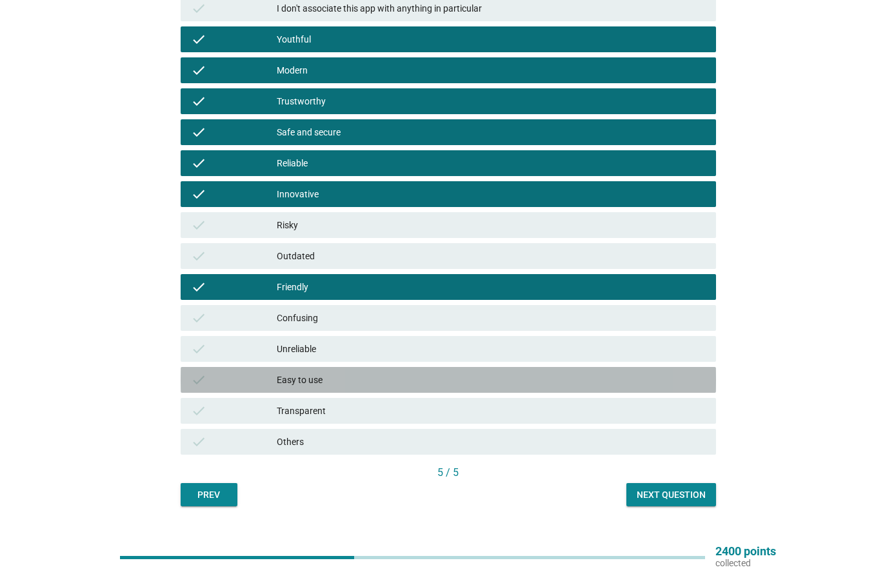
click at [650, 384] on div "Easy to use" at bounding box center [491, 379] width 429 height 15
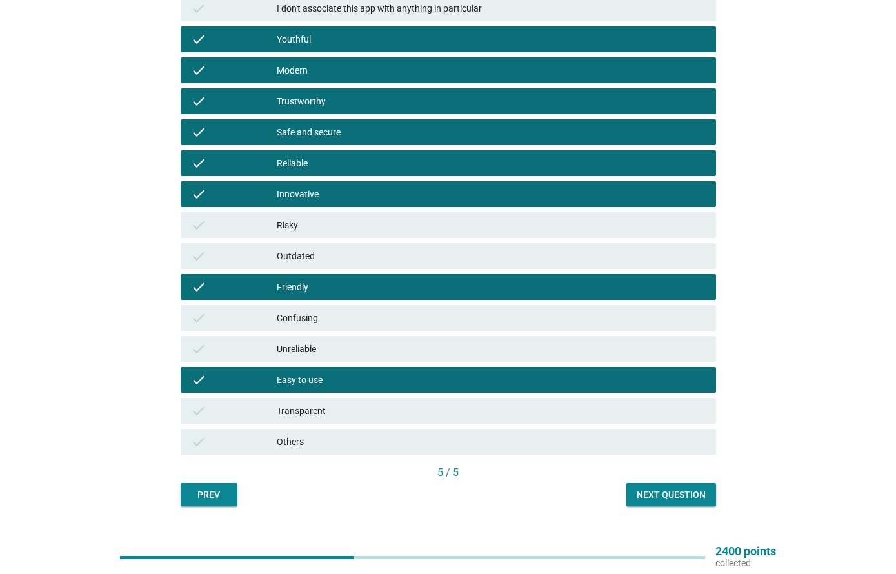
click at [645, 422] on div "check Transparent" at bounding box center [448, 411] width 535 height 26
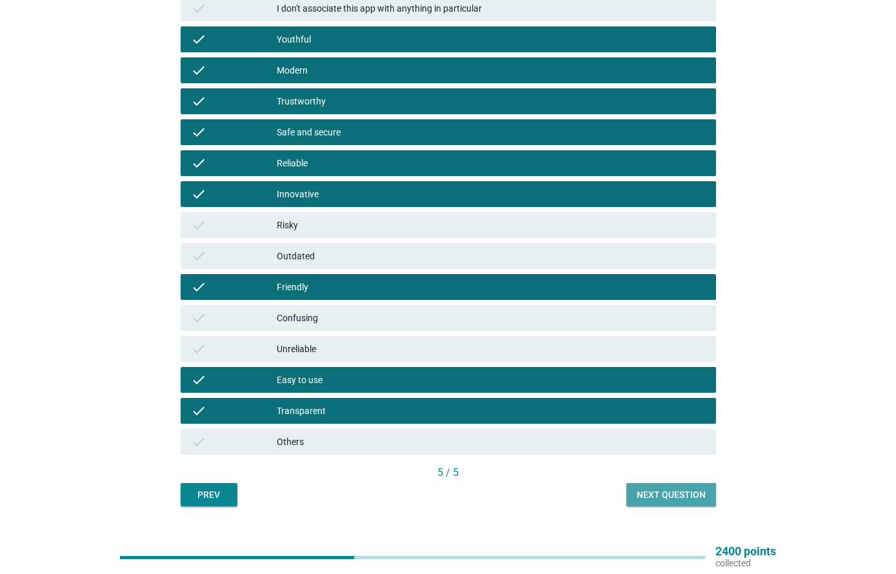
click at [684, 491] on div "Next question" at bounding box center [671, 495] width 69 height 14
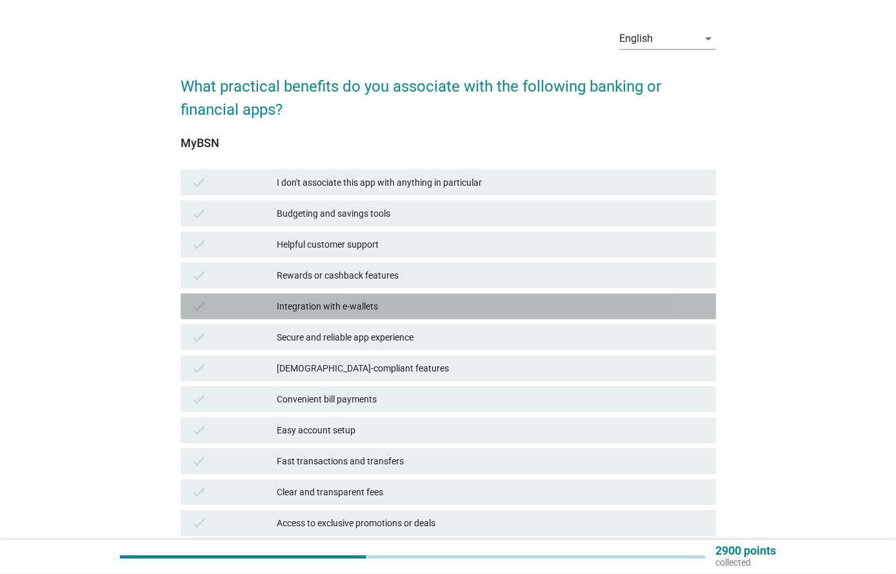
scroll to position [42, 0]
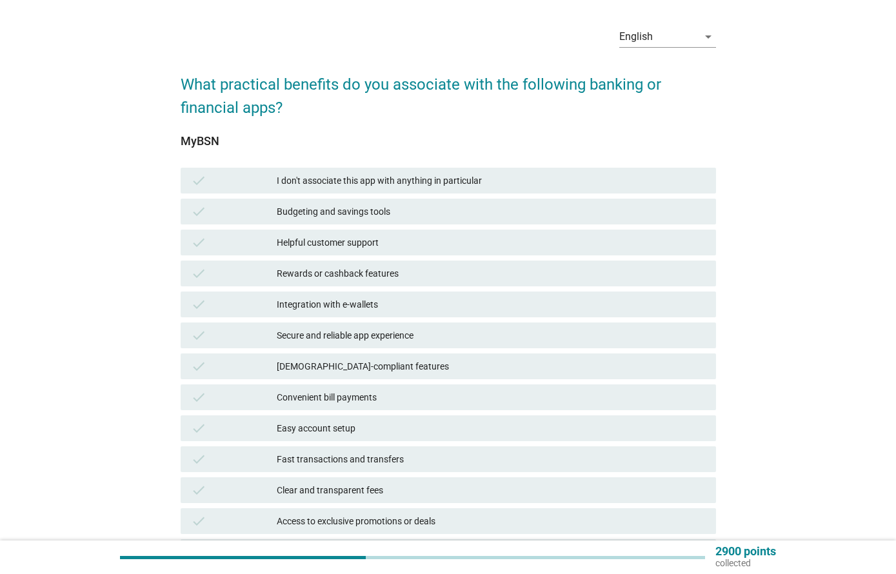
click at [618, 253] on div "check Helpful customer support" at bounding box center [448, 243] width 535 height 26
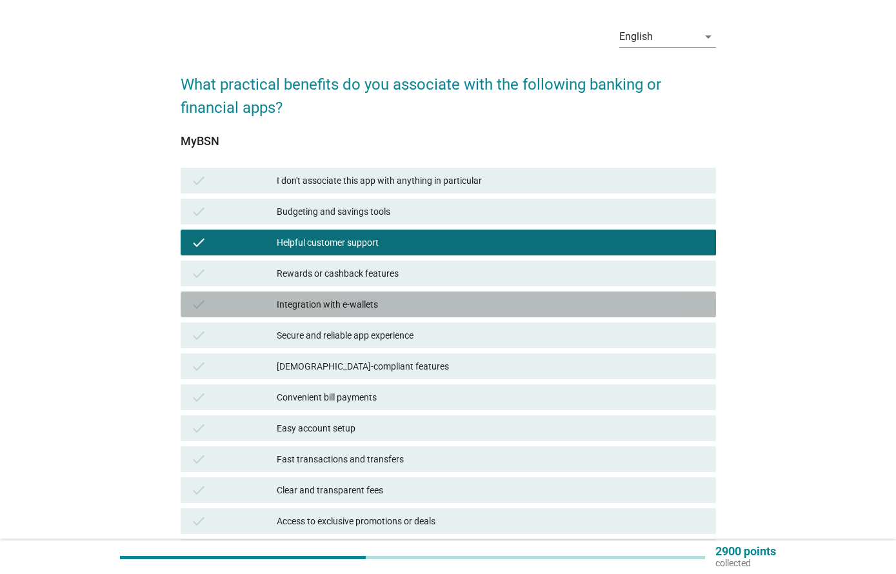
click at [610, 302] on div "Integration with e-wallets" at bounding box center [491, 304] width 429 height 15
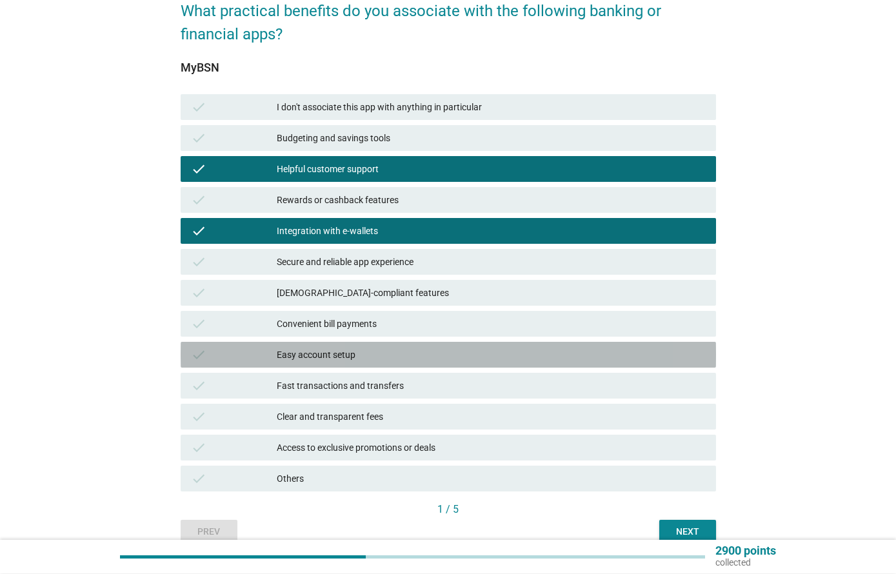
scroll to position [117, 0]
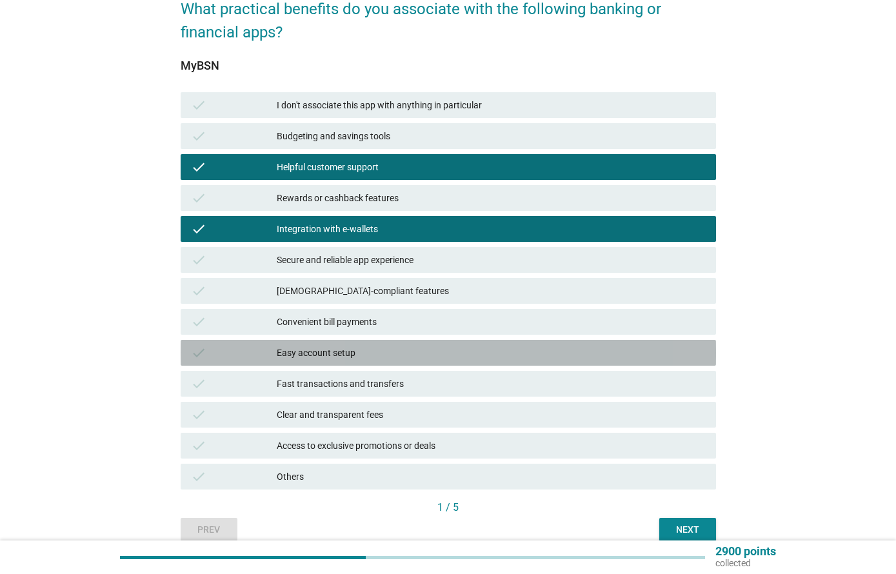
click at [607, 362] on div "check Easy account setup" at bounding box center [448, 353] width 535 height 26
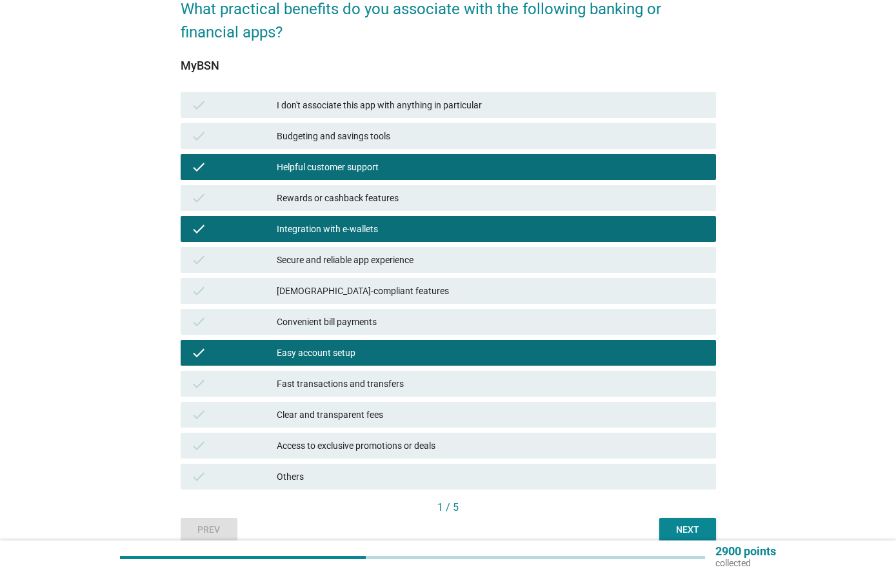
click at [680, 512] on div "1 / 5" at bounding box center [448, 507] width 535 height 15
click at [705, 522] on button "Next" at bounding box center [687, 529] width 57 height 23
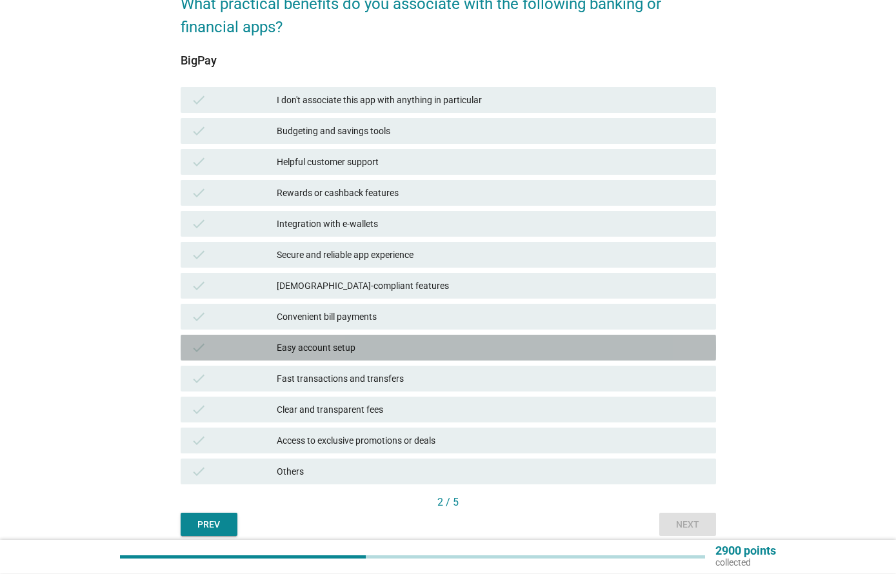
scroll to position [123, 0]
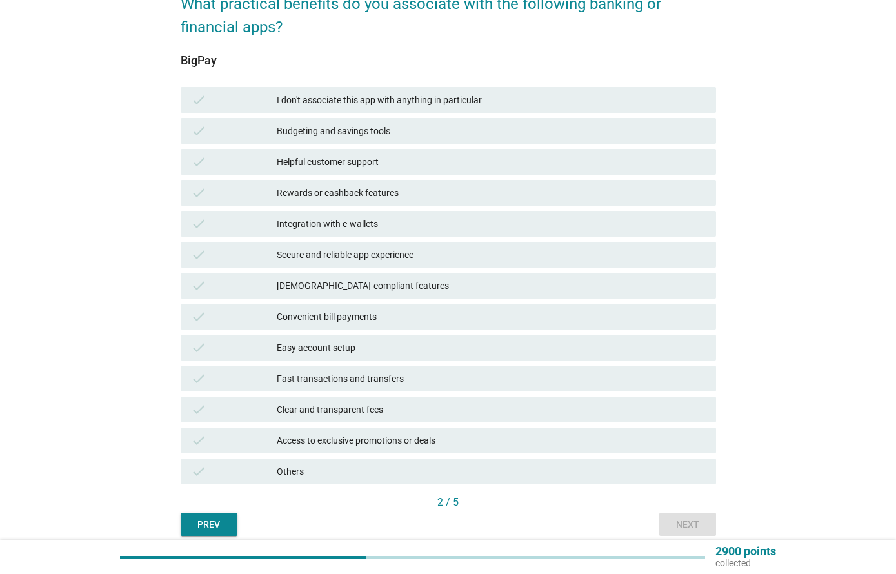
click at [533, 87] on div "check I don't associate this app with anything in particular" at bounding box center [448, 100] width 535 height 26
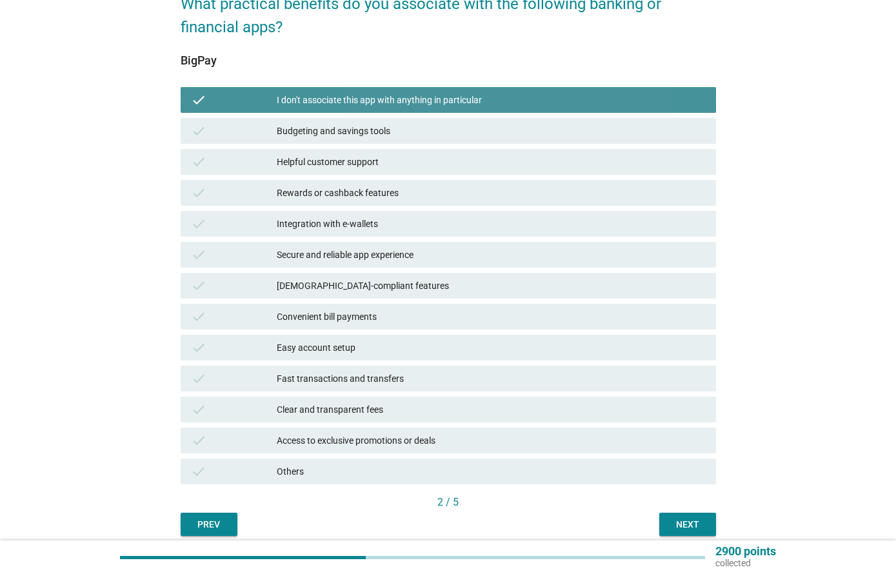
click at [529, 95] on div "I don't associate this app with anything in particular" at bounding box center [491, 99] width 429 height 15
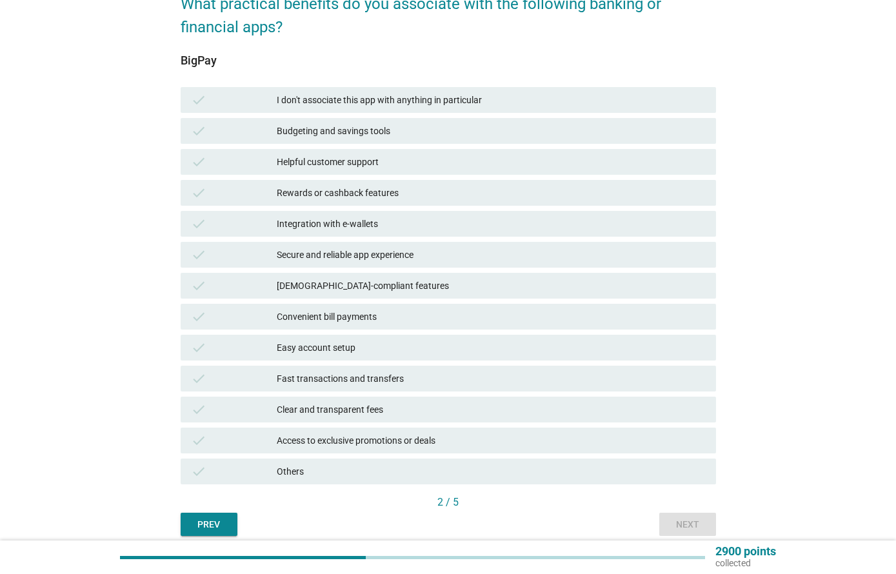
click at [535, 88] on div "check I don't associate this app with anything in particular" at bounding box center [448, 100] width 535 height 26
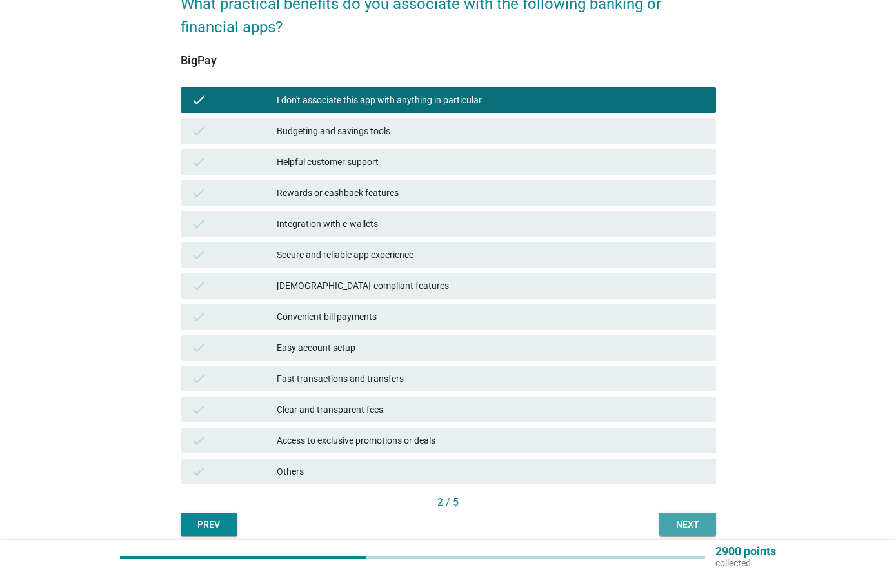
click at [694, 529] on div "Next" at bounding box center [687, 525] width 36 height 14
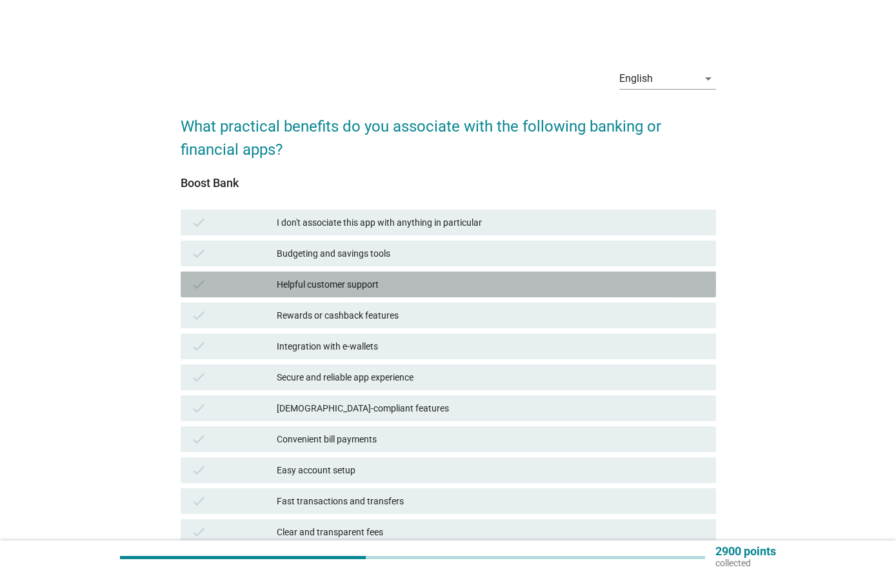
click at [632, 281] on div "Helpful customer support" at bounding box center [491, 284] width 429 height 15
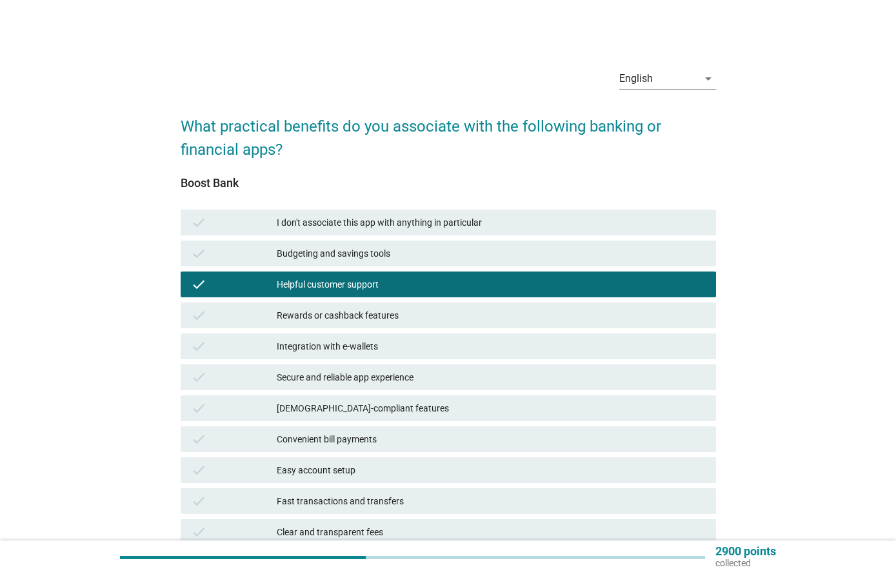
click at [611, 359] on div "check Integration with e-wallets" at bounding box center [448, 346] width 535 height 26
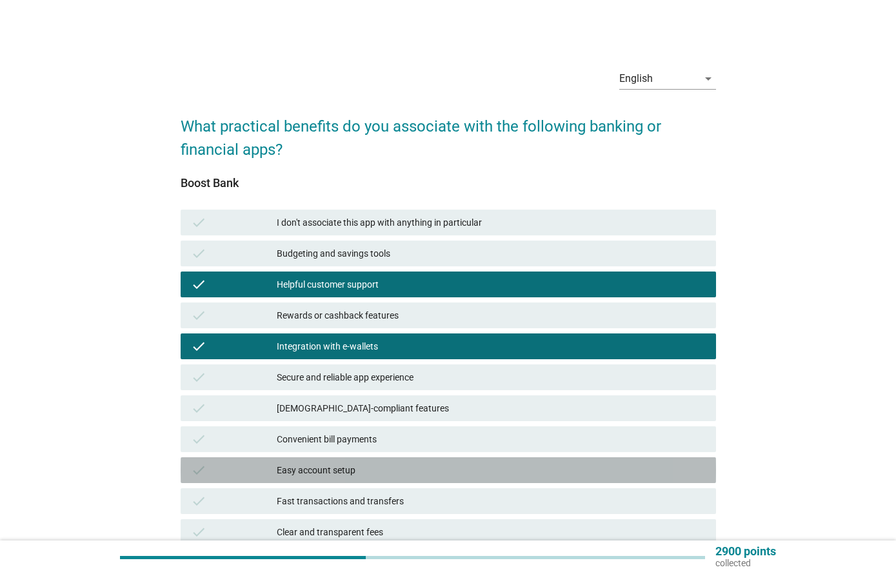
click at [615, 481] on div "check Easy account setup" at bounding box center [448, 470] width 535 height 26
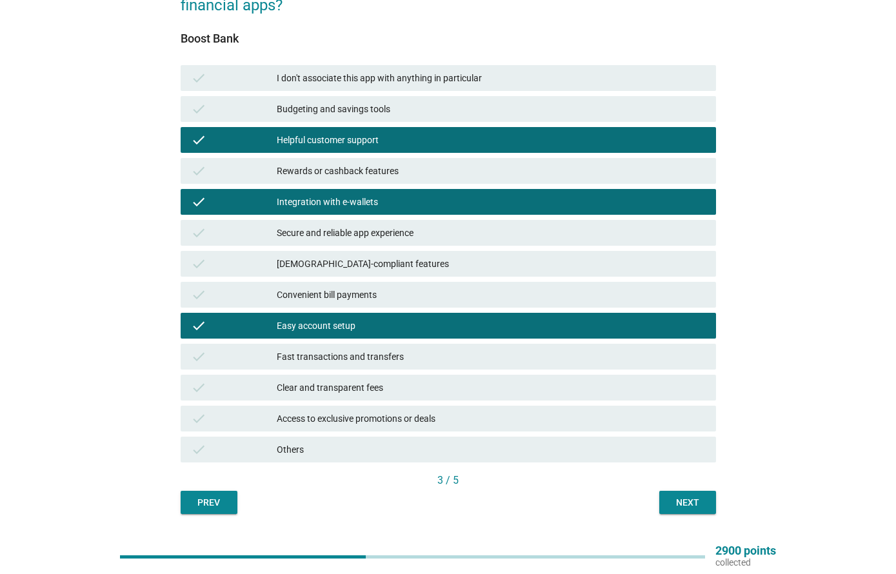
scroll to position [144, 0]
click at [637, 261] on div "[DEMOGRAPHIC_DATA]-compliant features" at bounding box center [491, 263] width 429 height 15
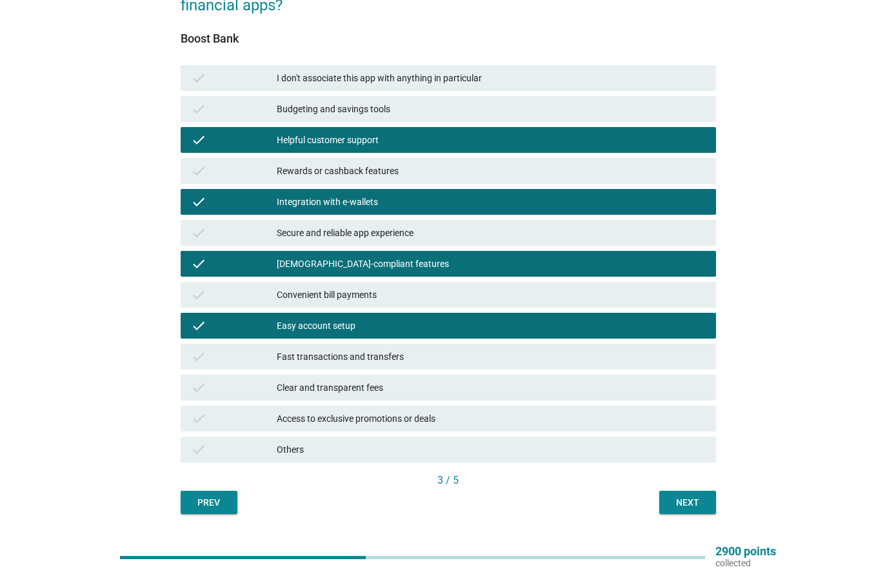
click at [697, 497] on div "Next" at bounding box center [687, 503] width 36 height 14
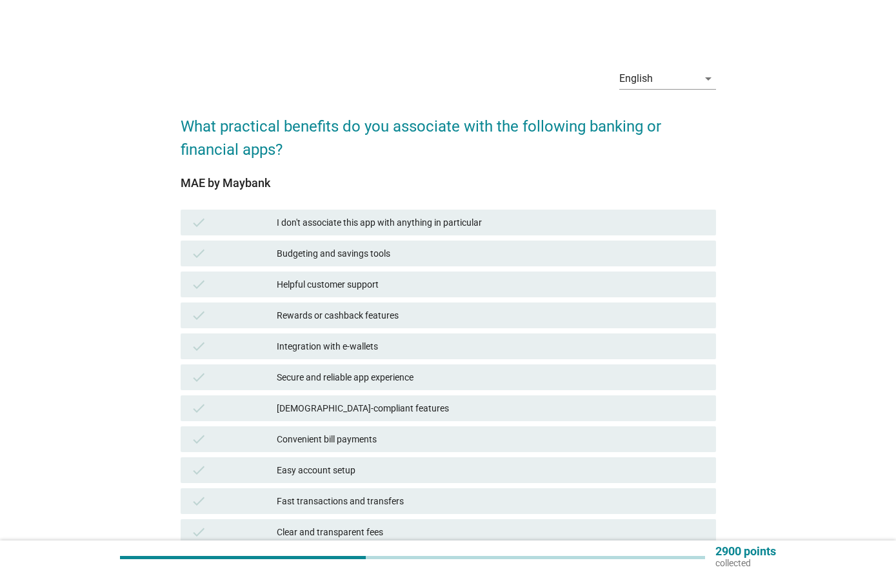
click at [640, 304] on div "check Rewards or cashback features" at bounding box center [448, 315] width 535 height 26
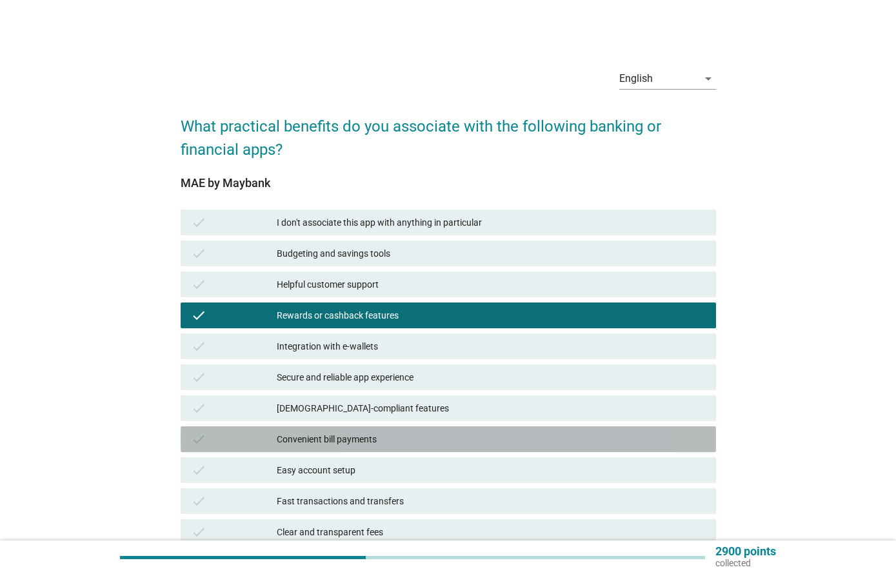
click at [617, 444] on div "Convenient bill payments" at bounding box center [491, 438] width 429 height 15
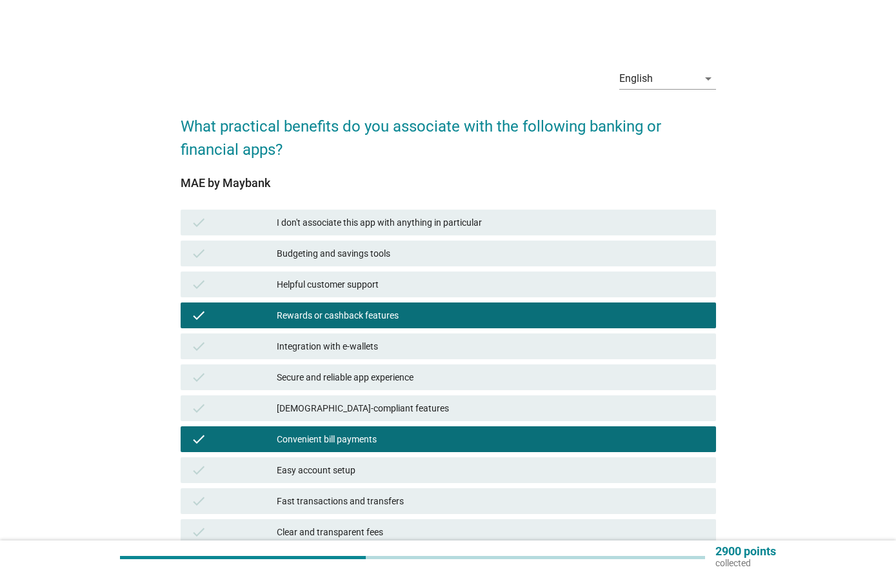
click at [606, 357] on div "check Integration with e-wallets" at bounding box center [448, 346] width 535 height 26
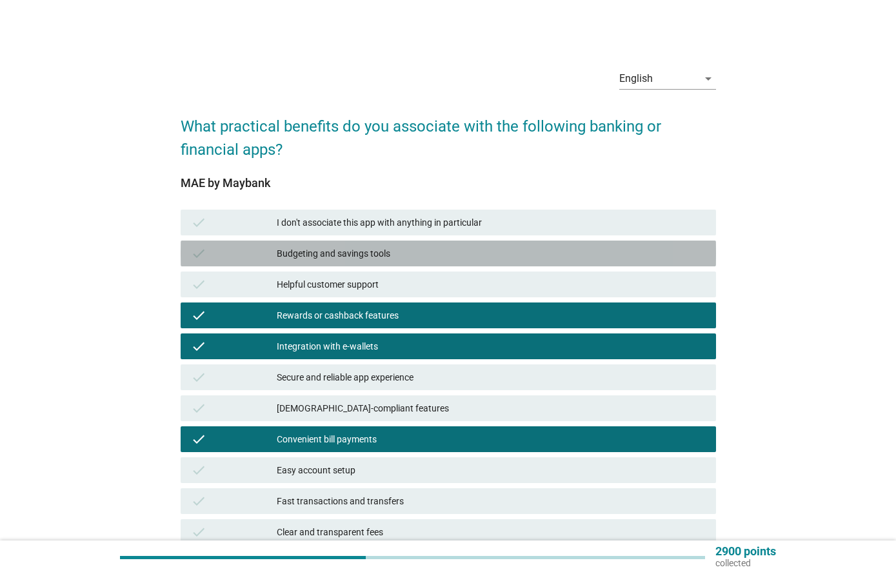
click at [623, 262] on div "check Budgeting and savings tools" at bounding box center [448, 254] width 535 height 26
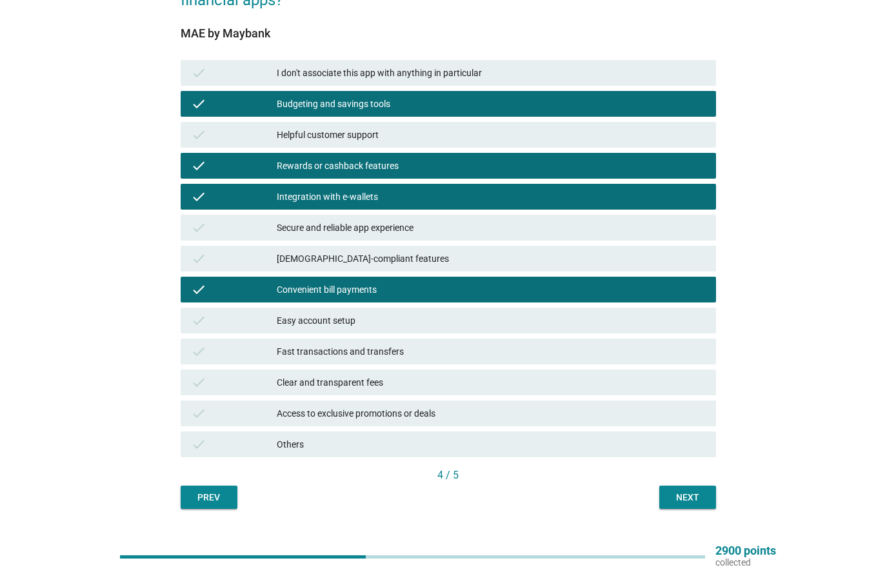
scroll to position [150, 0]
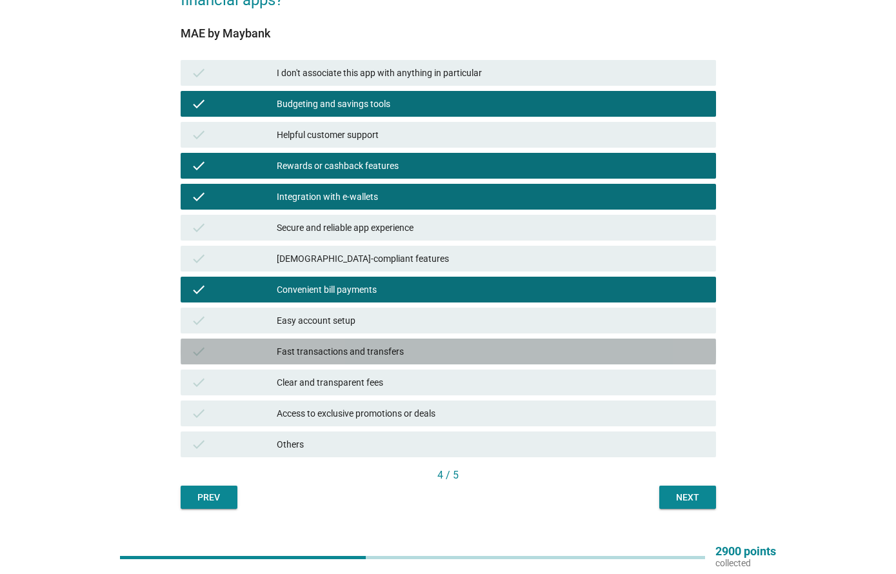
click at [612, 357] on div "Fast transactions and transfers" at bounding box center [491, 351] width 429 height 15
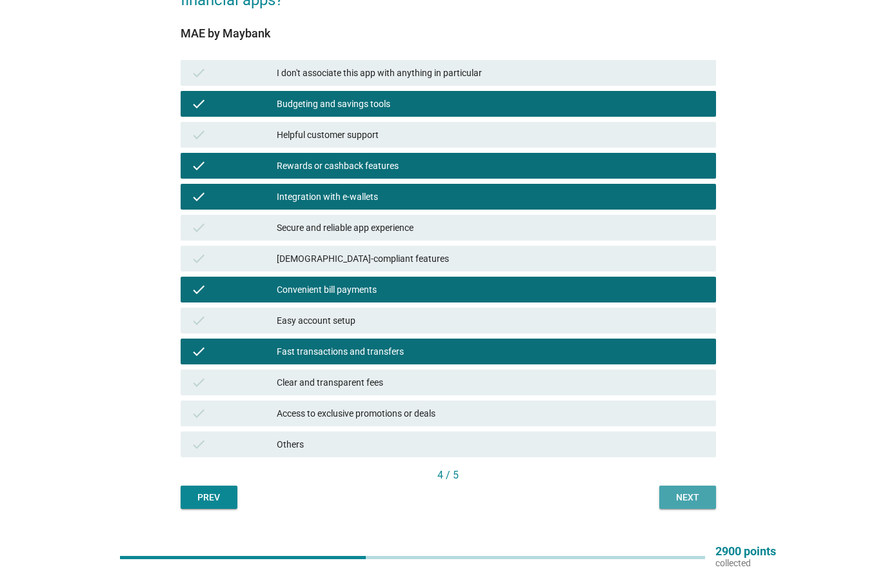
click at [695, 493] on div "Next" at bounding box center [687, 498] width 36 height 14
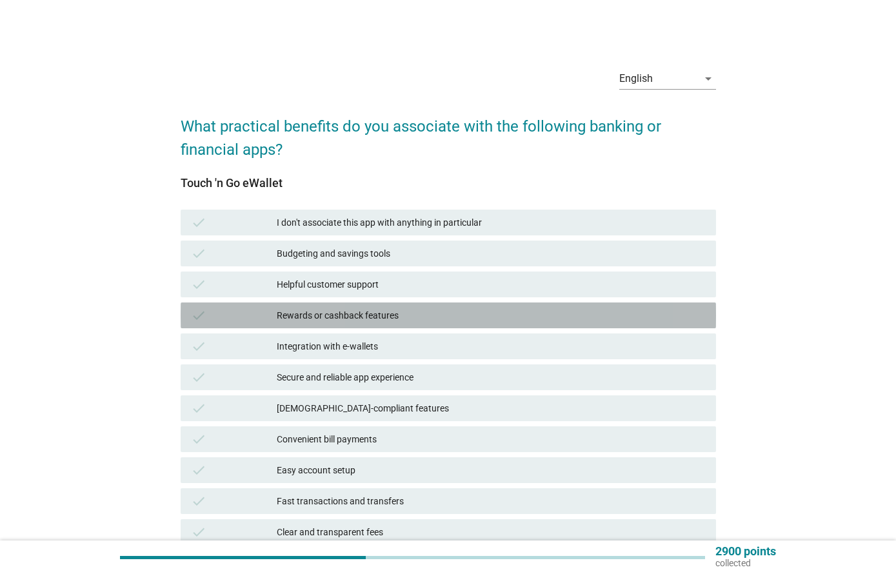
click at [632, 313] on div "Rewards or cashback features" at bounding box center [491, 315] width 429 height 15
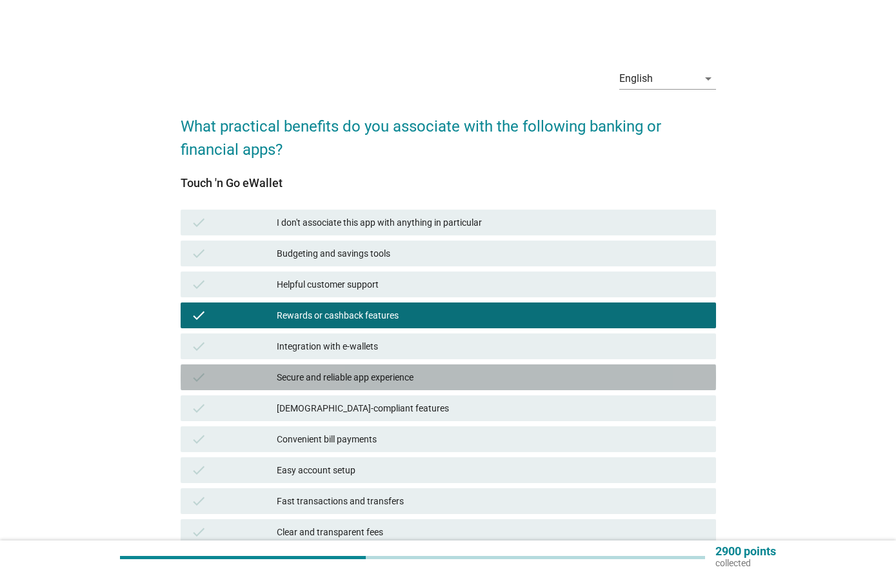
click at [619, 375] on div "Secure and reliable app experience" at bounding box center [491, 377] width 429 height 15
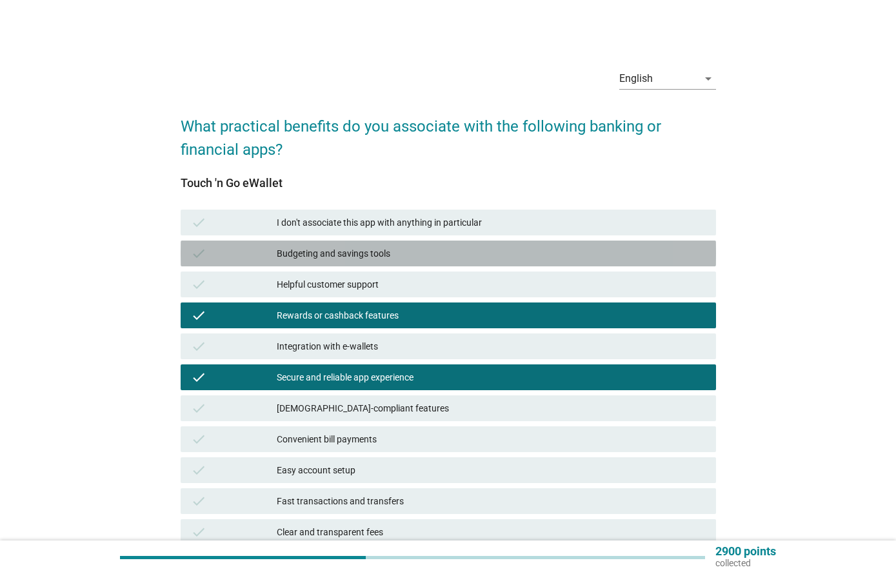
click at [625, 251] on div "Budgeting and savings tools" at bounding box center [491, 253] width 429 height 15
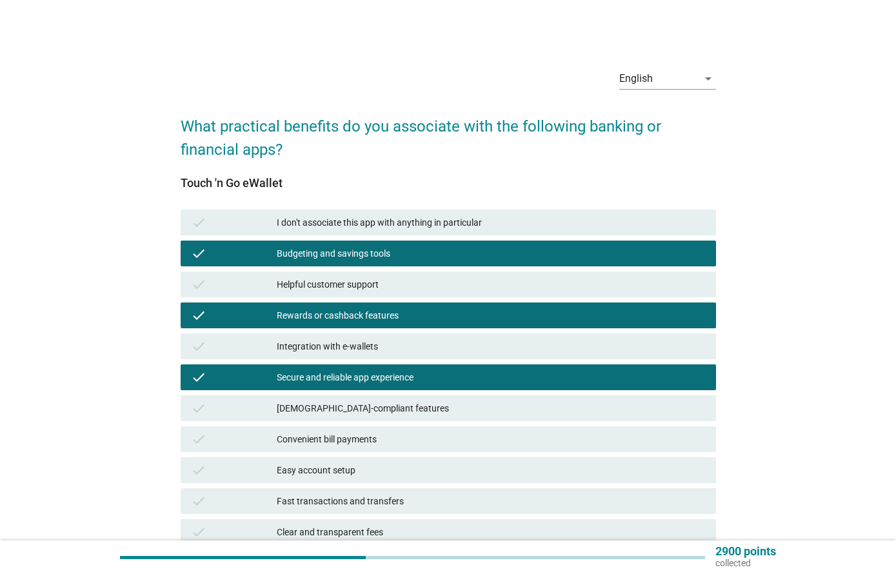
click at [631, 273] on div "check Helpful customer support" at bounding box center [448, 285] width 535 height 26
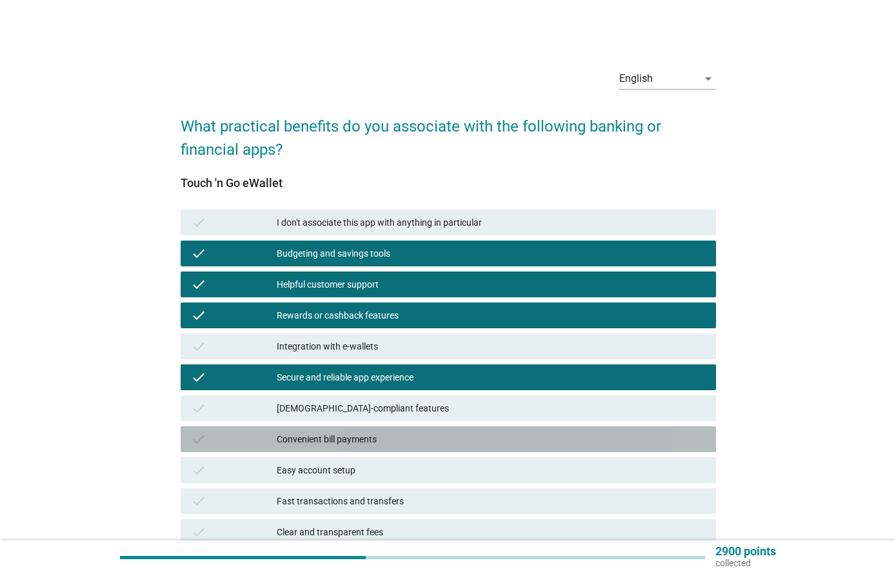
click at [608, 430] on div "check Convenient bill payments" at bounding box center [448, 439] width 535 height 26
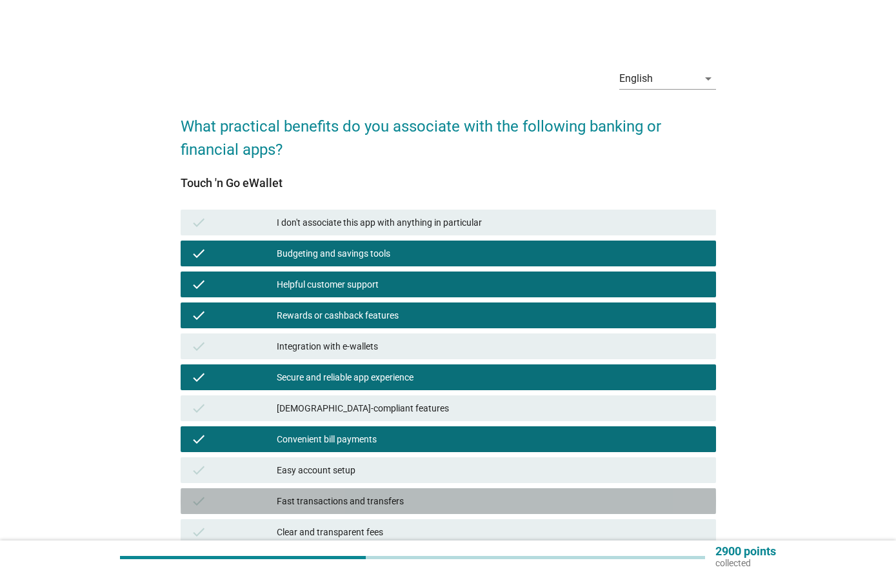
click at [611, 503] on div "Fast transactions and transfers" at bounding box center [491, 500] width 429 height 15
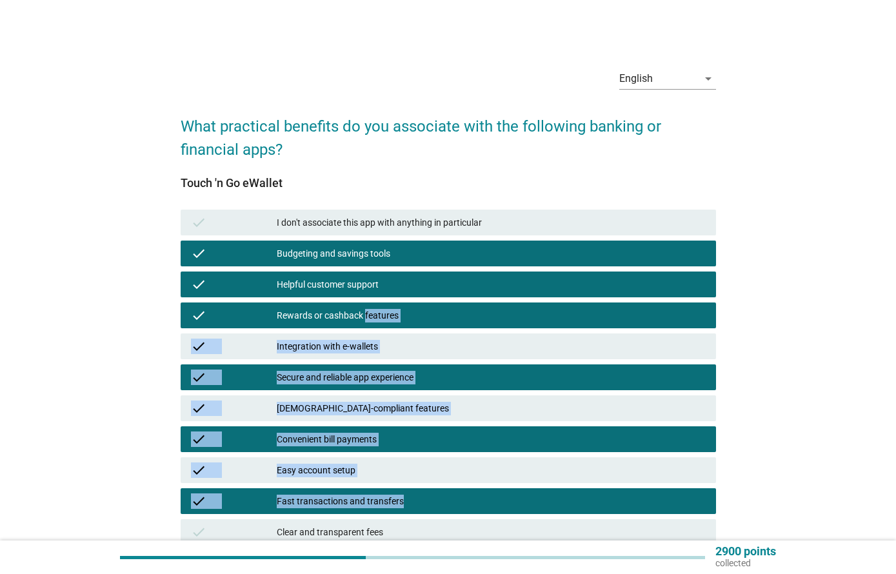
click at [755, 371] on div "English arrow_drop_down What practical benefits do you associate with the follo…" at bounding box center [448, 358] width 834 height 621
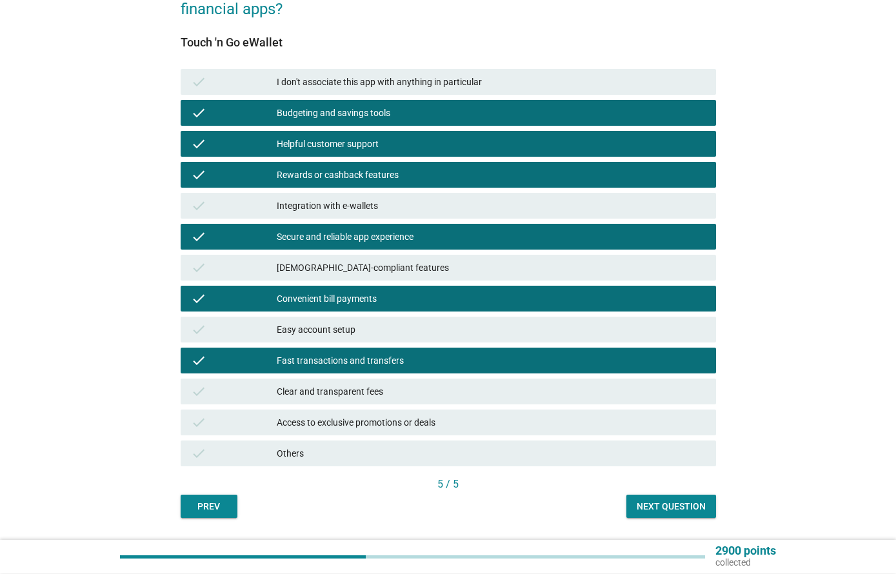
scroll to position [141, 0]
click at [662, 399] on div "check Clear and transparent fees" at bounding box center [448, 392] width 535 height 26
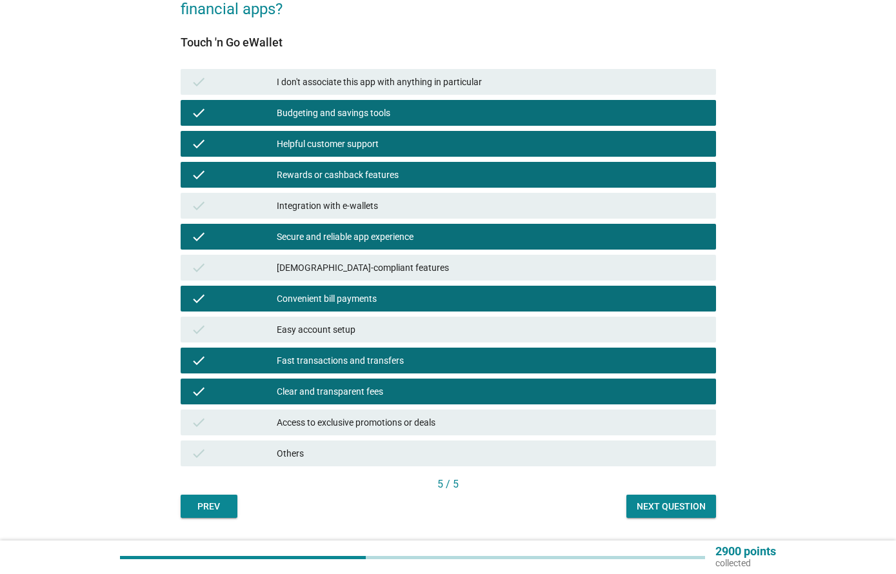
click at [701, 497] on button "Next question" at bounding box center [671, 506] width 90 height 23
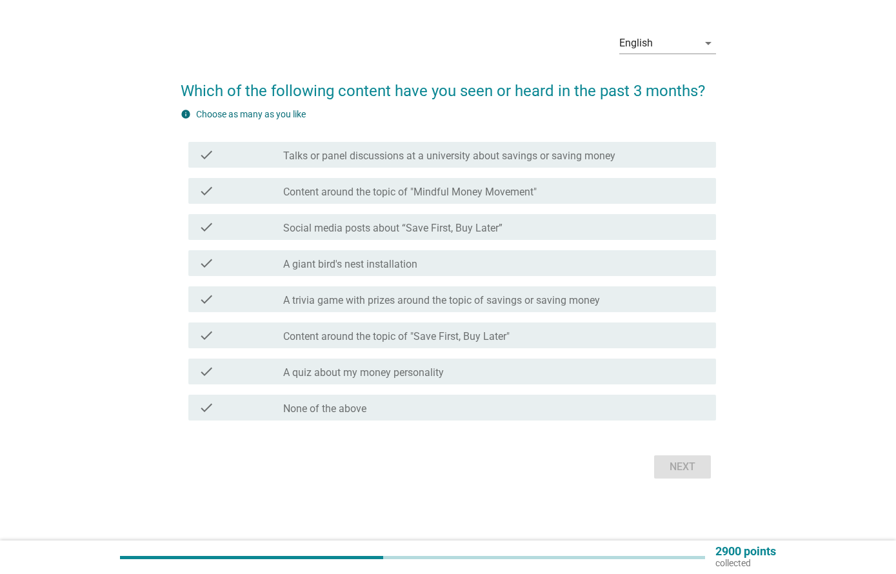
scroll to position [0, 0]
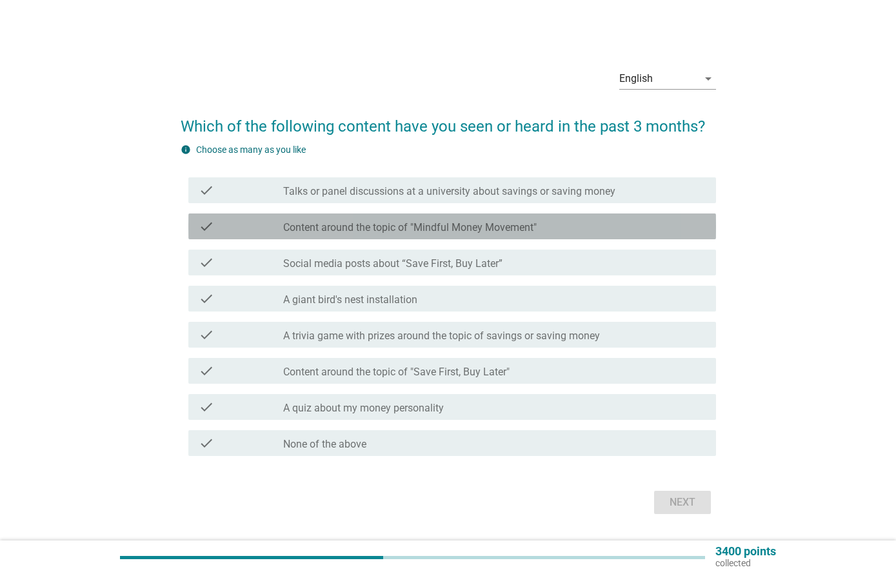
click at [609, 224] on div "check_box_outline_blank Content around the topic of "Mindful Money Movement"" at bounding box center [494, 226] width 422 height 15
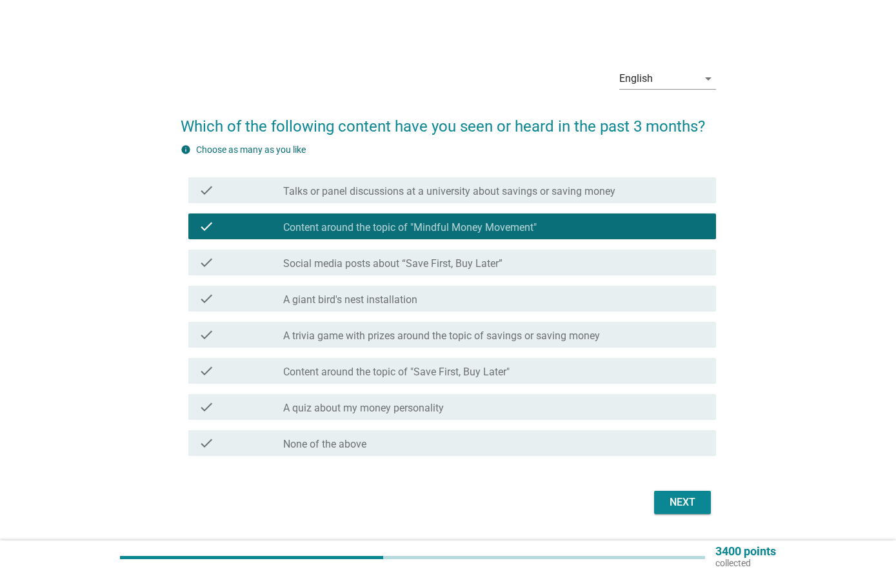
click at [657, 282] on div "check check_box_outline_blank A giant bird's nest installation" at bounding box center [448, 299] width 535 height 36
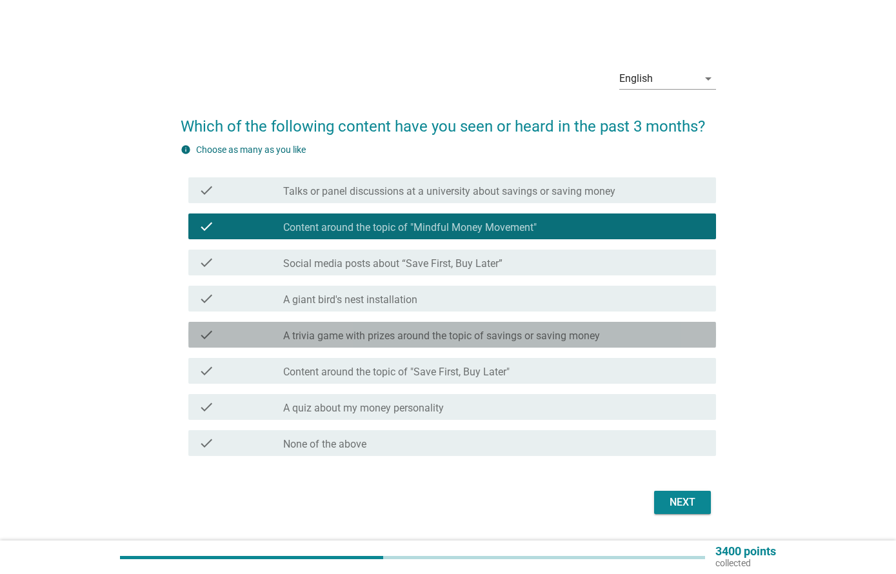
click at [642, 346] on div "check check_box_outline_blank A trivia game with prizes around the topic of sav…" at bounding box center [452, 335] width 528 height 26
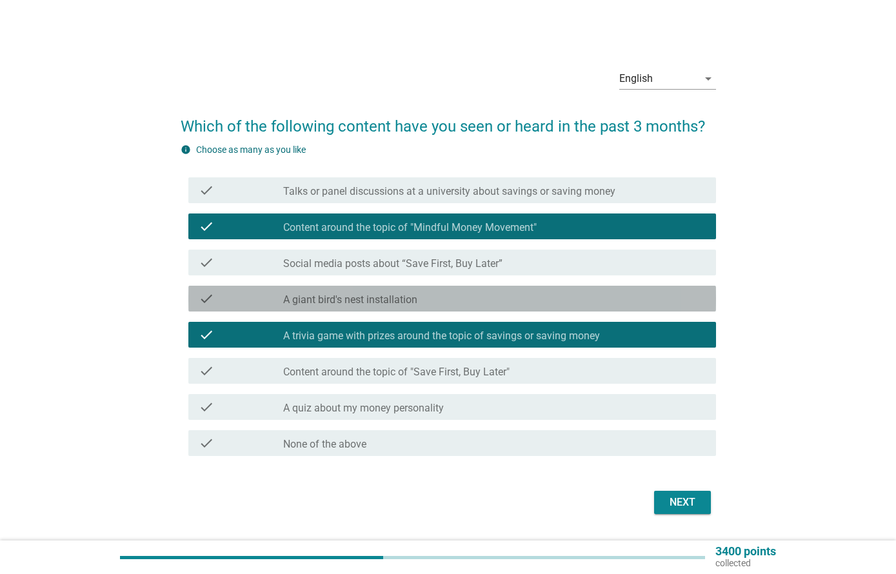
click at [674, 311] on div "check check_box_outline_blank A giant bird's nest installation" at bounding box center [452, 299] width 528 height 26
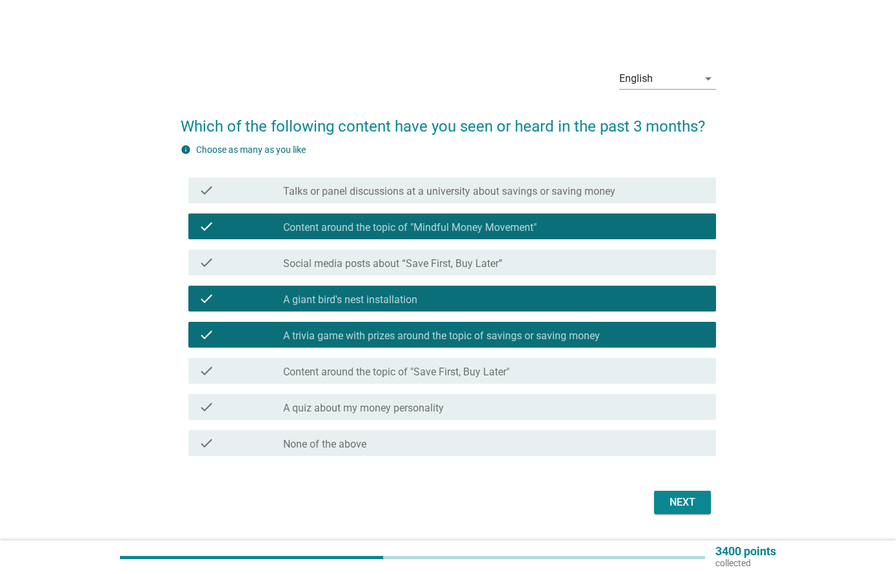
click at [694, 500] on div "Next" at bounding box center [682, 502] width 36 height 15
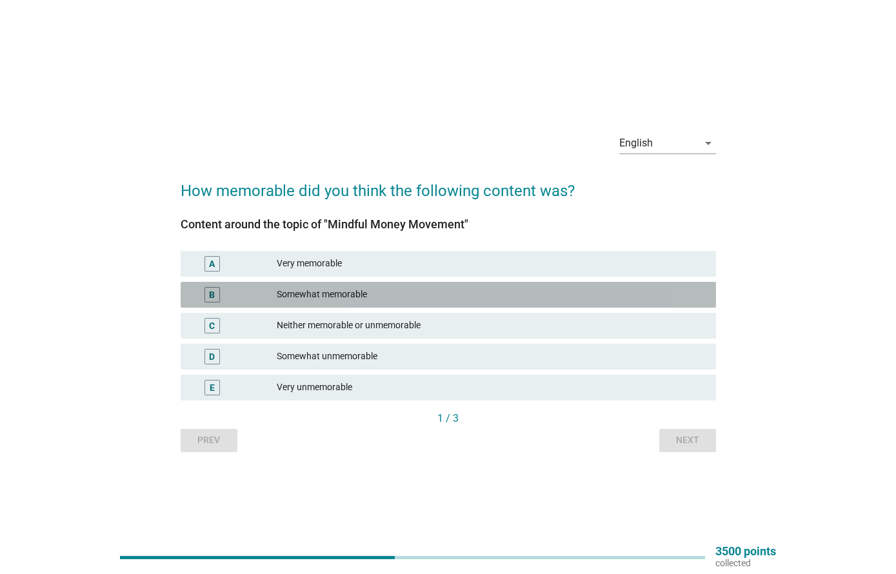
click at [657, 301] on div "Somewhat memorable" at bounding box center [491, 294] width 429 height 15
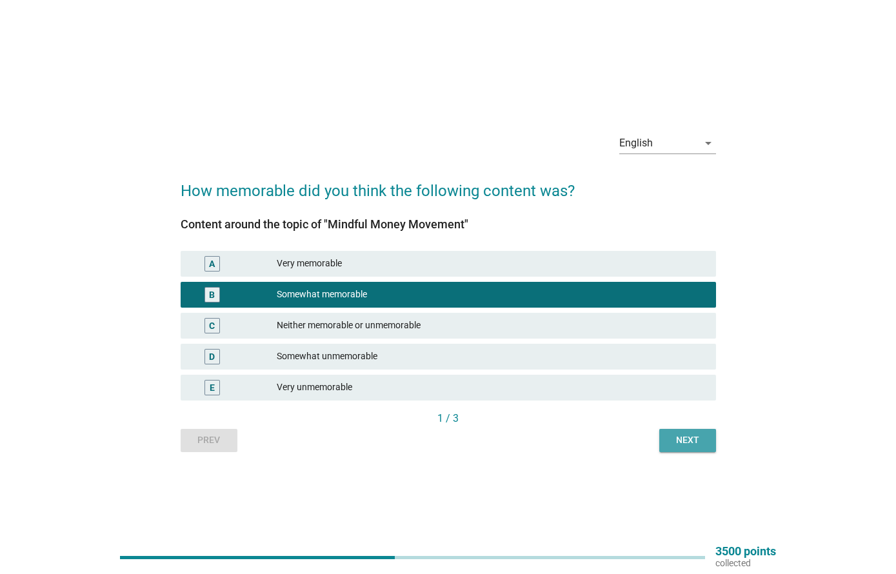
click at [713, 437] on button "Next" at bounding box center [687, 440] width 57 height 23
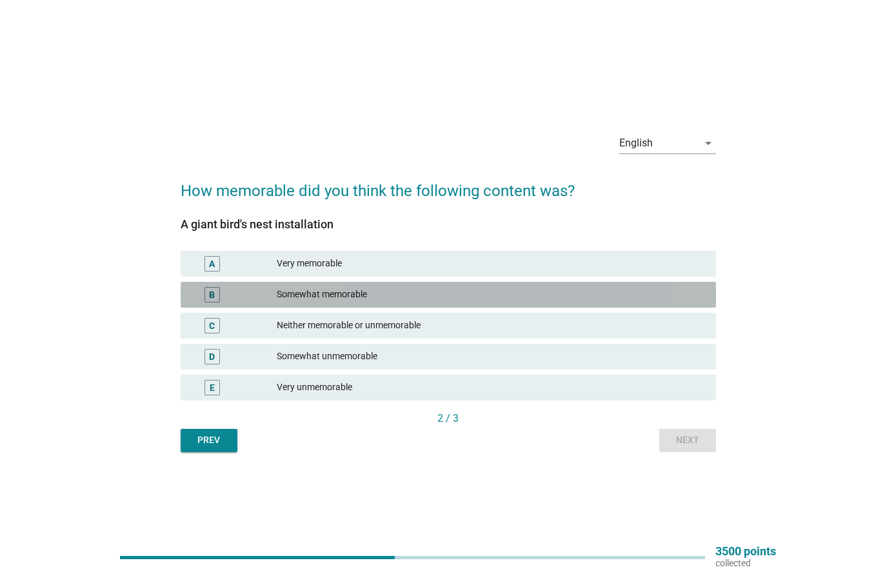
click at [679, 307] on div "B Somewhat memorable" at bounding box center [448, 295] width 535 height 26
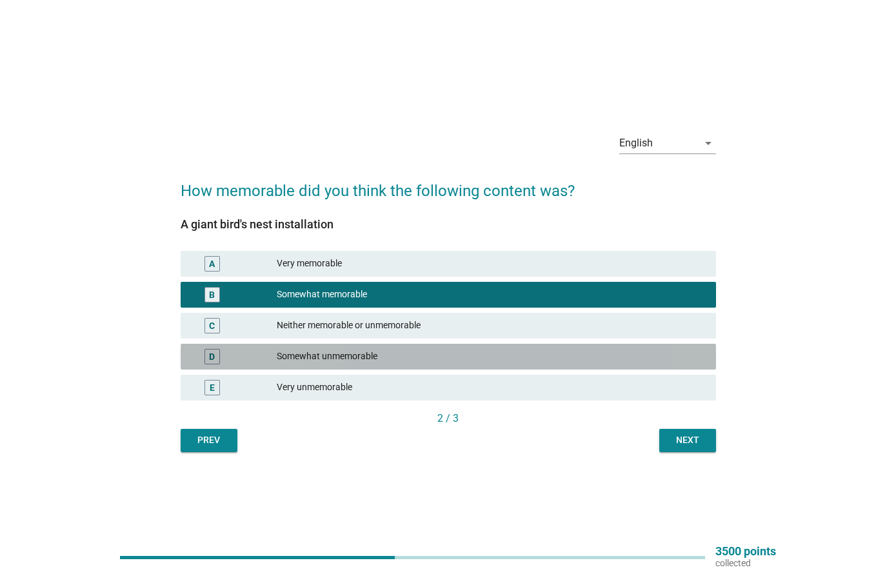
click at [681, 364] on div "Somewhat unmemorable" at bounding box center [491, 356] width 429 height 15
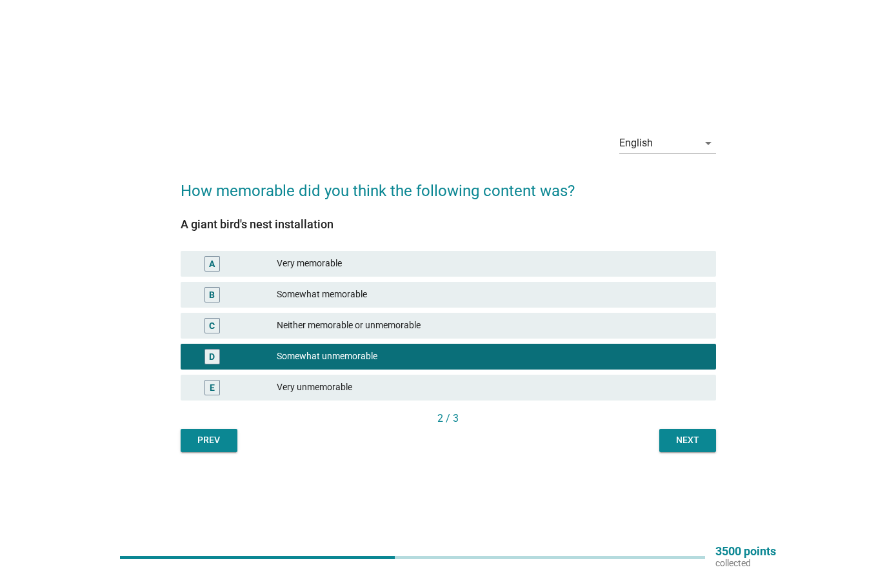
click at [681, 338] on div "C Neither memorable or unmemorable" at bounding box center [448, 326] width 535 height 26
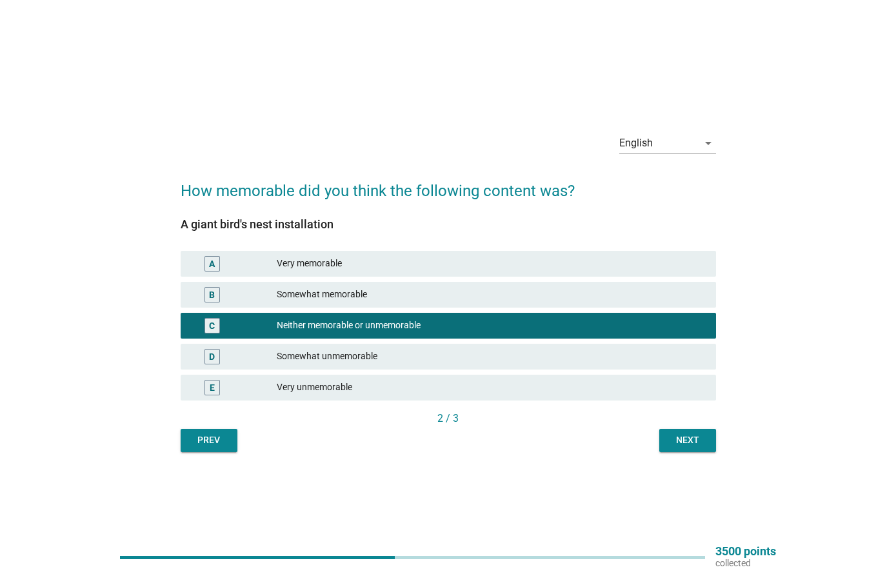
click at [715, 430] on button "Next" at bounding box center [687, 440] width 57 height 23
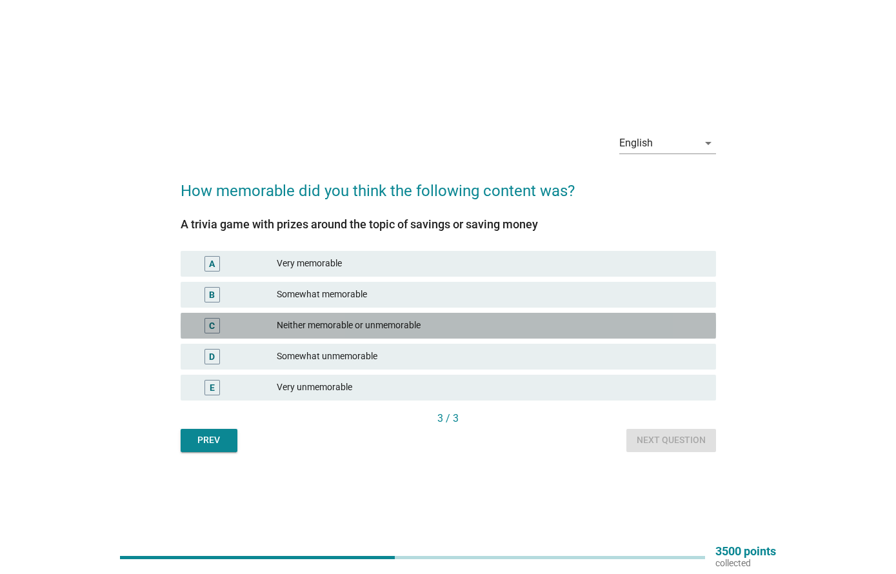
click at [677, 328] on div "Neither memorable or unmemorable" at bounding box center [491, 325] width 429 height 15
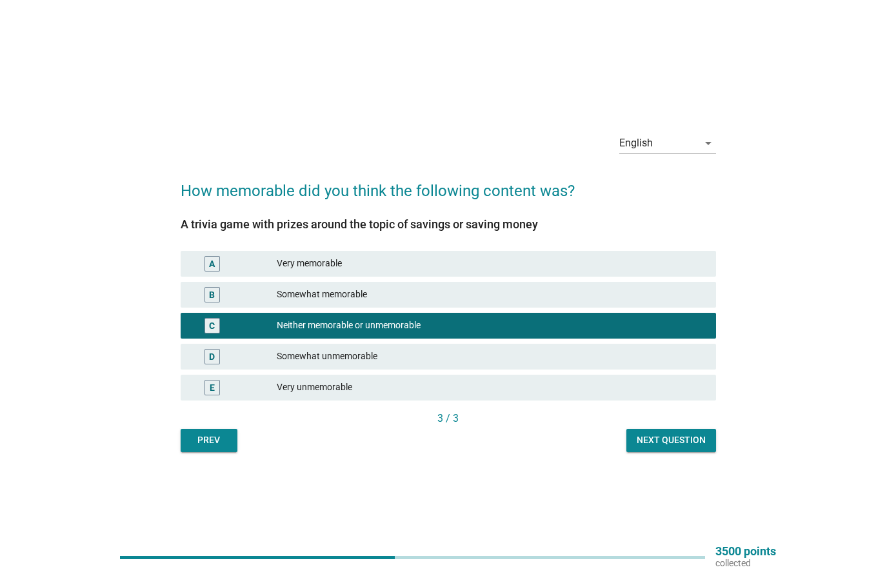
click at [702, 443] on div "Next question" at bounding box center [671, 440] width 69 height 14
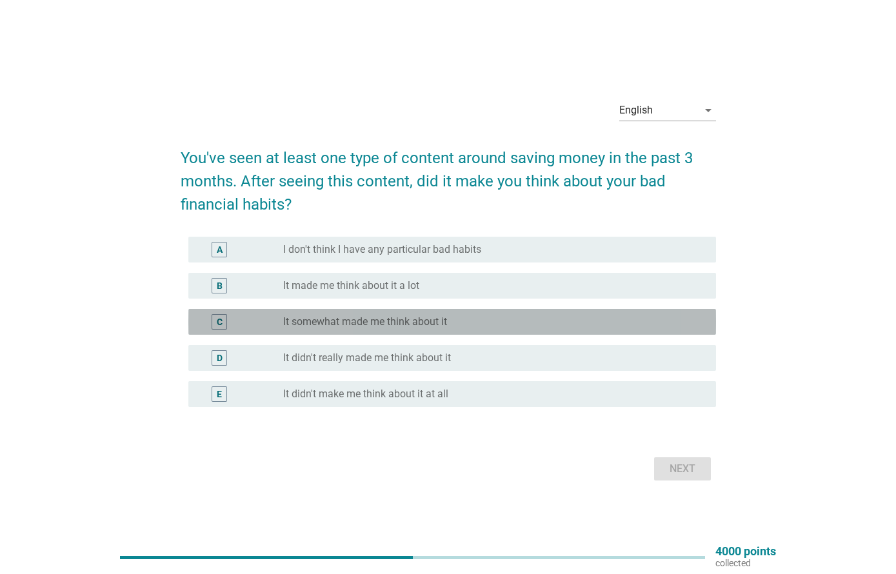
click at [664, 328] on div "radio_button_unchecked It somewhat made me think about it" at bounding box center [489, 321] width 412 height 13
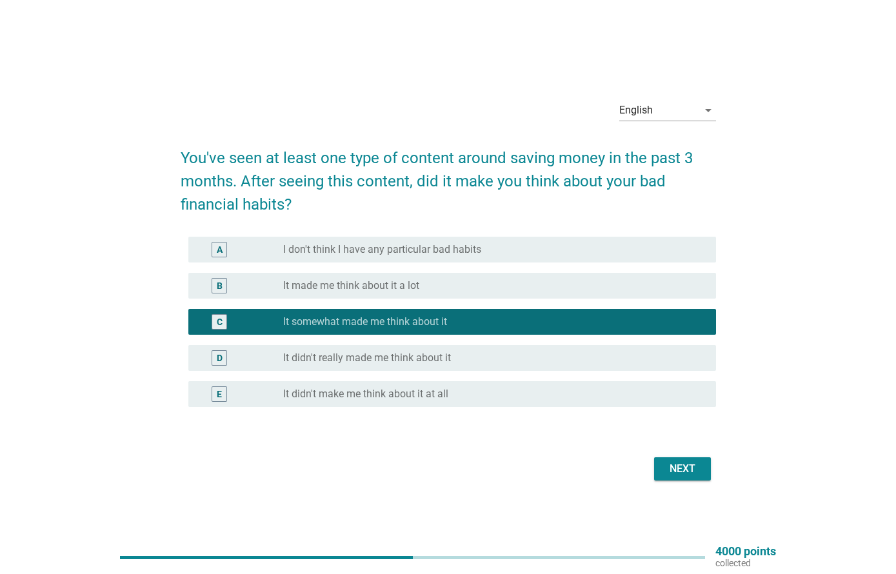
click at [687, 450] on form "You've seen at least one type of content around saving money in the past 3 mont…" at bounding box center [448, 308] width 535 height 351
click at [703, 457] on button "Next" at bounding box center [682, 468] width 57 height 23
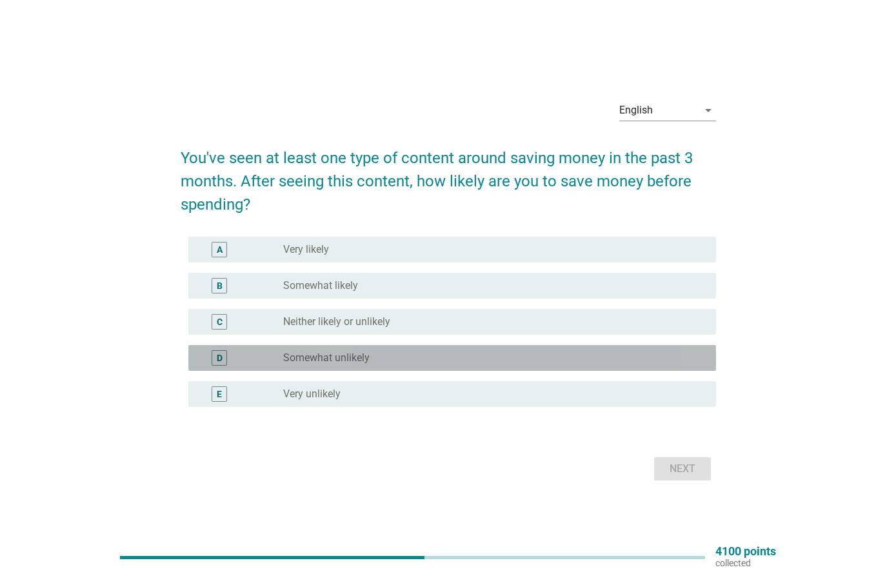
click at [672, 367] on div "D radio_button_unchecked Somewhat unlikely" at bounding box center [452, 358] width 528 height 26
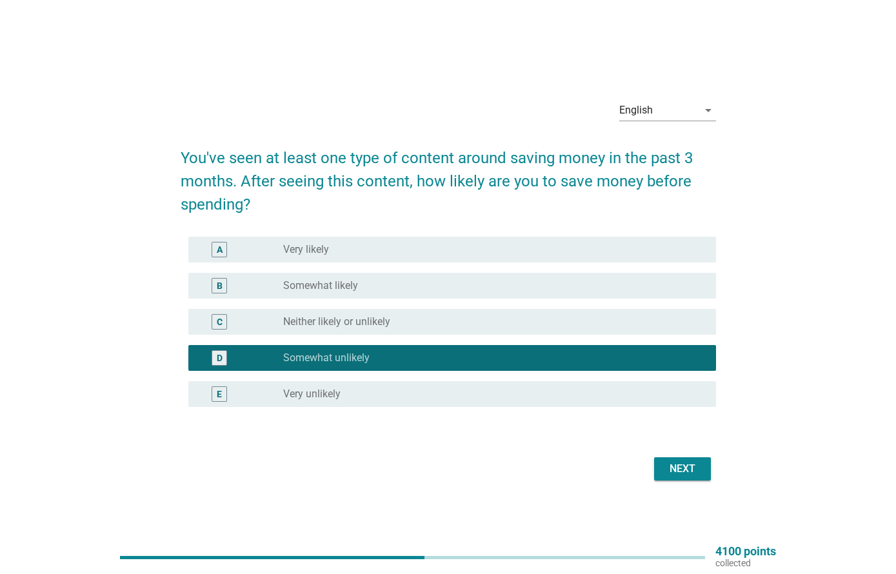
click at [705, 472] on button "Next" at bounding box center [682, 468] width 57 height 23
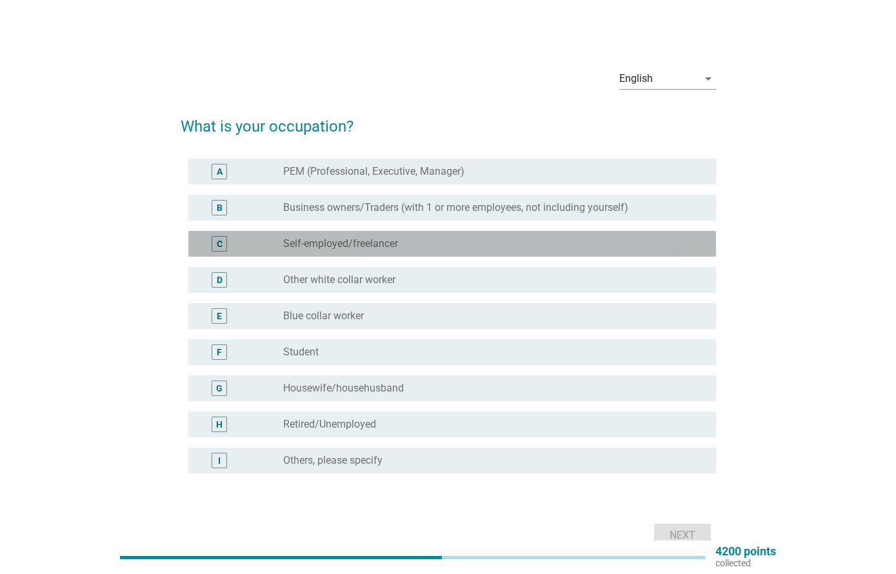
click at [655, 248] on div "radio_button_unchecked Self-employed/freelancer" at bounding box center [489, 243] width 412 height 13
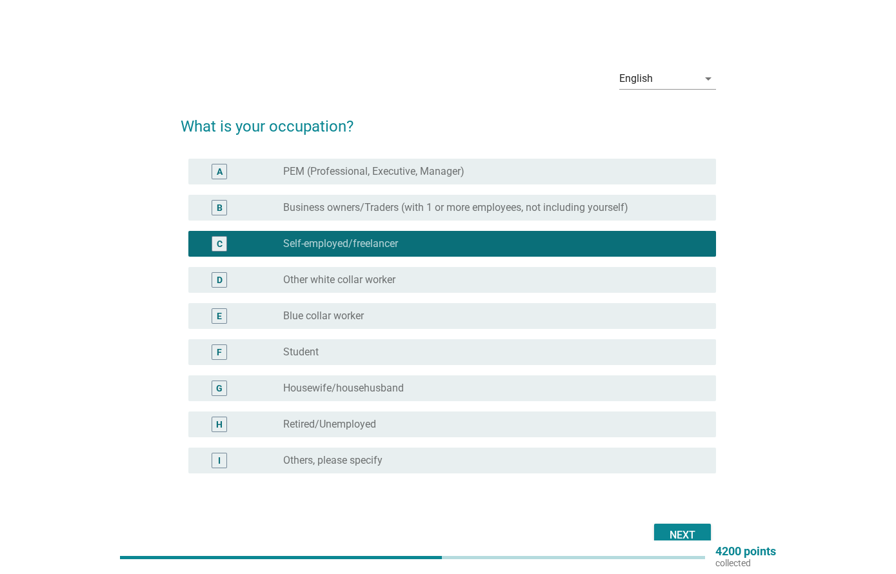
click at [660, 282] on div "radio_button_unchecked Other white collar worker" at bounding box center [489, 279] width 412 height 13
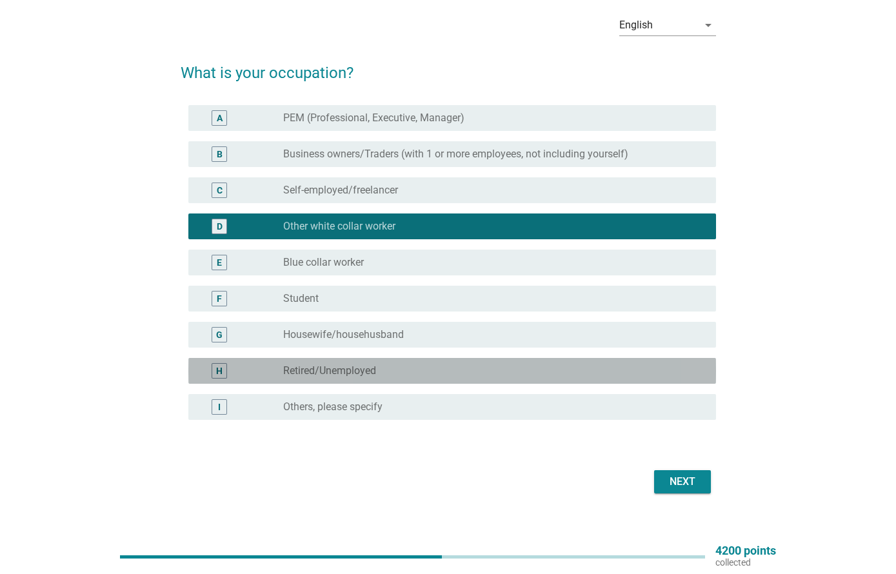
scroll to position [54, 0]
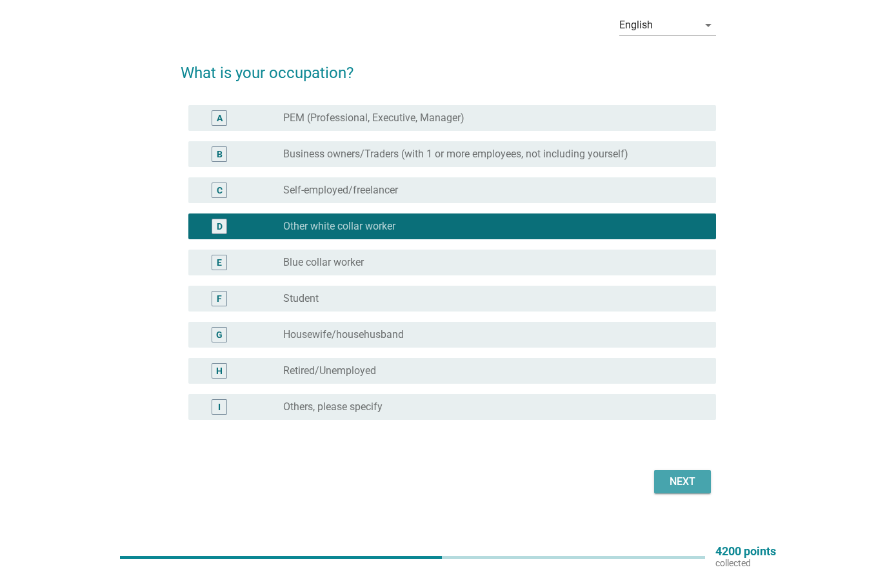
click at [694, 479] on div "Next" at bounding box center [682, 481] width 36 height 15
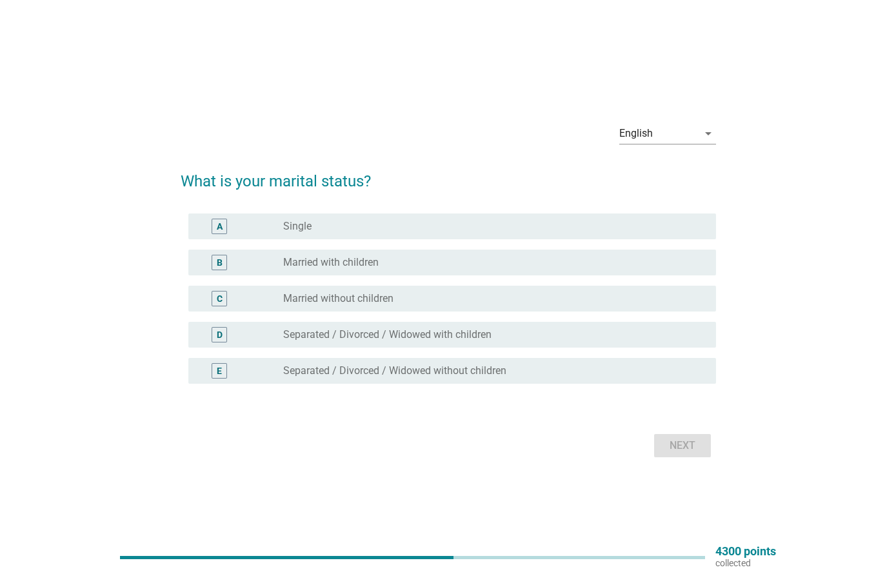
click at [677, 238] on div "A radio_button_unchecked Single" at bounding box center [452, 226] width 528 height 26
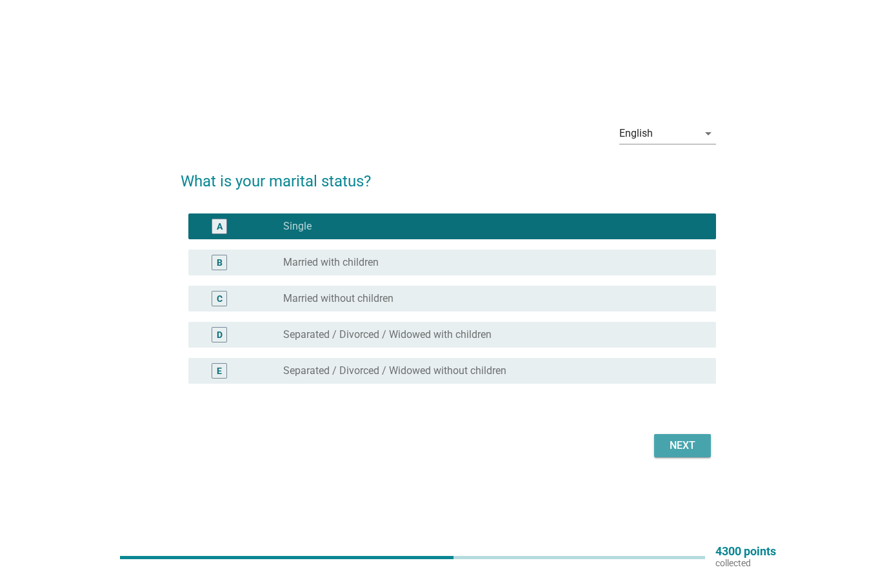
click at [691, 440] on div "Next" at bounding box center [682, 445] width 36 height 15
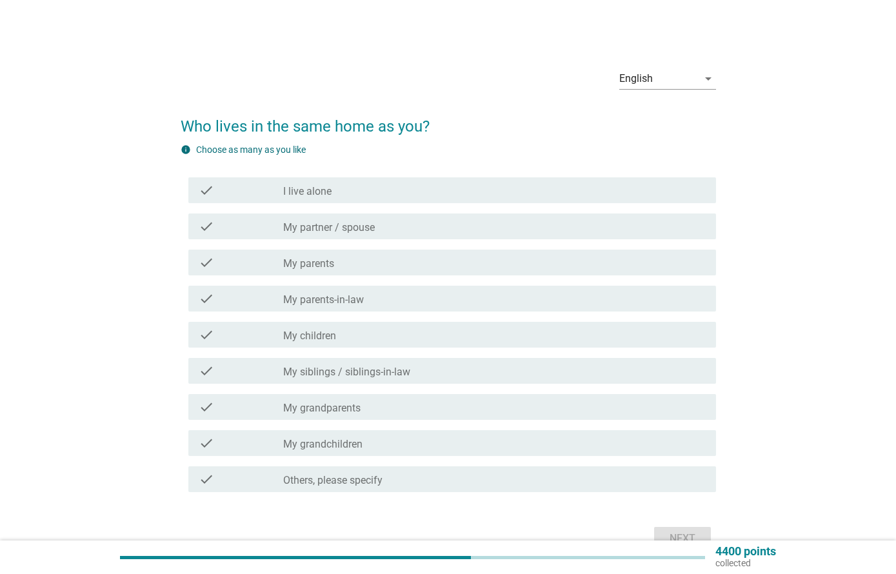
click at [667, 274] on div "check check_box_outline_blank My parents" at bounding box center [452, 263] width 528 height 26
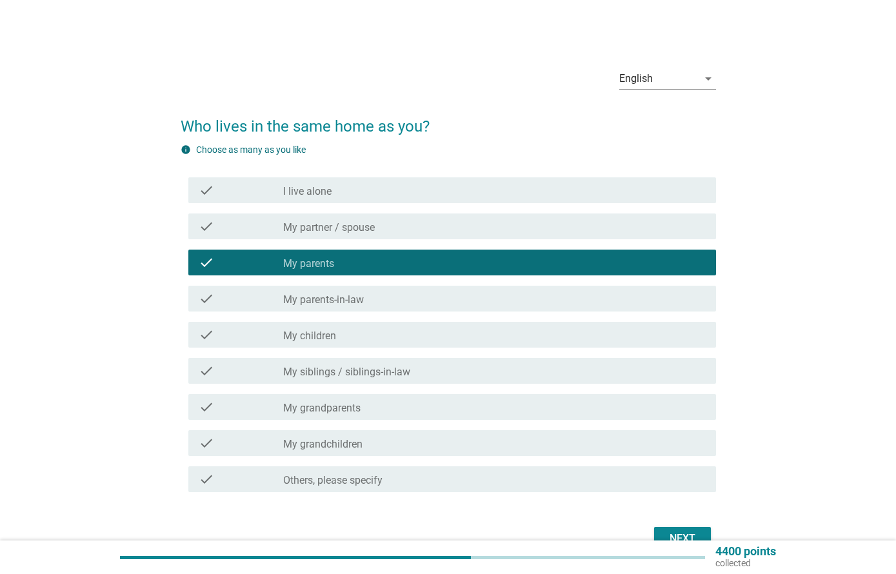
click at [638, 419] on div "check check_box_outline_blank My grandparents" at bounding box center [452, 407] width 528 height 26
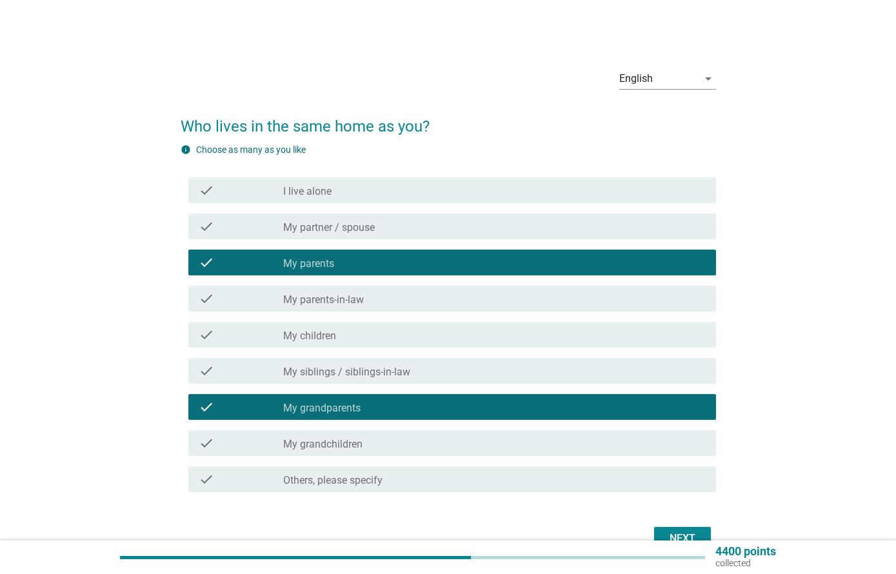
click at [701, 520] on form "Who lives in the same home as you? info Choose as many as you like check check_…" at bounding box center [448, 328] width 535 height 452
click at [706, 524] on div "Next" at bounding box center [448, 538] width 535 height 31
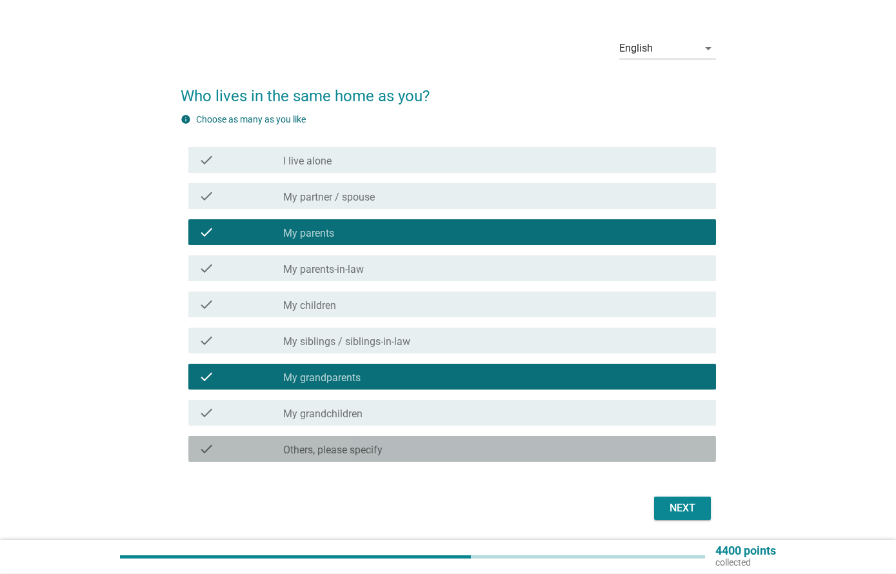
scroll to position [30, 0]
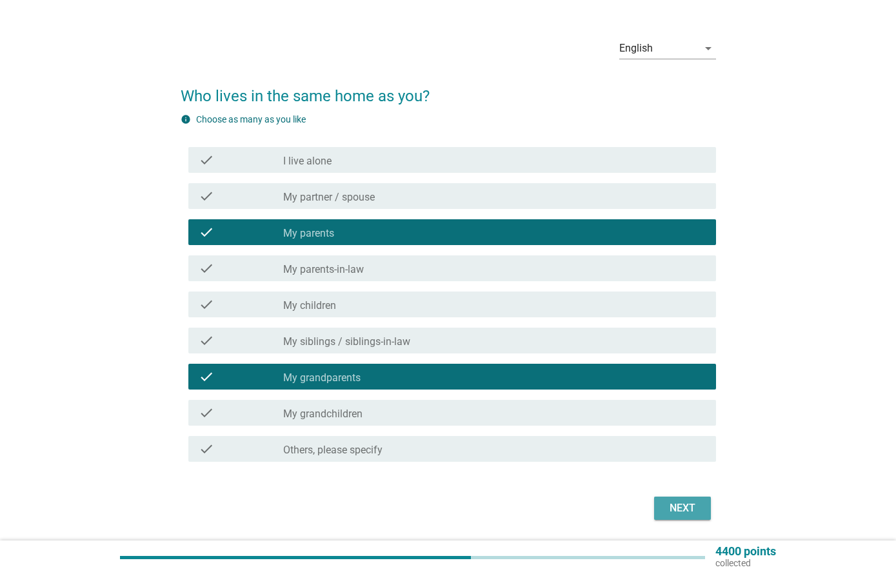
click at [705, 513] on button "Next" at bounding box center [682, 508] width 57 height 23
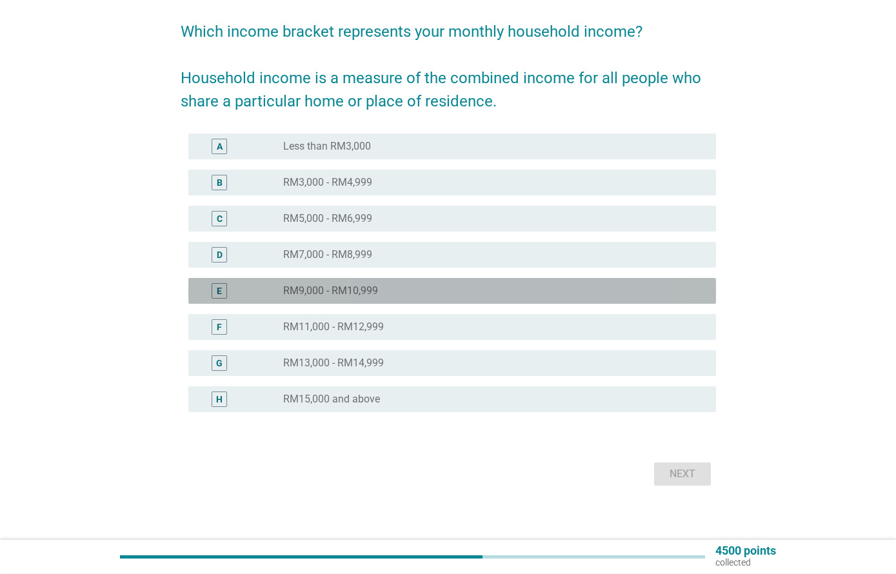
scroll to position [97, 0]
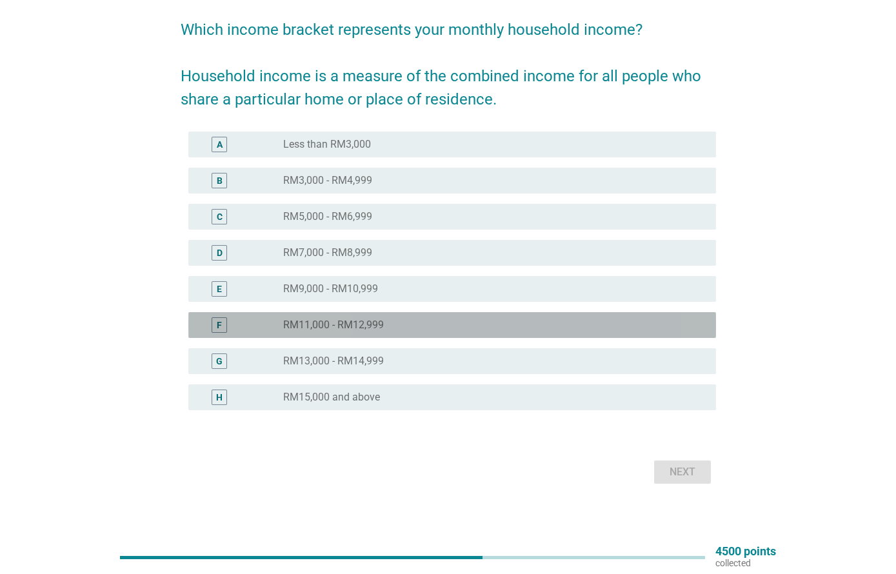
click at [658, 330] on div "radio_button_unchecked RM11,000 - RM12,999" at bounding box center [489, 325] width 412 height 13
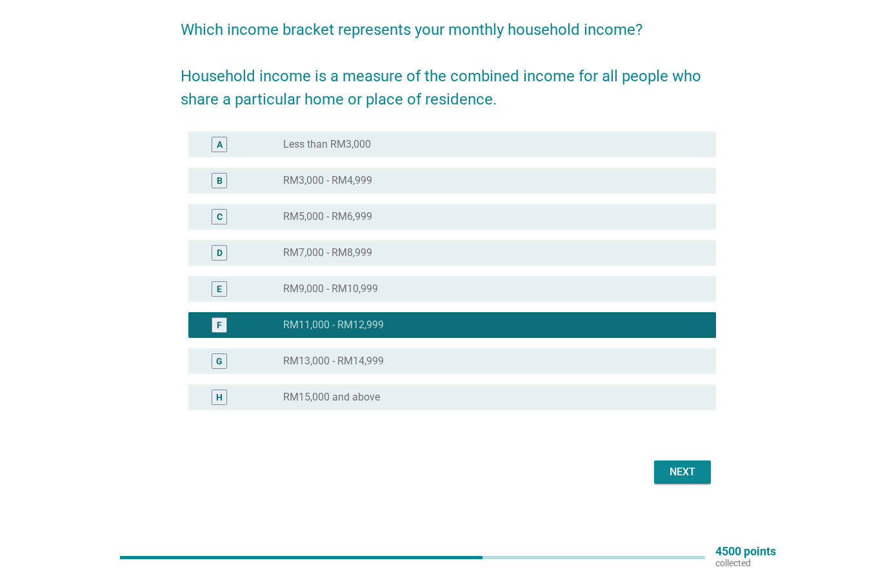
click at [702, 464] on button "Next" at bounding box center [682, 471] width 57 height 23
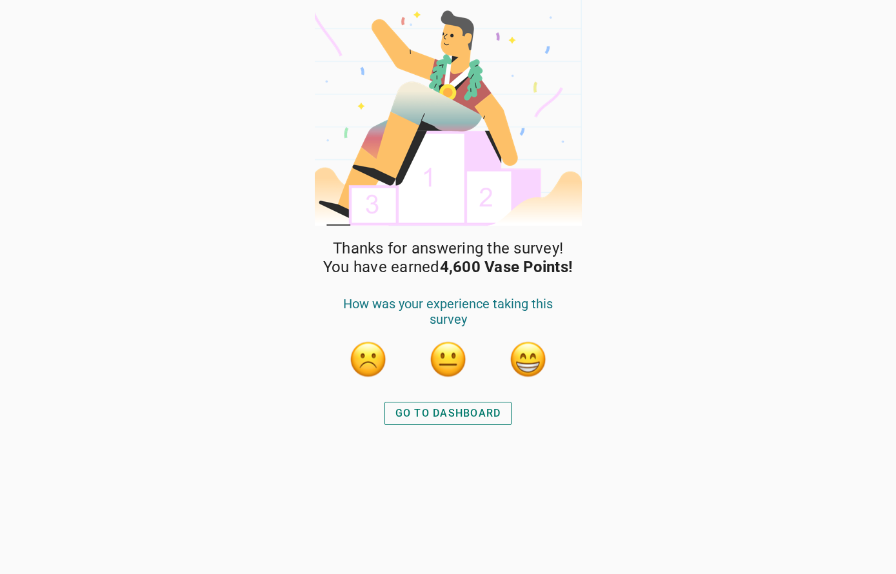
click at [528, 364] on button "button" at bounding box center [528, 359] width 39 height 39
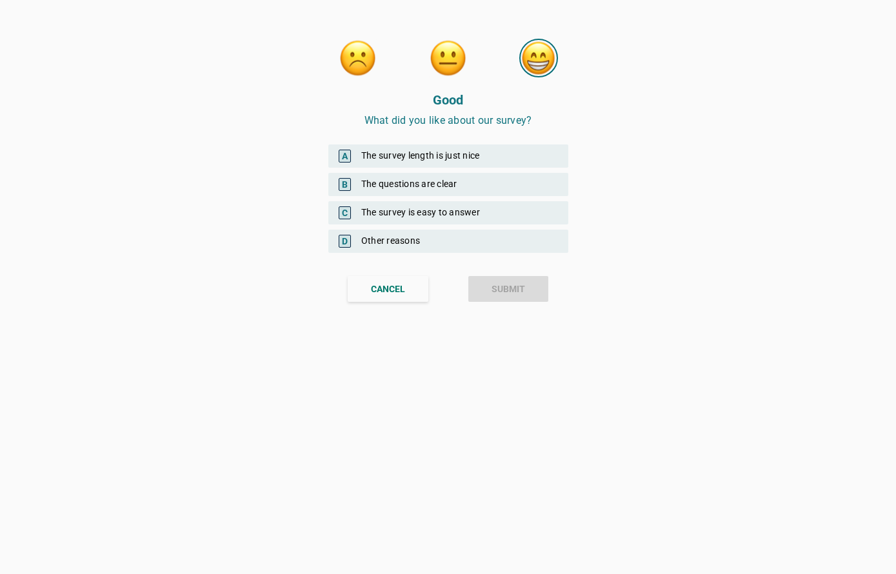
click at [540, 156] on div "A The survey length is just nice" at bounding box center [448, 155] width 240 height 23
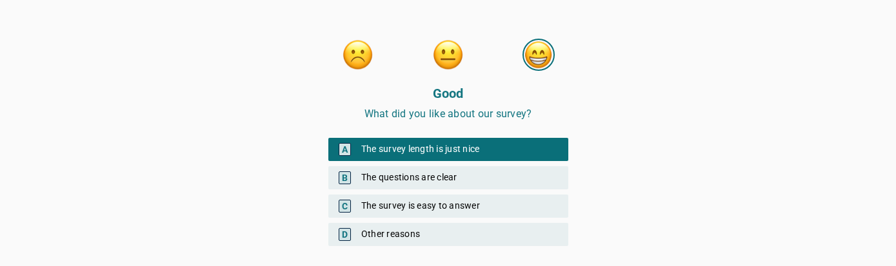
click at [615, 203] on div "Good What did you like about our survey? A The survey length is just nice B The…" at bounding box center [448, 192] width 896 height 384
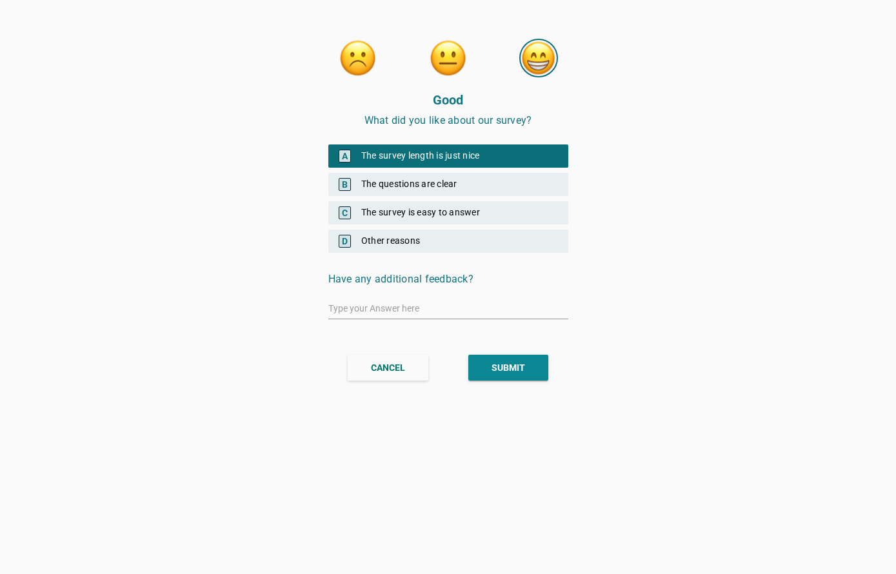
click at [538, 366] on button "SUBMIT" at bounding box center [508, 368] width 80 height 26
click at [522, 376] on button "SUBMIT" at bounding box center [508, 368] width 80 height 26
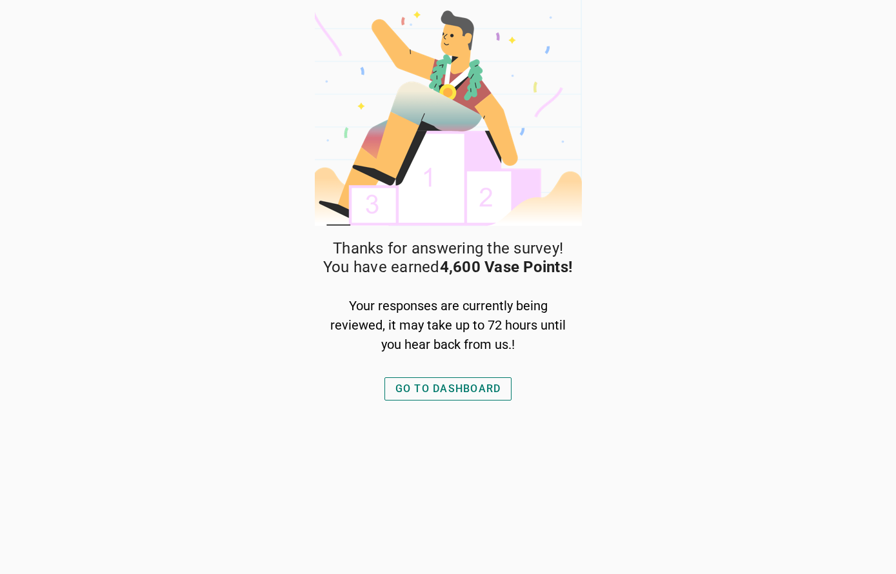
click at [480, 410] on div "Thanks for answering the survey! You have earned 4,600 Vase Points! Your respon…" at bounding box center [448, 406] width 271 height 335
click at [506, 388] on button "GO TO DASHBOARD" at bounding box center [448, 388] width 128 height 23
